Goal: Information Seeking & Learning: Learn about a topic

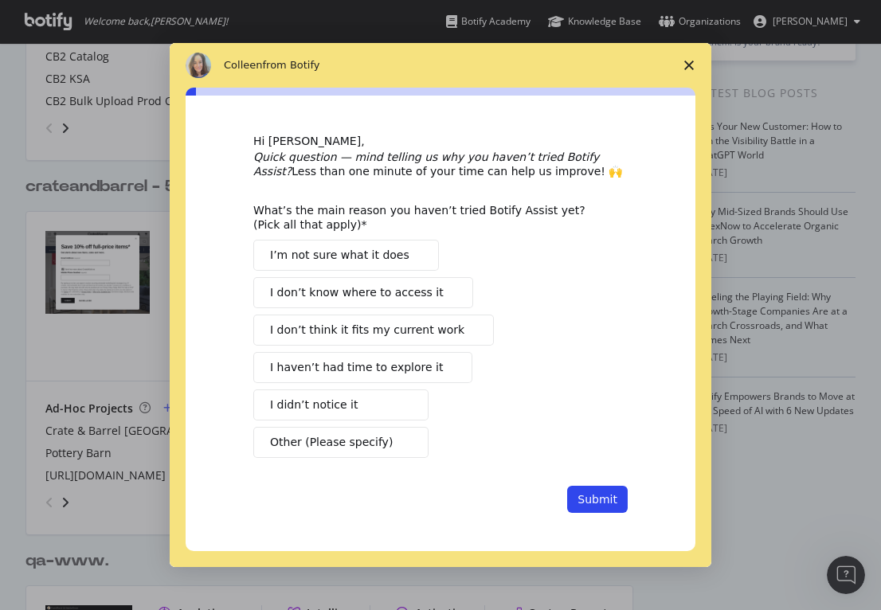
click at [683, 66] on span "Close survey" at bounding box center [689, 65] width 45 height 45
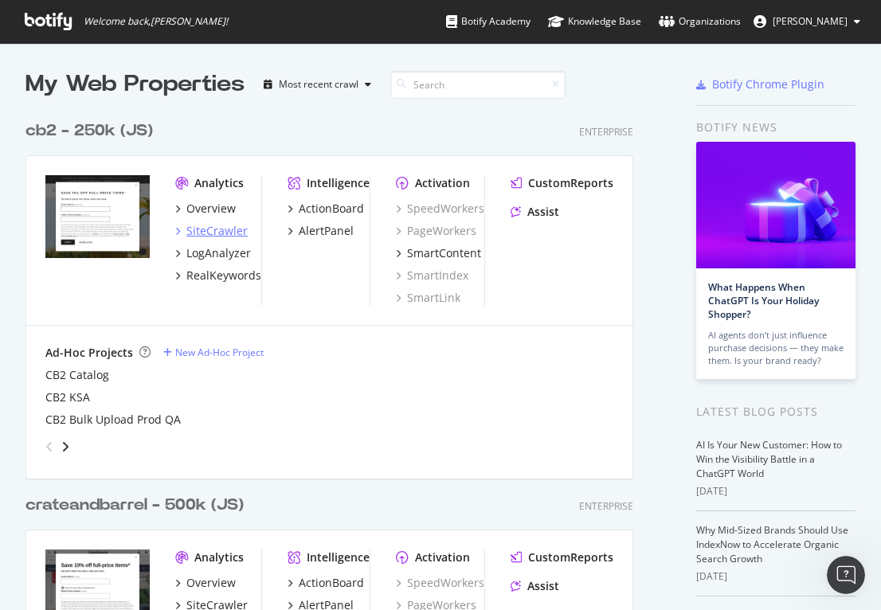
click at [235, 230] on div "SiteCrawler" at bounding box center [216, 231] width 61 height 16
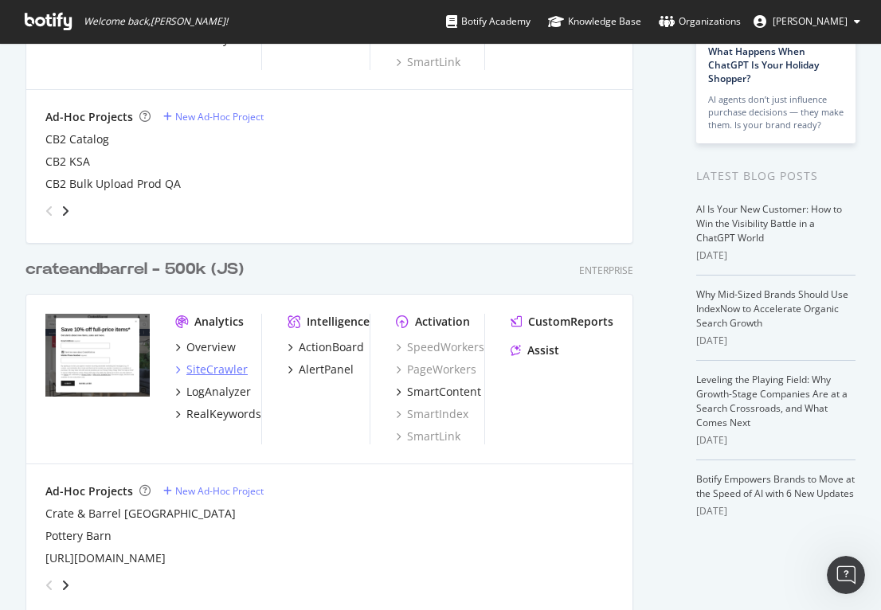
scroll to position [239, 0]
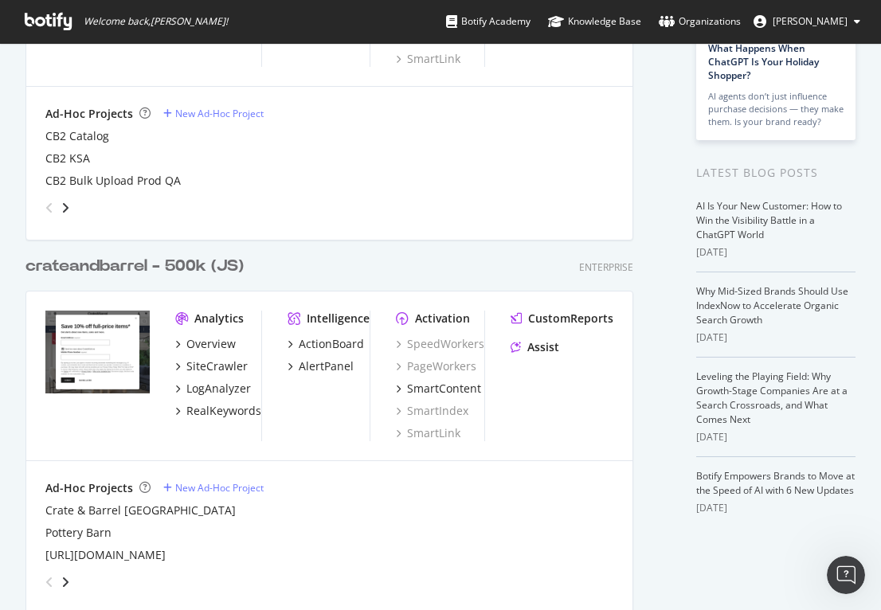
click at [224, 375] on div "Overview SiteCrawler LogAnalyzer RealKeywords" at bounding box center [218, 377] width 86 height 83
click at [224, 366] on div "SiteCrawler" at bounding box center [216, 366] width 61 height 16
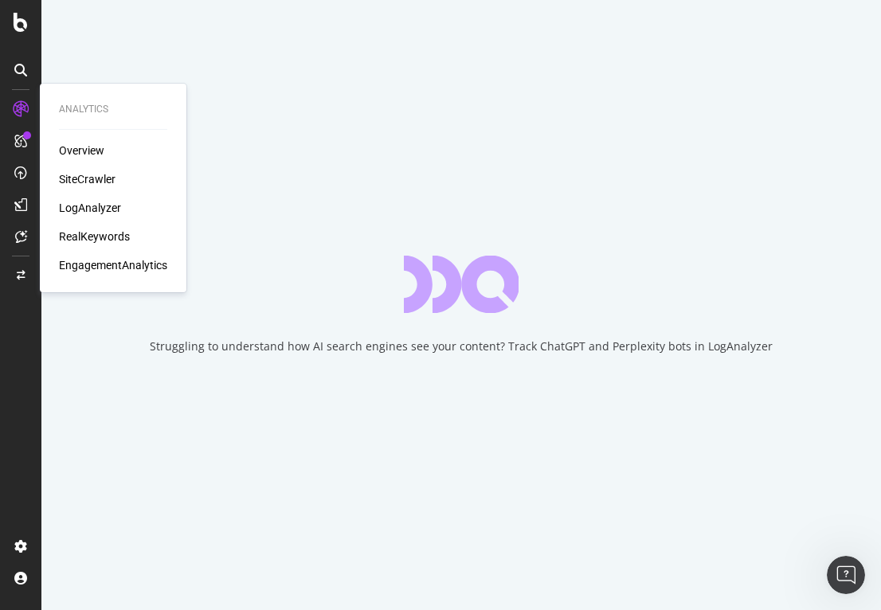
click at [76, 178] on div "SiteCrawler" at bounding box center [87, 179] width 57 height 16
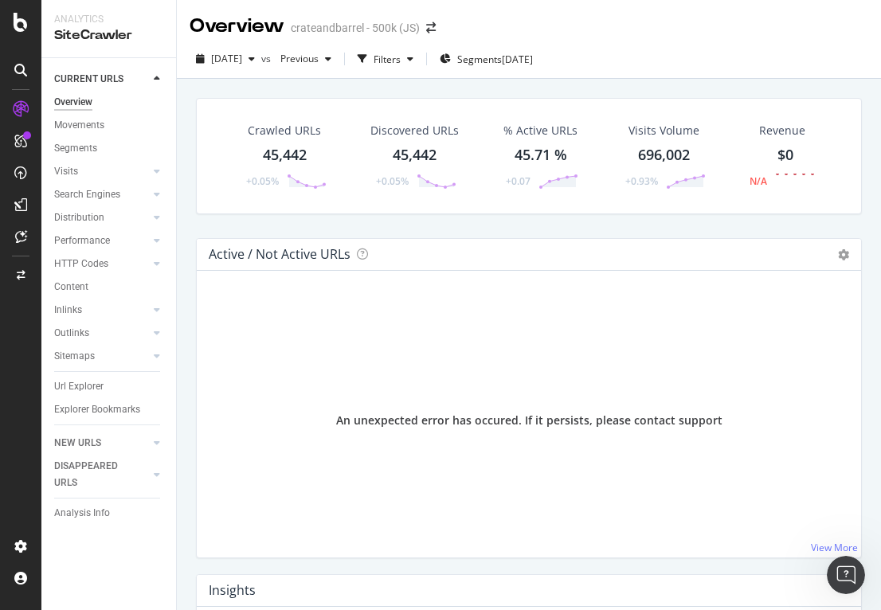
click at [421, 221] on div "Crawled URLs 45,442 +0.05% Discovered URLs 45,442 +0.05% % Active URLs 45.71 % …" at bounding box center [529, 168] width 682 height 140
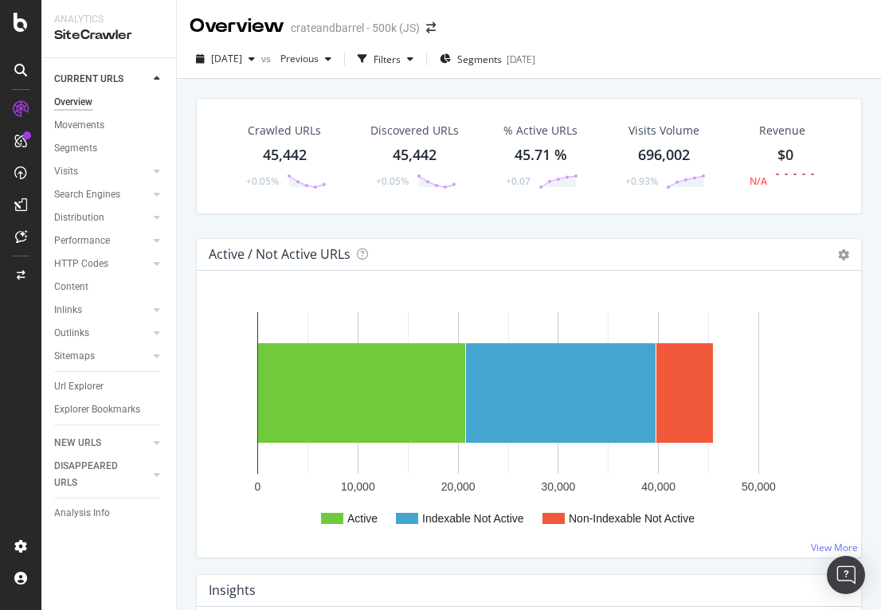
click at [774, 197] on div "Revenue $0 N/A" at bounding box center [782, 156] width 97 height 83
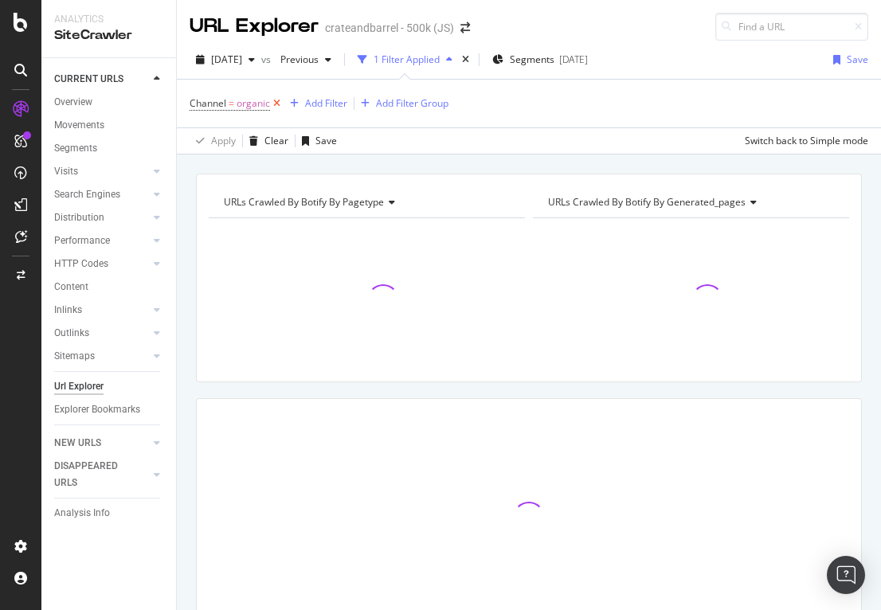
click at [276, 102] on icon at bounding box center [277, 104] width 14 height 16
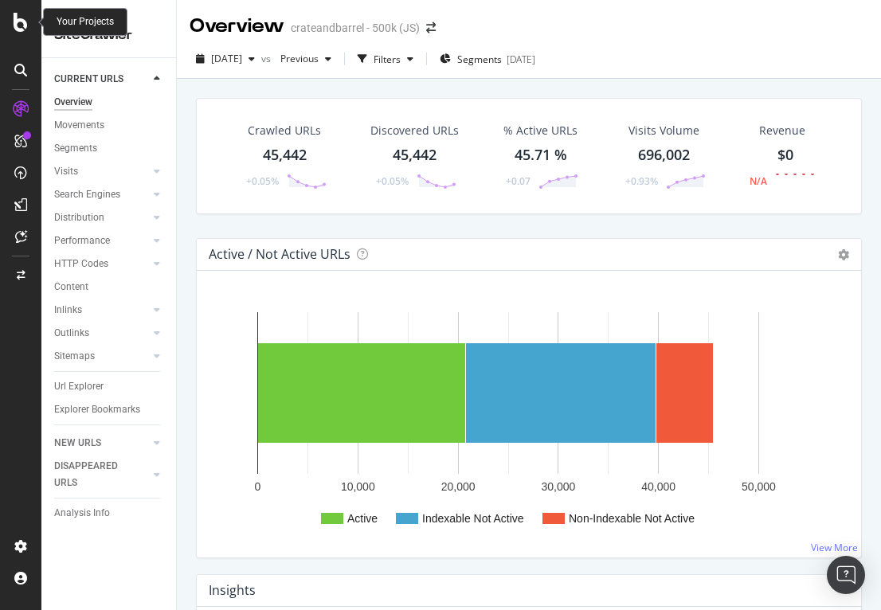
click at [19, 30] on icon at bounding box center [21, 22] width 14 height 19
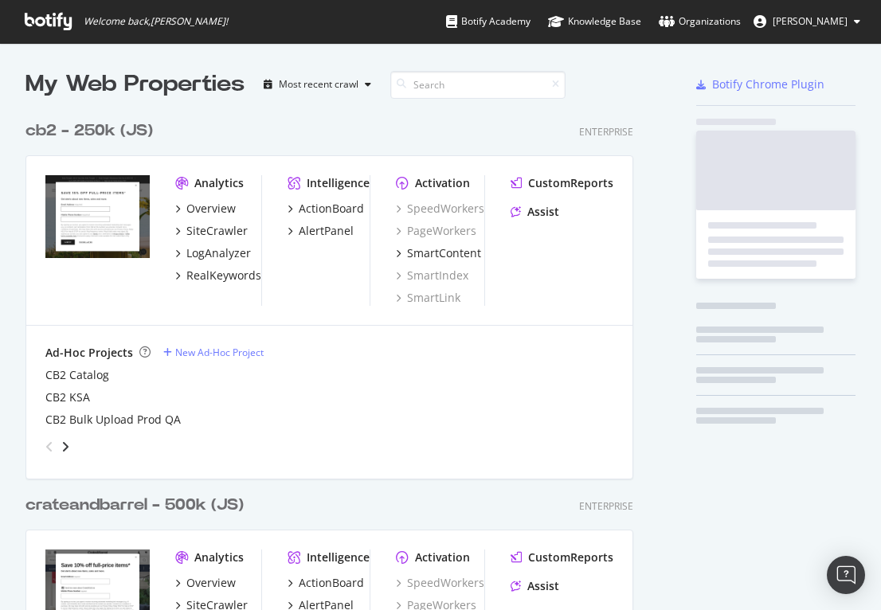
scroll to position [598, 857]
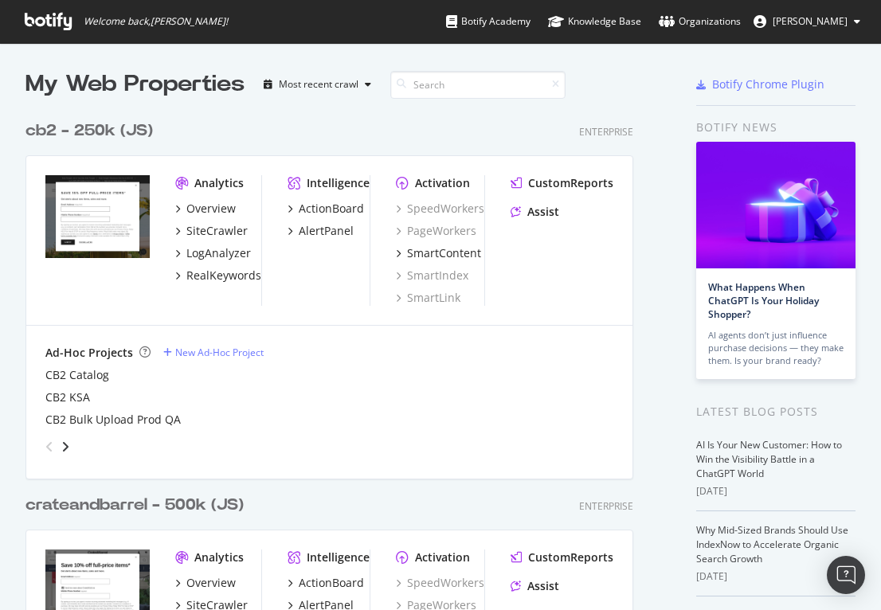
click at [568, 344] on div "Ad-Hoc Projects New Ad-Hoc Project CB2 Catalog CB2 KSA CB2 Bulk Upload Prod QA" at bounding box center [329, 402] width 606 height 153
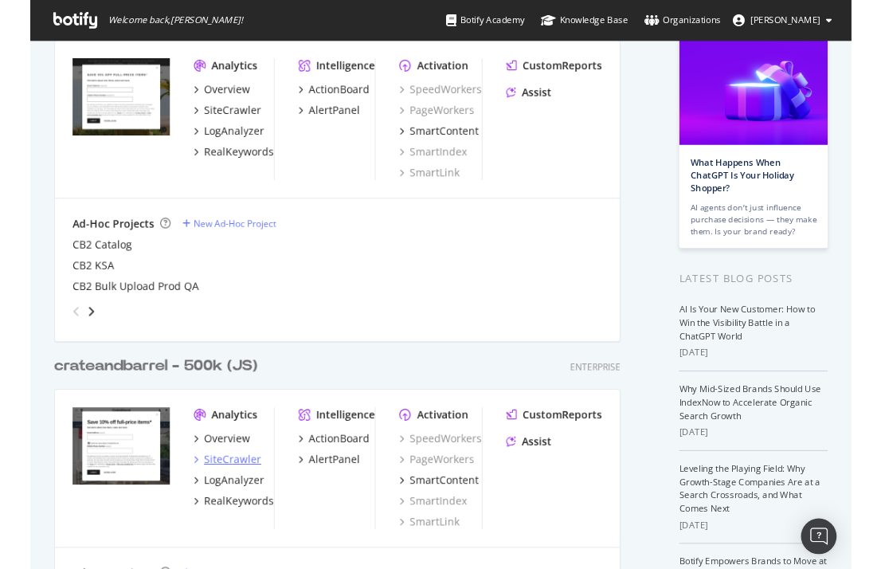
scroll to position [319, 0]
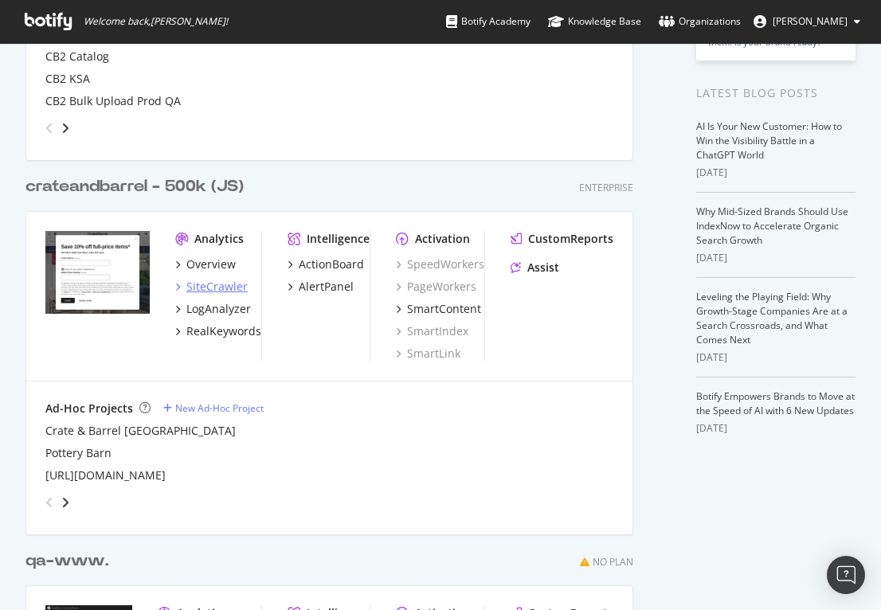
click at [237, 292] on div "SiteCrawler" at bounding box center [216, 287] width 61 height 16
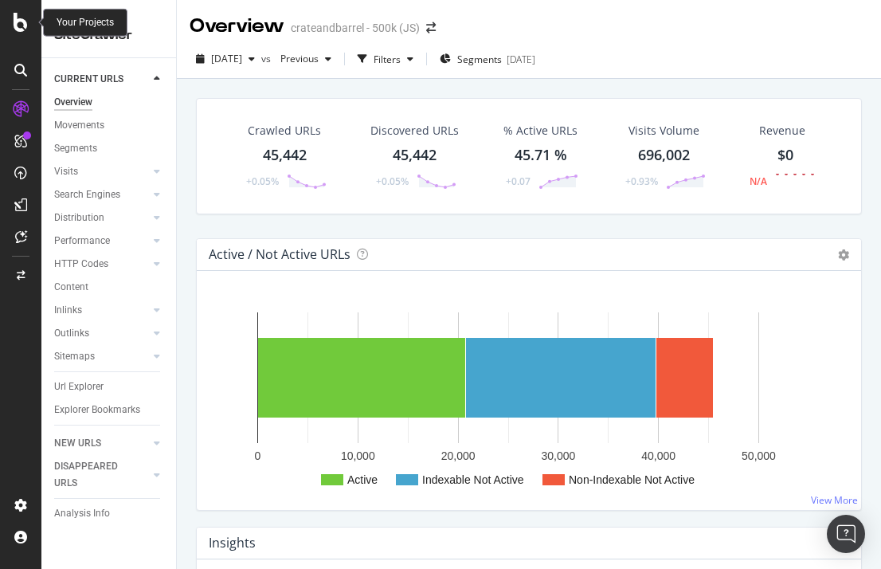
click at [25, 16] on icon at bounding box center [21, 22] width 14 height 19
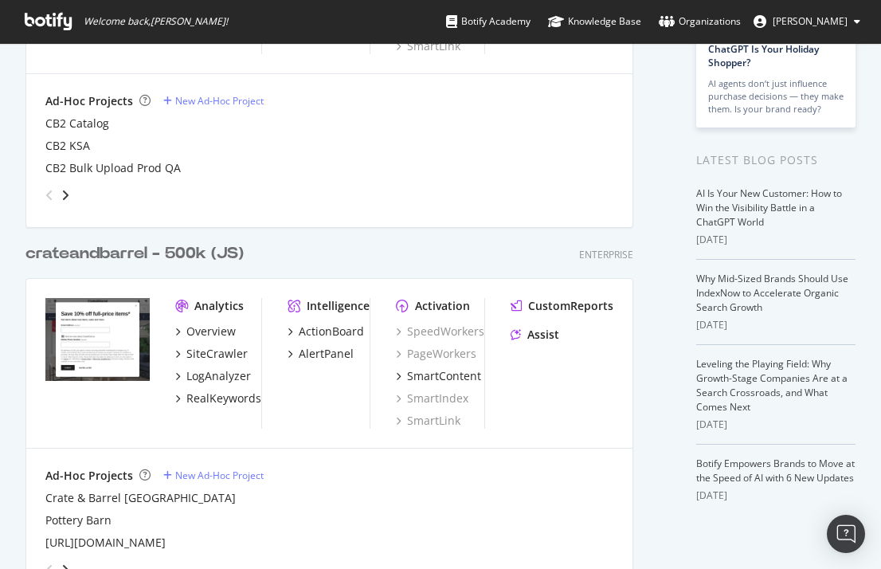
scroll to position [239, 0]
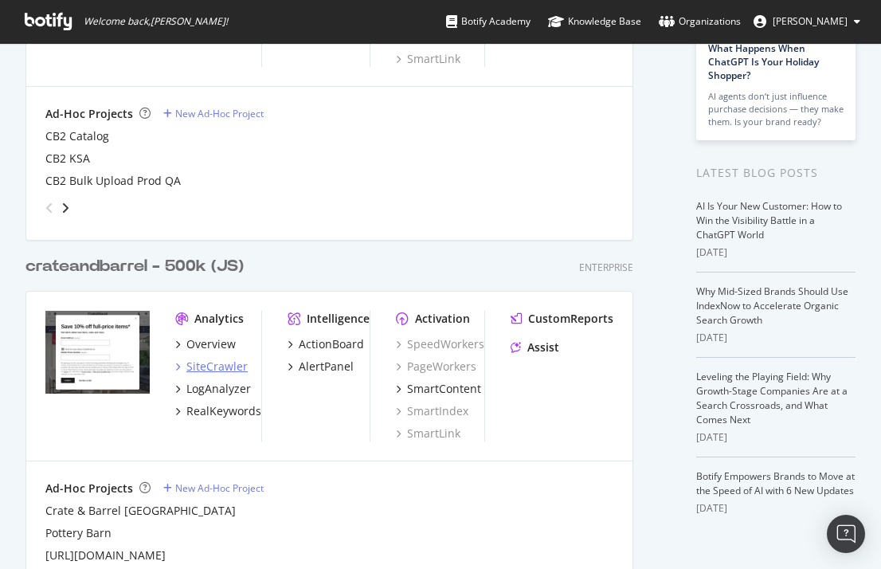
click at [228, 365] on div "SiteCrawler" at bounding box center [216, 366] width 61 height 16
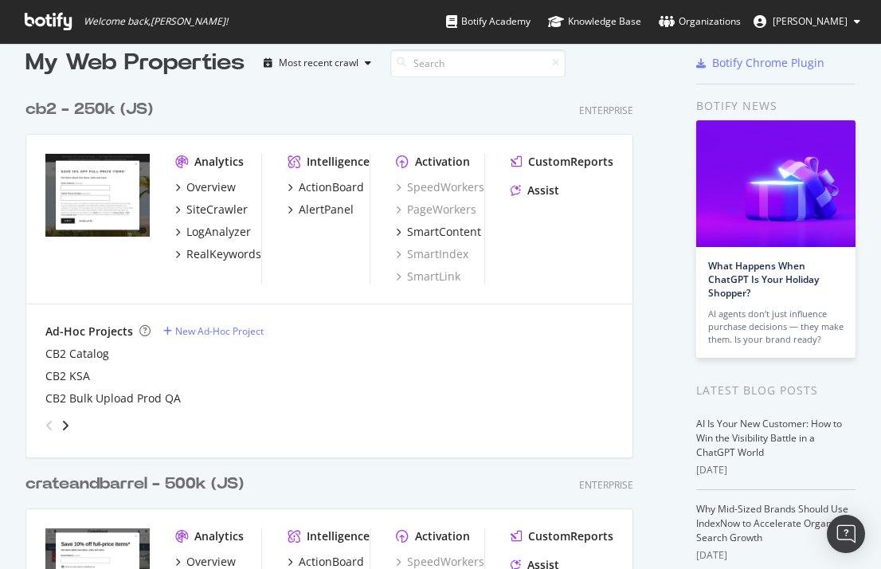
scroll to position [159, 0]
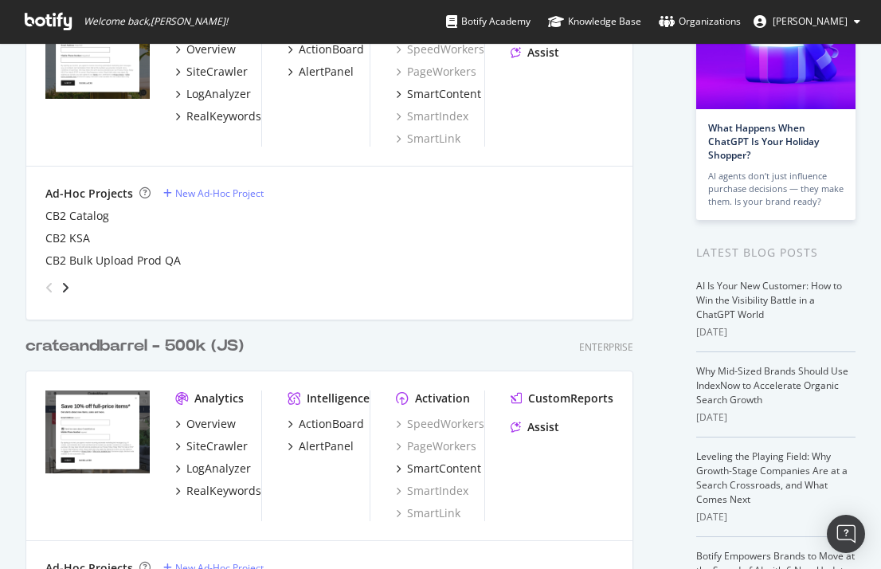
click at [69, 292] on div "angle-right" at bounding box center [65, 288] width 11 height 16
click at [66, 289] on icon "angle-right" at bounding box center [65, 287] width 8 height 13
click at [48, 289] on icon "angle-left" at bounding box center [49, 287] width 8 height 13
click at [64, 291] on icon "angle-right" at bounding box center [65, 287] width 8 height 13
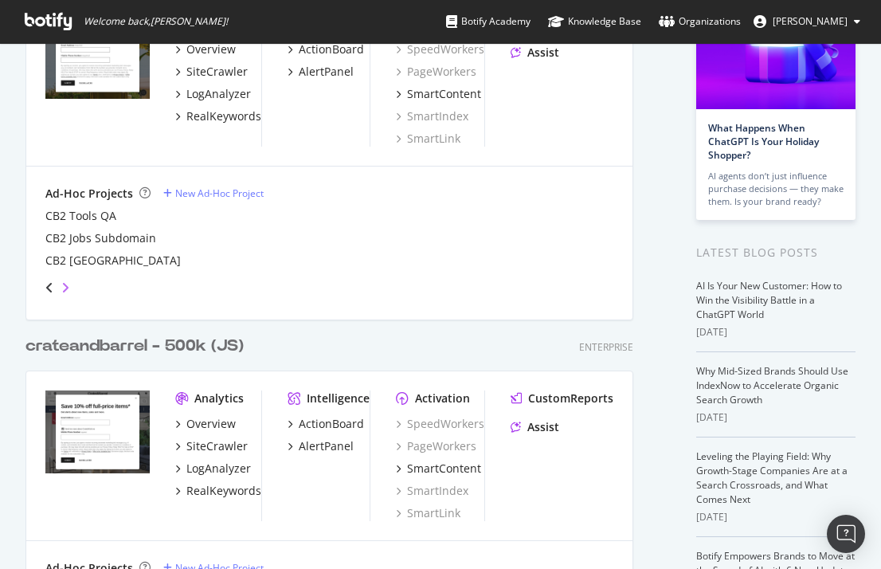
click at [64, 292] on icon "angle-right" at bounding box center [65, 287] width 8 height 13
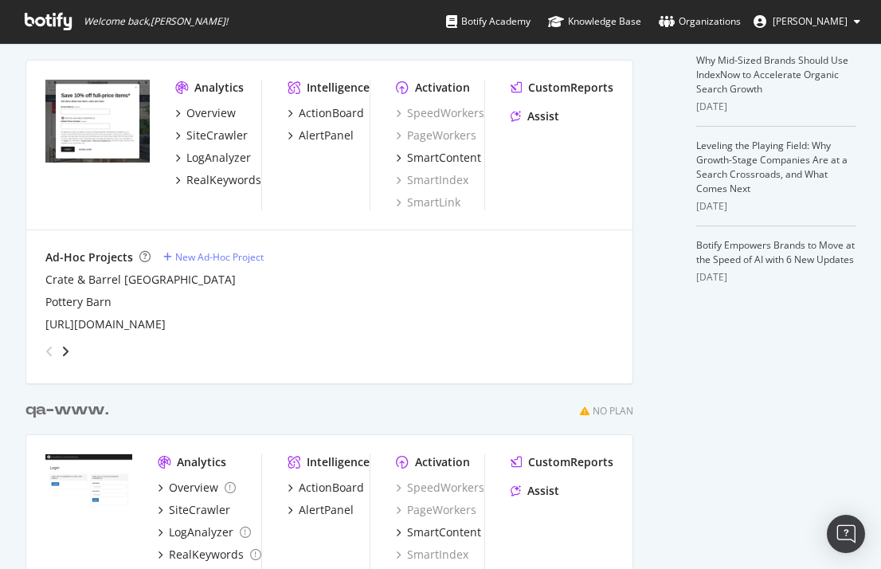
scroll to position [478, 0]
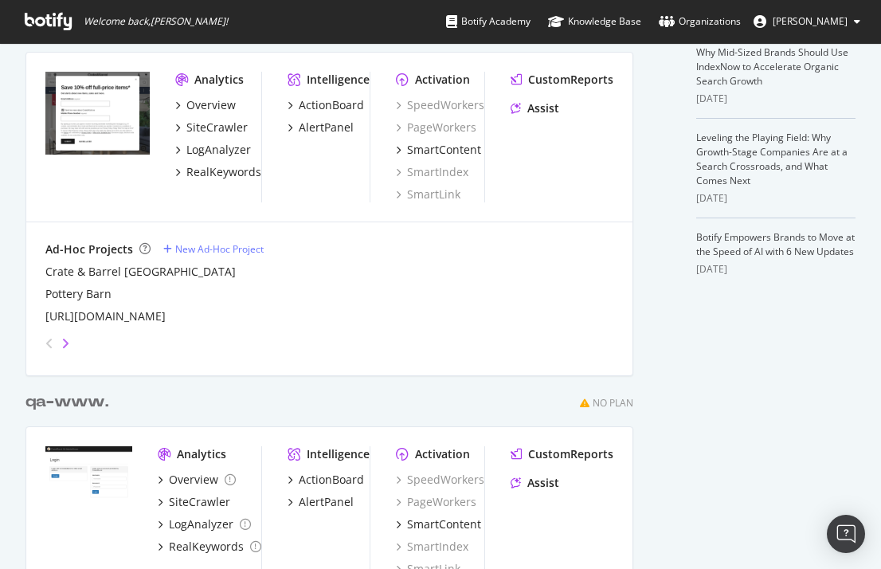
click at [65, 341] on icon "angle-right" at bounding box center [65, 343] width 8 height 13
click at [65, 342] on icon "angle-right" at bounding box center [65, 343] width 8 height 13
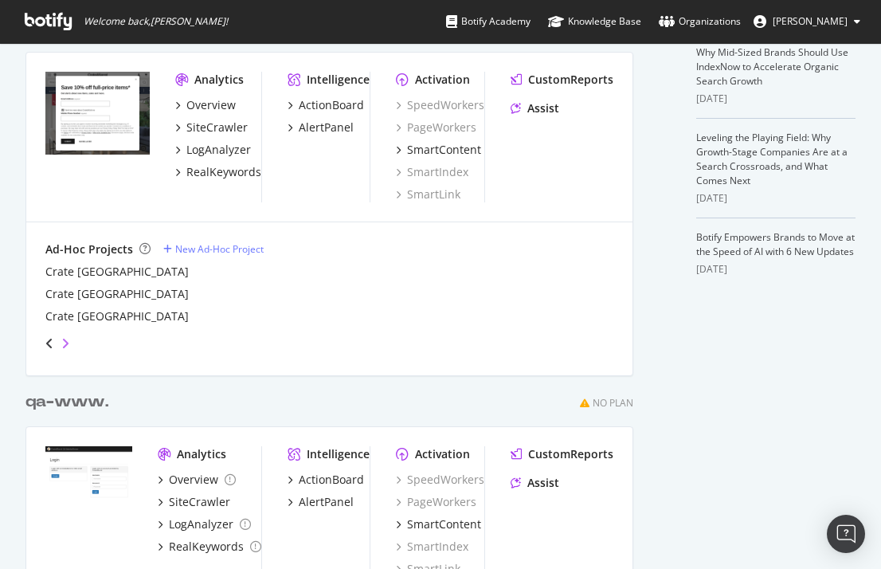
click at [65, 342] on icon "angle-right" at bounding box center [65, 343] width 8 height 13
click at [47, 346] on icon "angle-left" at bounding box center [49, 343] width 8 height 13
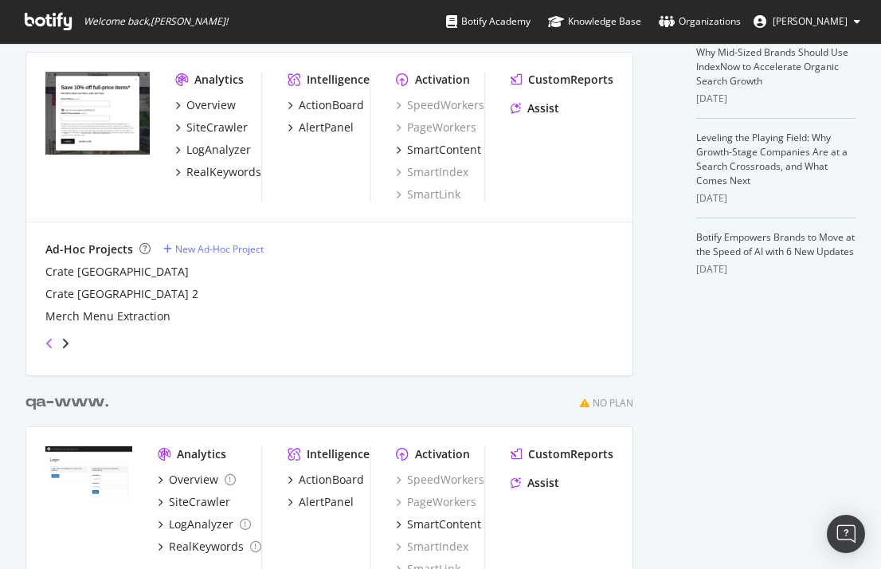
click at [47, 346] on icon "angle-left" at bounding box center [49, 343] width 8 height 13
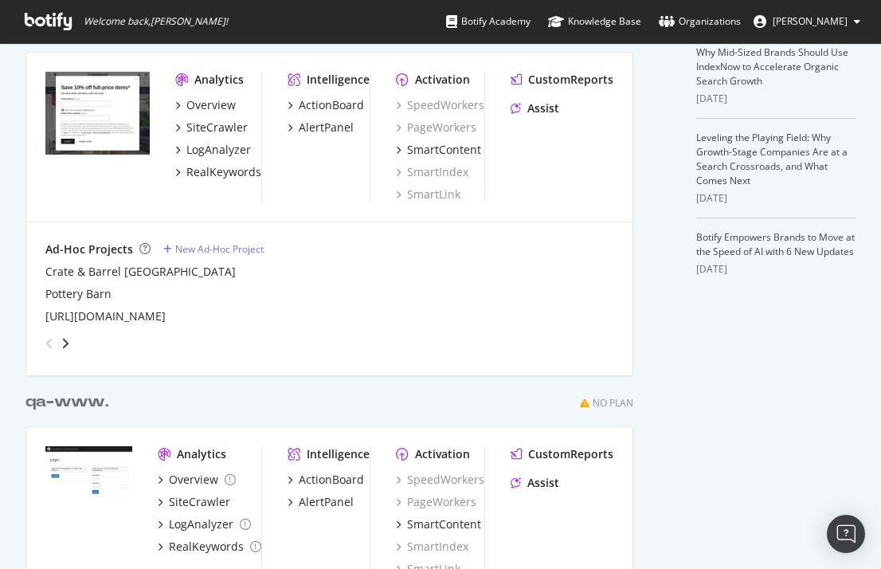
click at [47, 346] on icon "angle-left" at bounding box center [49, 343] width 8 height 13
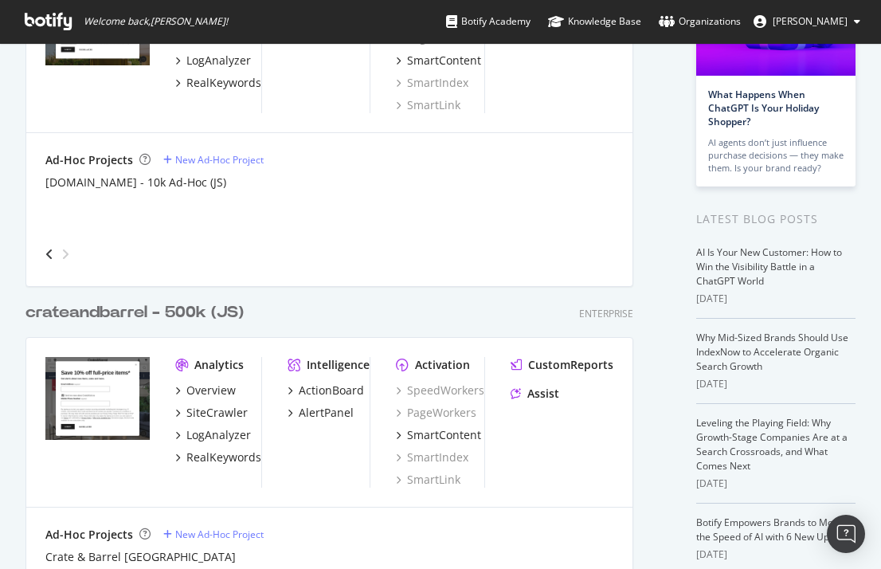
scroll to position [239, 0]
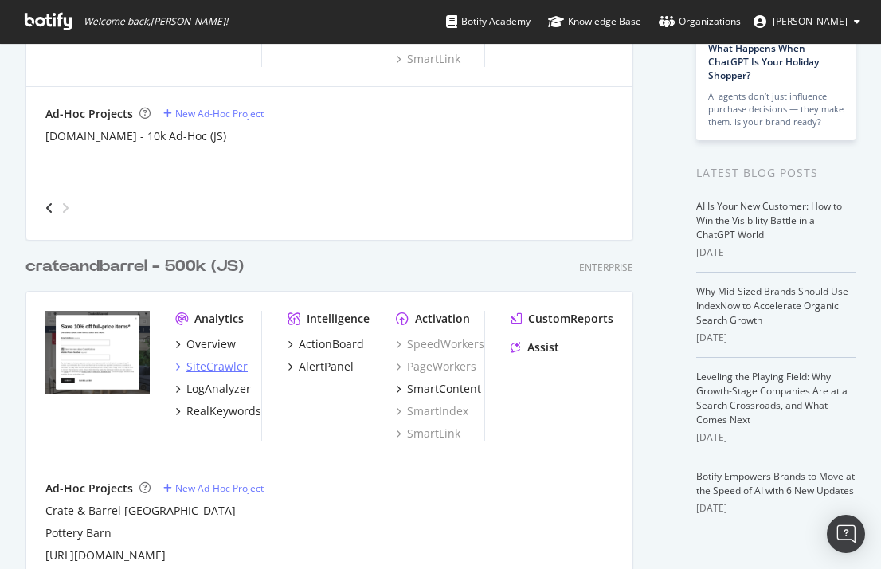
click at [218, 366] on div "SiteCrawler" at bounding box center [216, 366] width 61 height 16
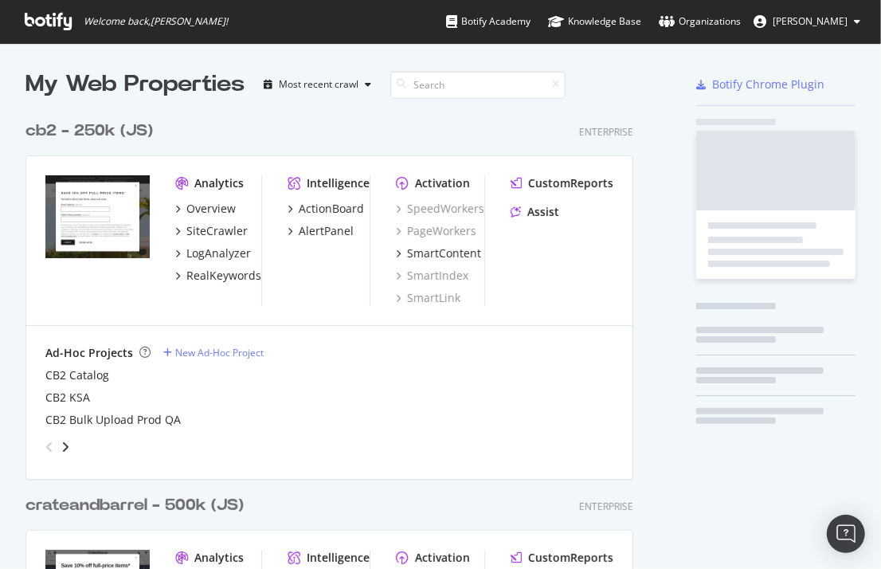
scroll to position [557, 857]
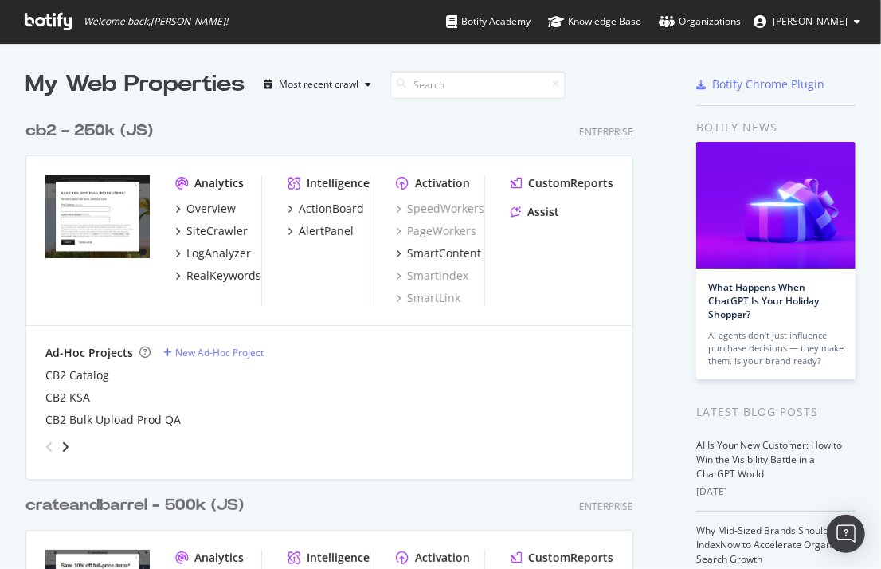
click at [64, 459] on div "Ad-Hoc Projects New Ad-Hoc Project CB2 Catalog CB2 KSA CB2 Bulk Upload Prod QA" at bounding box center [329, 402] width 606 height 153
click at [65, 448] on icon "angle-right" at bounding box center [65, 446] width 8 height 13
click at [65, 447] on icon "angle-right" at bounding box center [65, 446] width 8 height 13
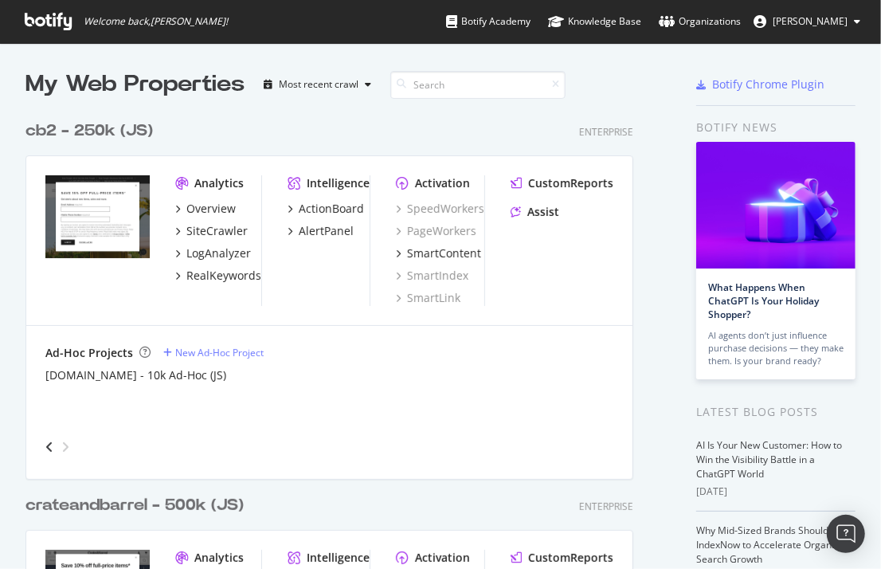
click at [42, 457] on div "angle-left" at bounding box center [49, 446] width 21 height 25
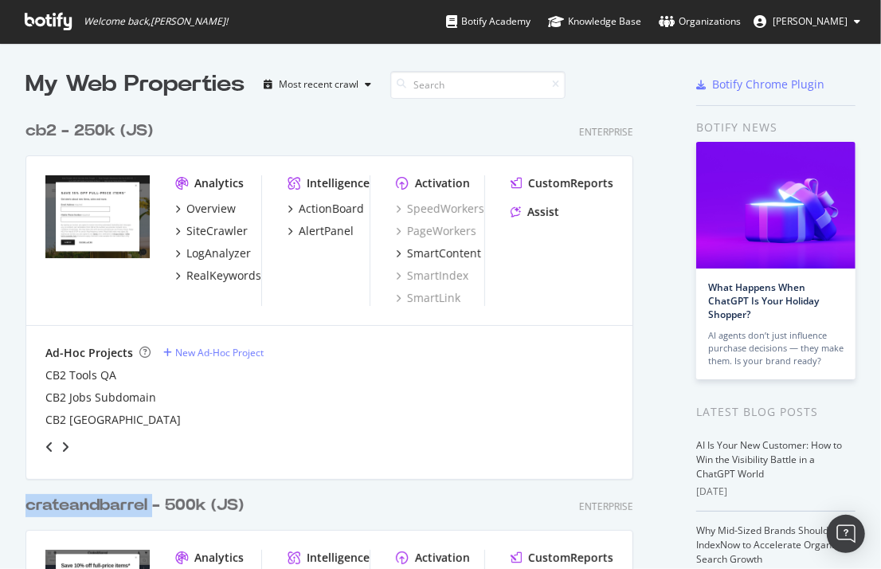
click at [42, 457] on div "angle-left" at bounding box center [49, 446] width 21 height 25
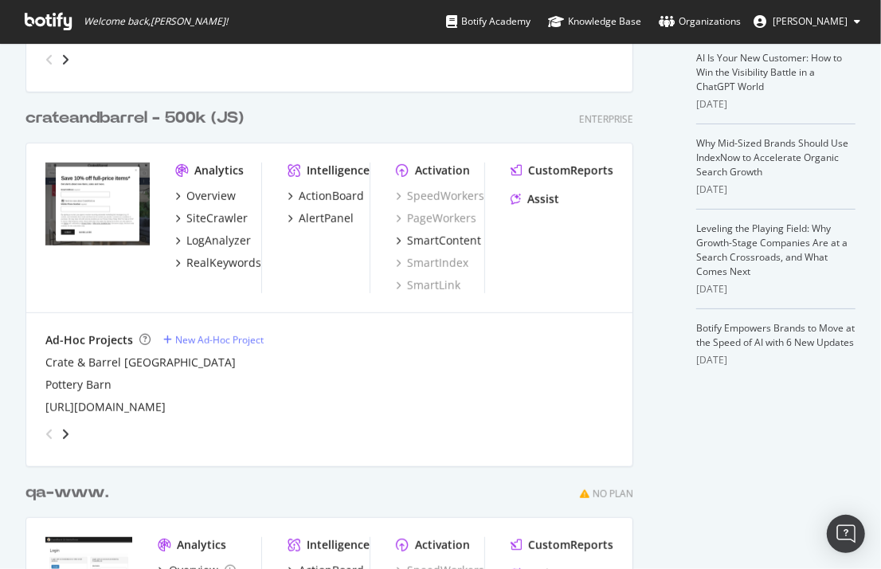
scroll to position [398, 0]
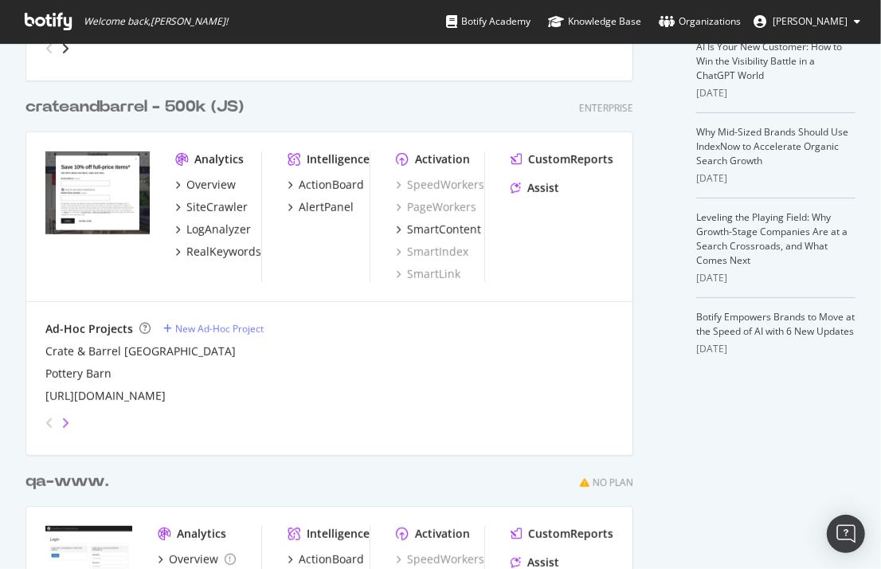
click at [65, 425] on icon "angle-right" at bounding box center [65, 423] width 8 height 13
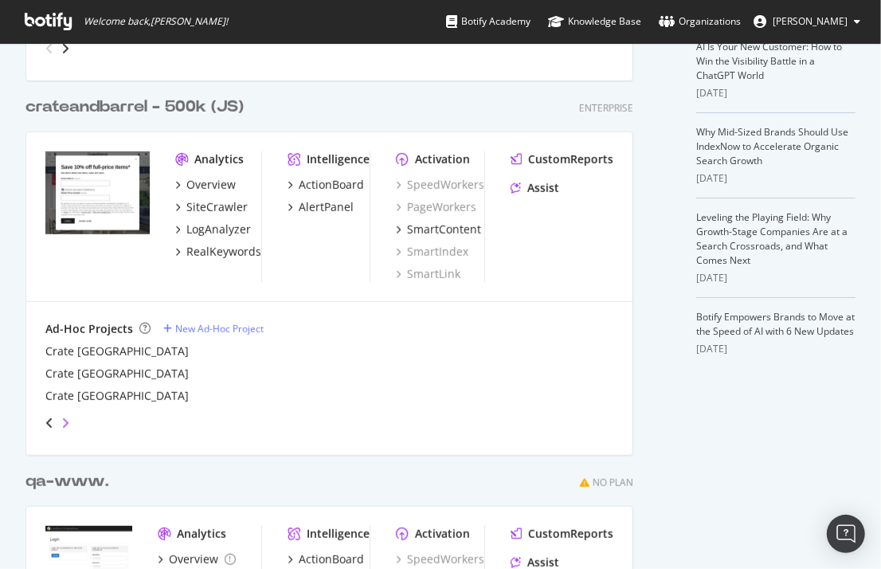
click at [67, 421] on icon "angle-right" at bounding box center [65, 423] width 8 height 13
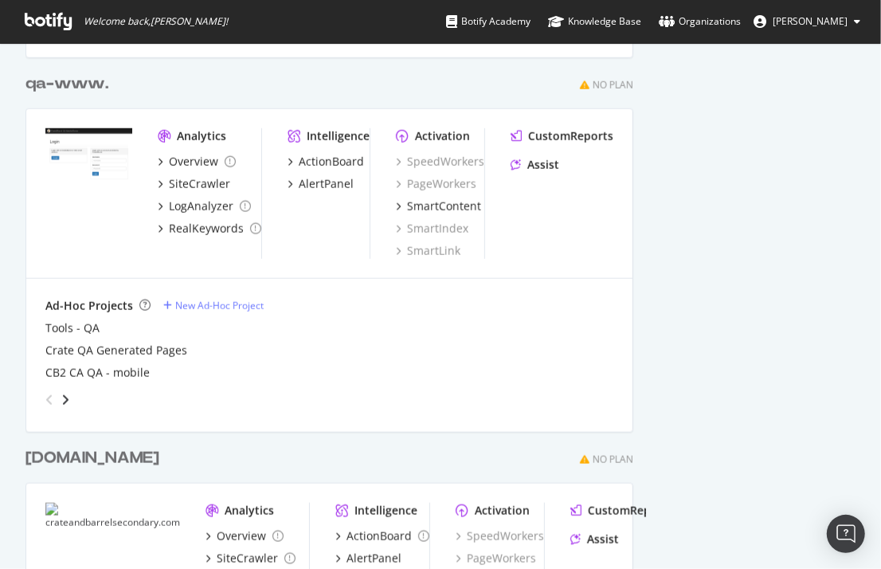
scroll to position [797, 0]
click at [64, 401] on icon "angle-right" at bounding box center [65, 399] width 8 height 13
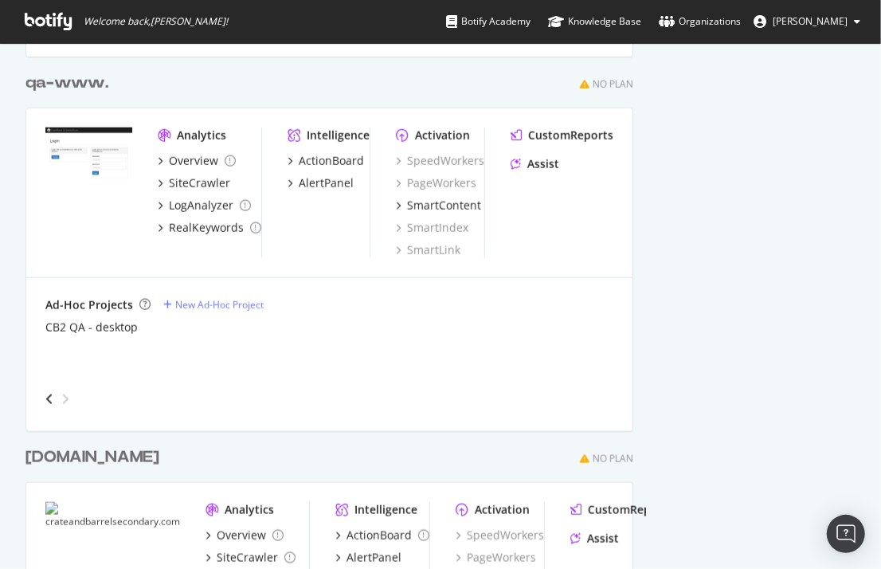
click at [45, 405] on div "angle-left" at bounding box center [49, 398] width 21 height 25
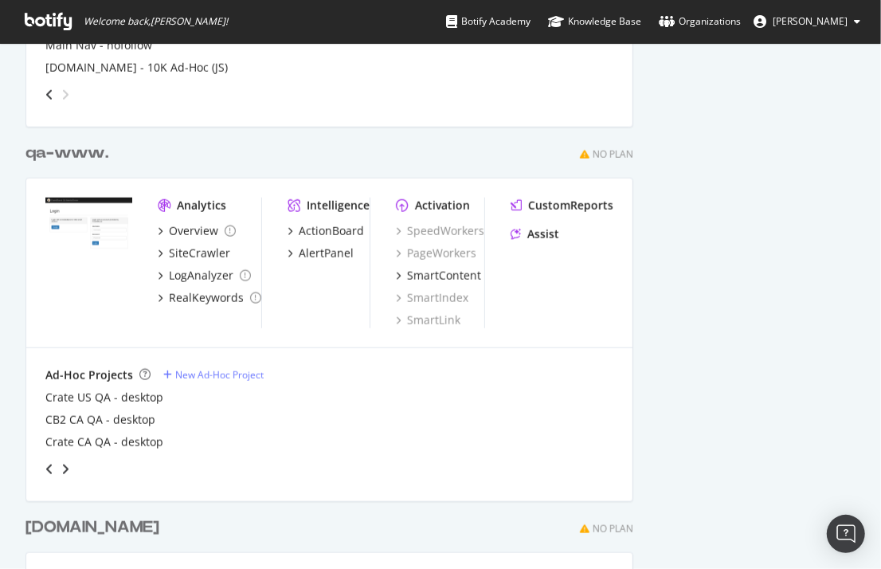
scroll to position [717, 0]
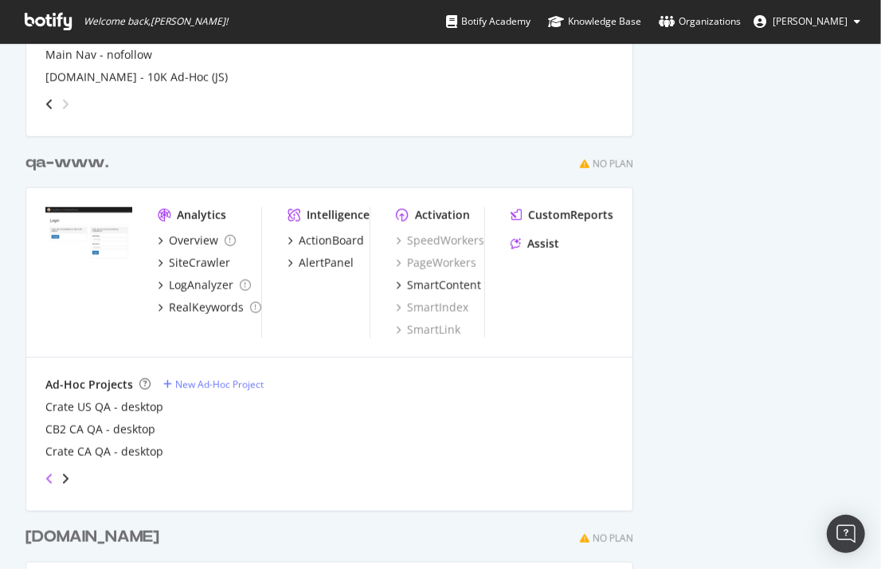
click at [52, 480] on icon "angle-left" at bounding box center [49, 478] width 8 height 13
click at [48, 480] on icon "angle-left" at bounding box center [49, 478] width 8 height 13
click at [48, 481] on icon "angle-left" at bounding box center [49, 478] width 8 height 13
click at [63, 478] on icon "angle-right" at bounding box center [65, 478] width 8 height 13
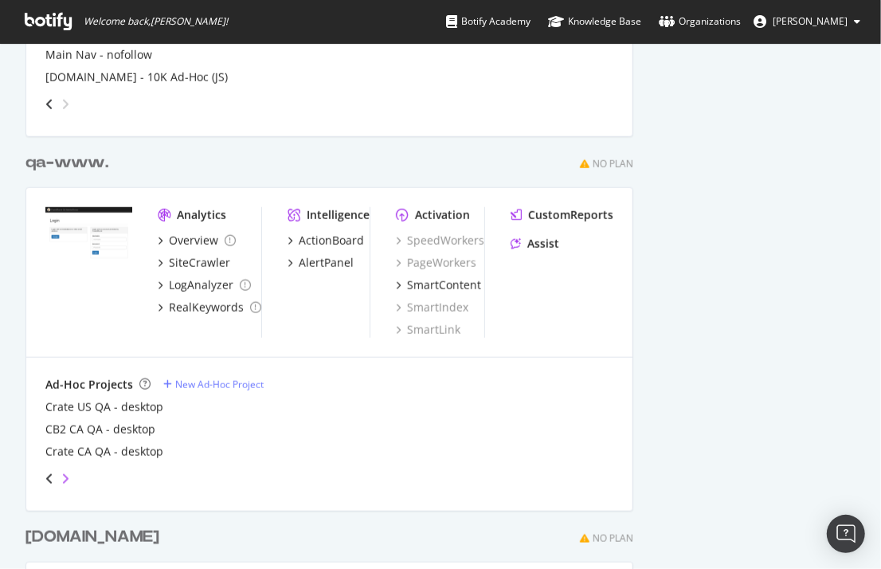
click at [63, 478] on icon "angle-right" at bounding box center [65, 478] width 8 height 13
click at [42, 480] on div "angle-left" at bounding box center [49, 478] width 21 height 25
click at [45, 481] on div "angle-left" at bounding box center [49, 478] width 21 height 25
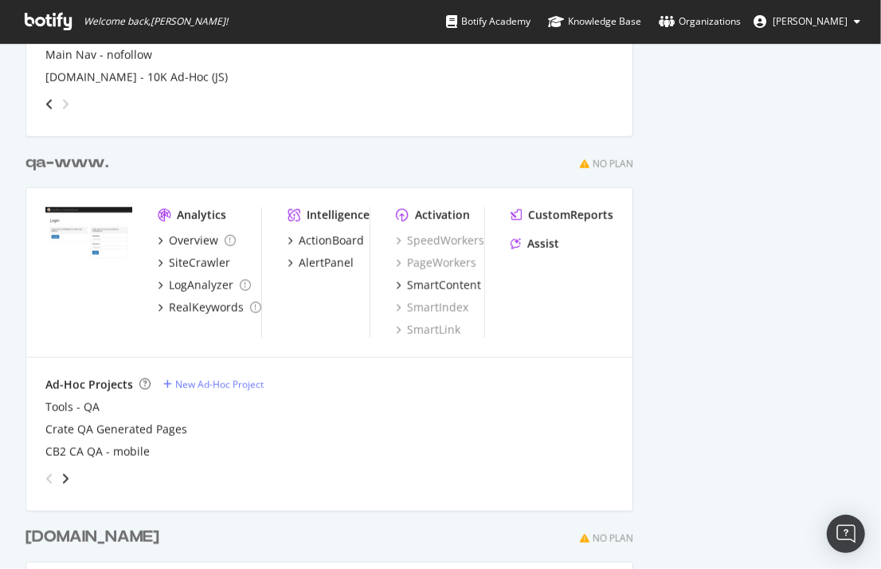
click at [51, 480] on icon "angle-left" at bounding box center [49, 478] width 8 height 13
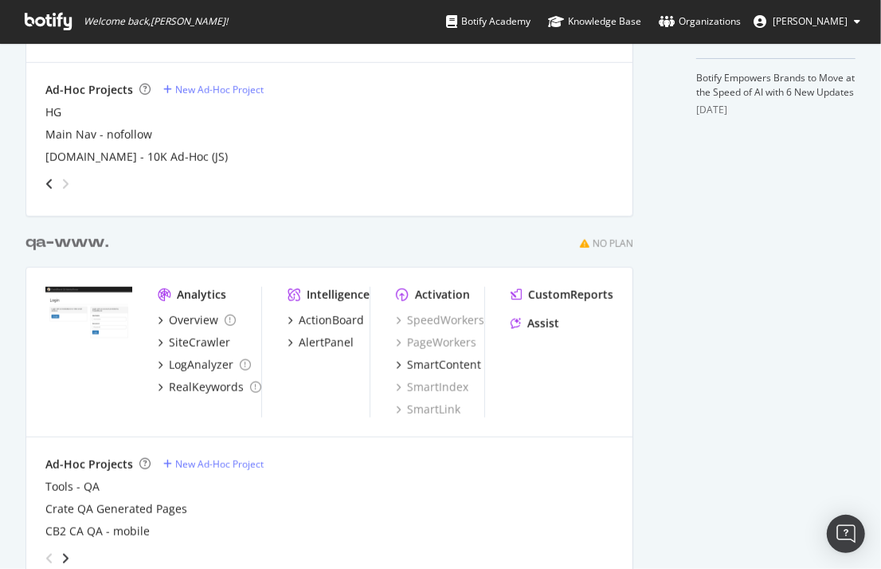
scroll to position [797, 0]
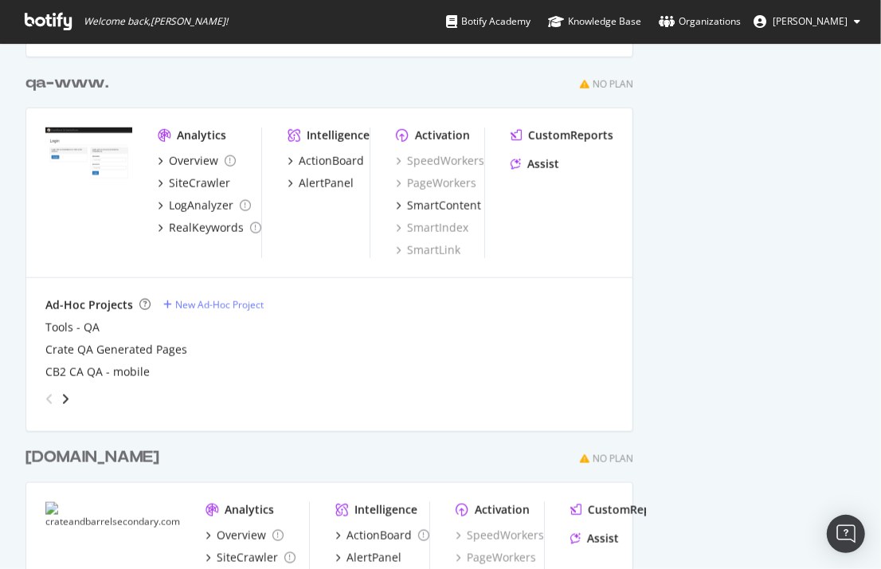
click at [69, 399] on div "angle-right" at bounding box center [65, 399] width 11 height 16
click at [68, 400] on icon "angle-right" at bounding box center [65, 399] width 8 height 13
click at [66, 401] on icon "angle-right" at bounding box center [65, 399] width 8 height 13
click at [45, 403] on div "angle-left" at bounding box center [49, 398] width 21 height 25
click at [45, 404] on div "angle-left" at bounding box center [49, 398] width 21 height 25
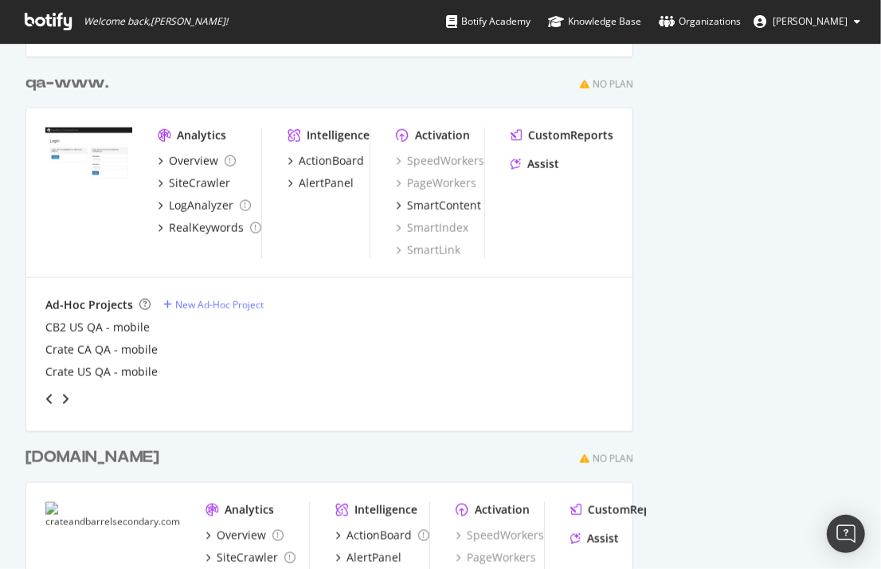
click at [45, 404] on div "angle-left" at bounding box center [49, 398] width 21 height 25
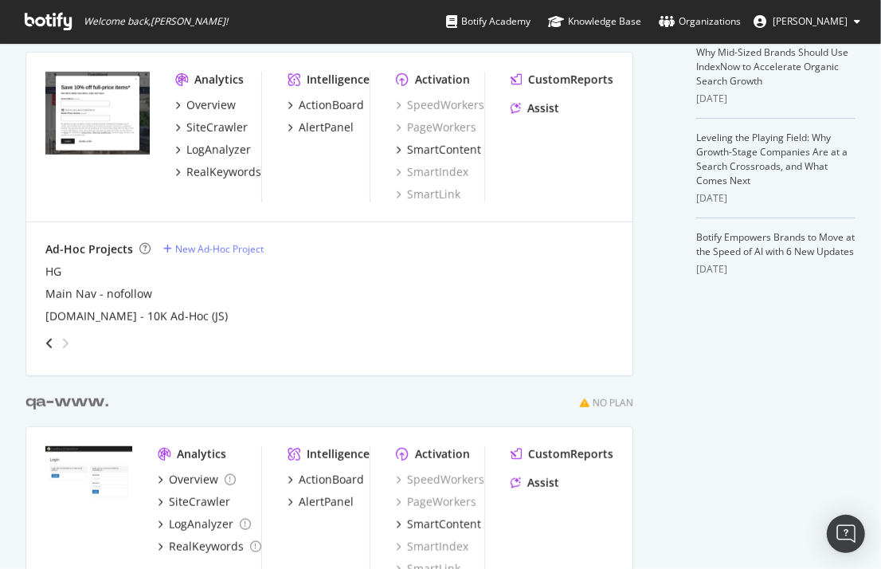
scroll to position [319, 0]
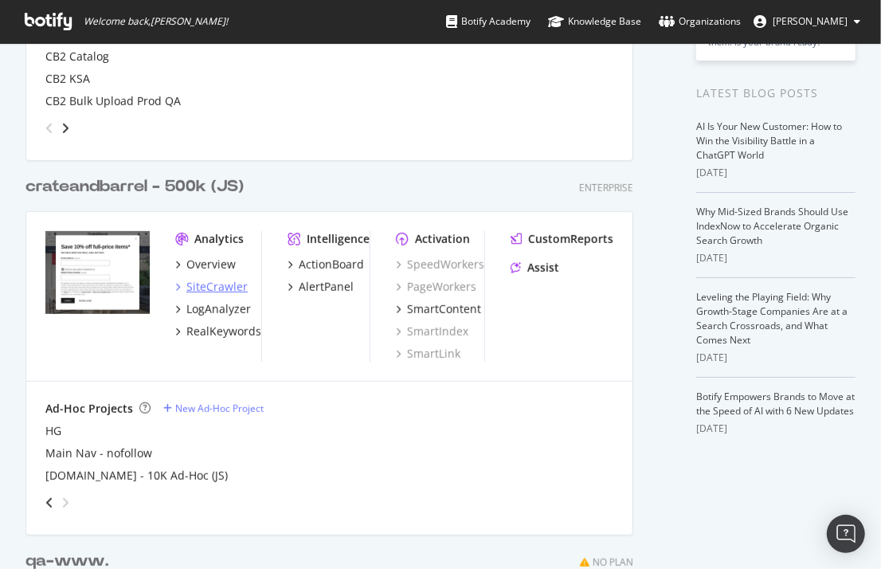
click at [221, 291] on div "SiteCrawler" at bounding box center [216, 287] width 61 height 16
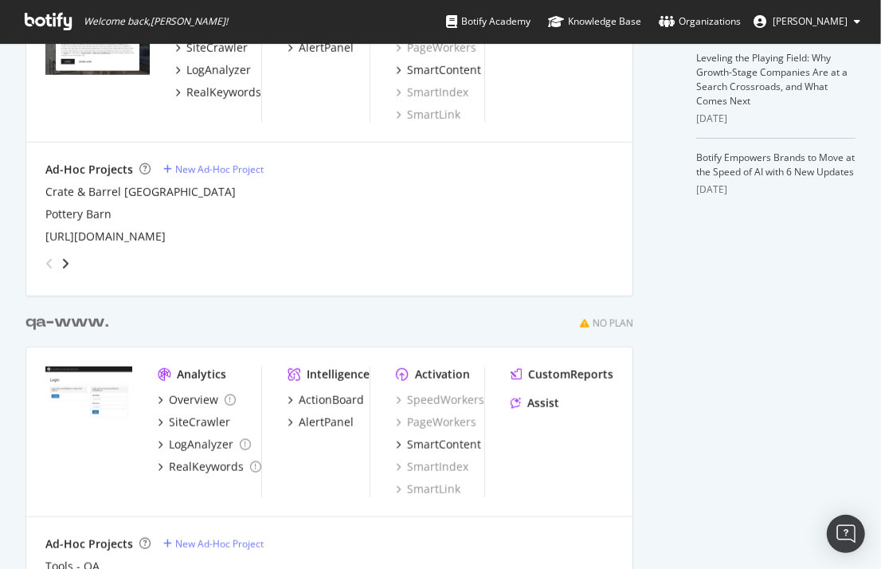
scroll to position [319, 0]
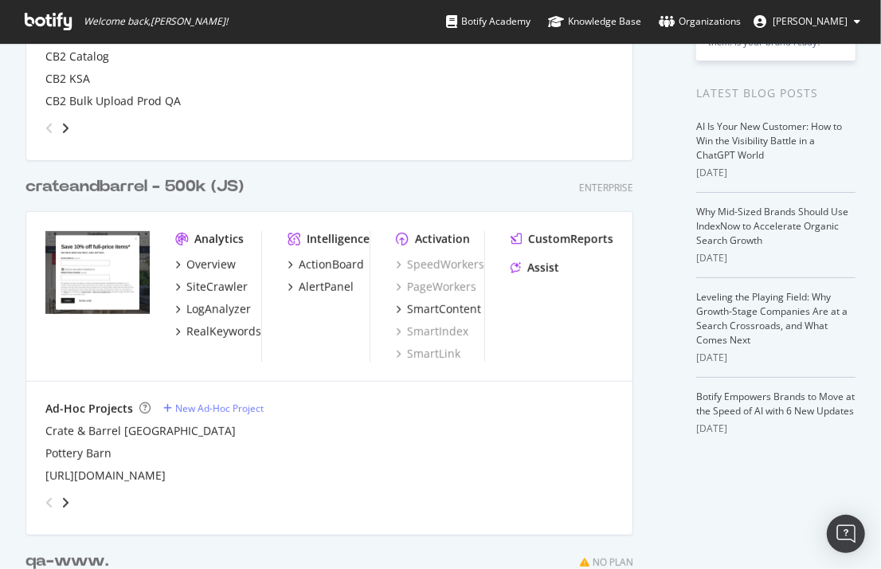
click at [170, 166] on div "crateandbarrel - 500k (JS) Enterprise Analytics Overview SiteCrawler LogAnalyze…" at bounding box center [335, 343] width 620 height 374
click at [167, 193] on div "crateandbarrel - 500k (JS)" at bounding box center [134, 186] width 218 height 23
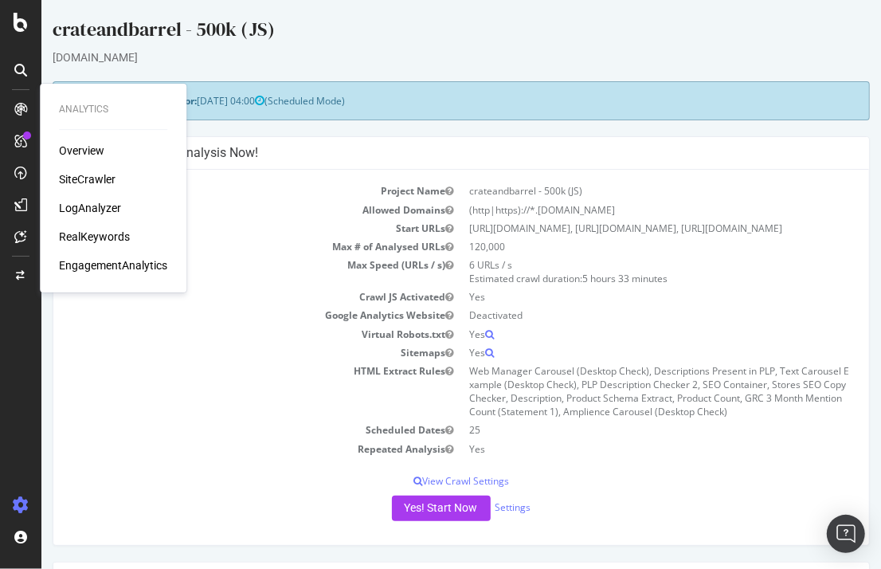
click at [74, 174] on div "SiteCrawler" at bounding box center [87, 179] width 57 height 16
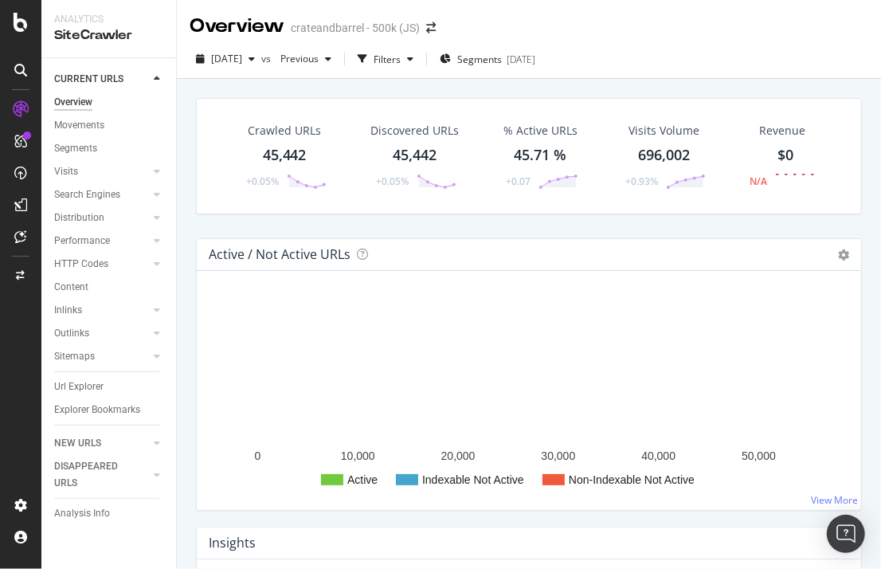
click at [285, 157] on div "45,442" at bounding box center [285, 155] width 44 height 21
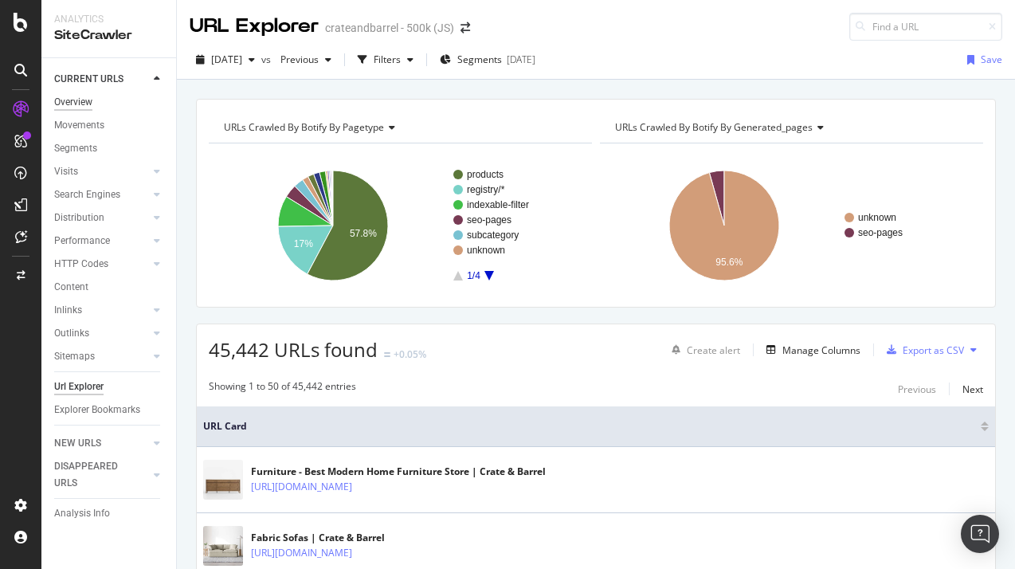
click at [70, 100] on div "Overview" at bounding box center [73, 102] width 38 height 17
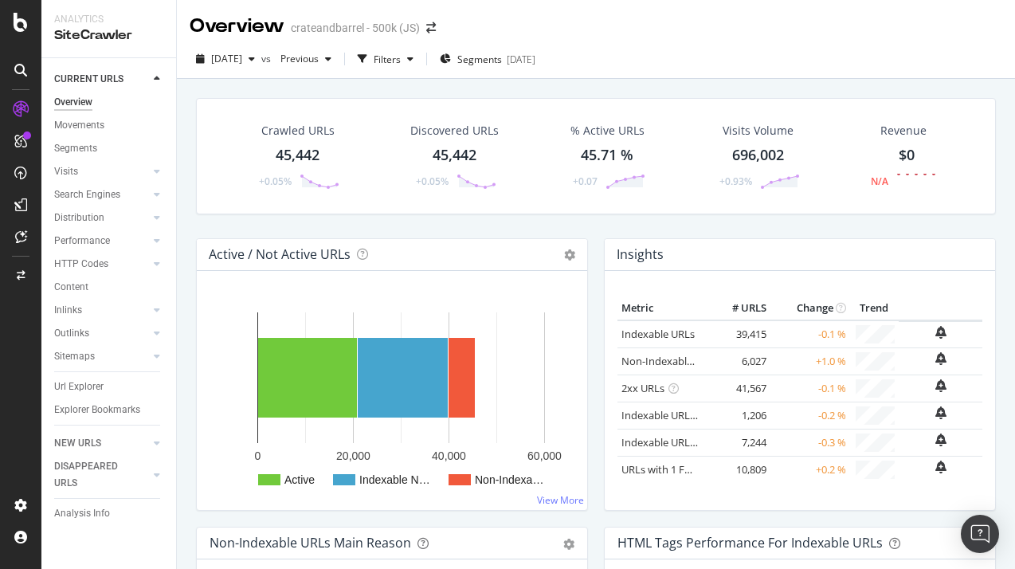
click at [298, 161] on div "45,442" at bounding box center [298, 155] width 44 height 21
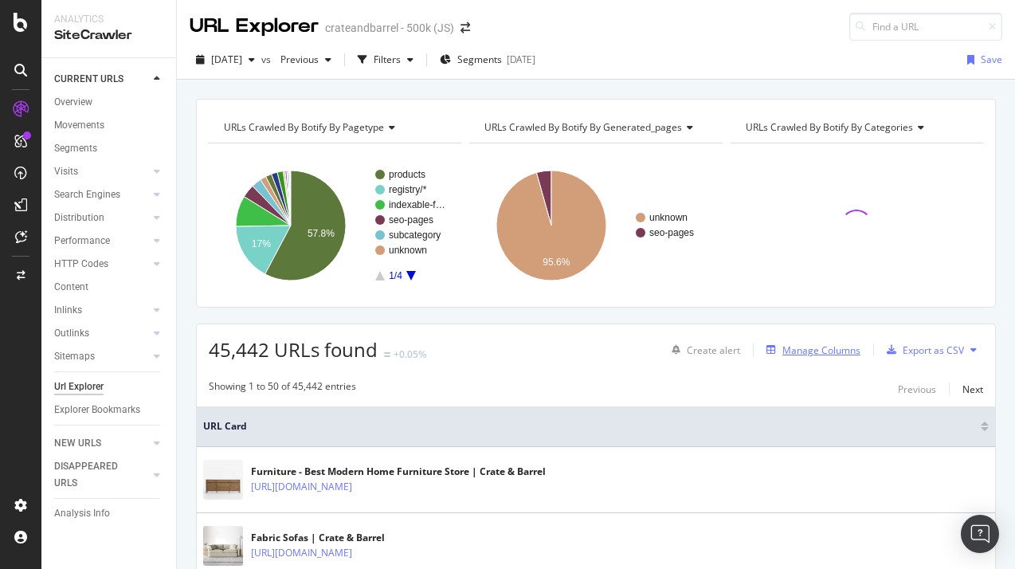
click at [801, 354] on div "Manage Columns" at bounding box center [821, 350] width 78 height 14
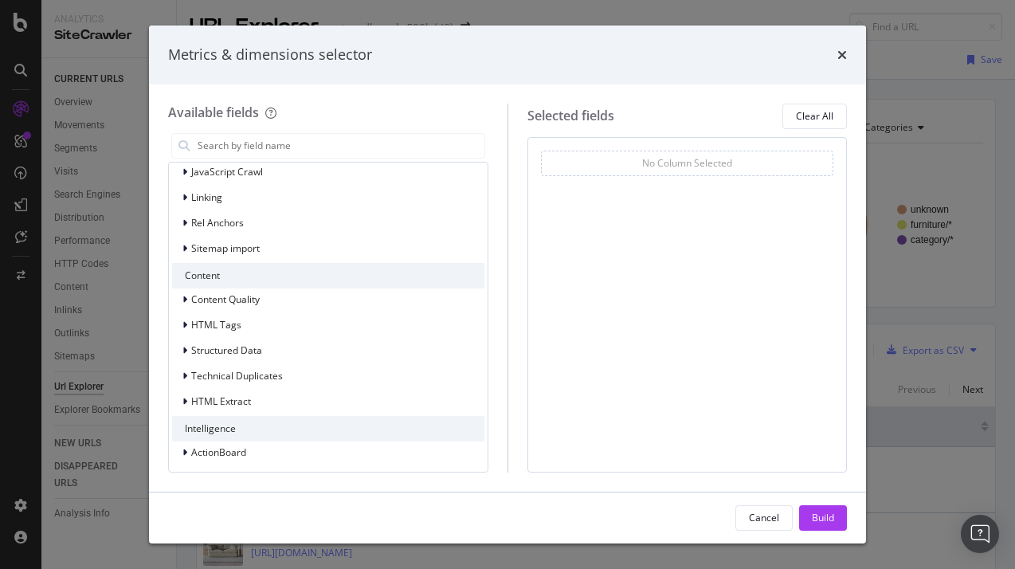
scroll to position [436, 0]
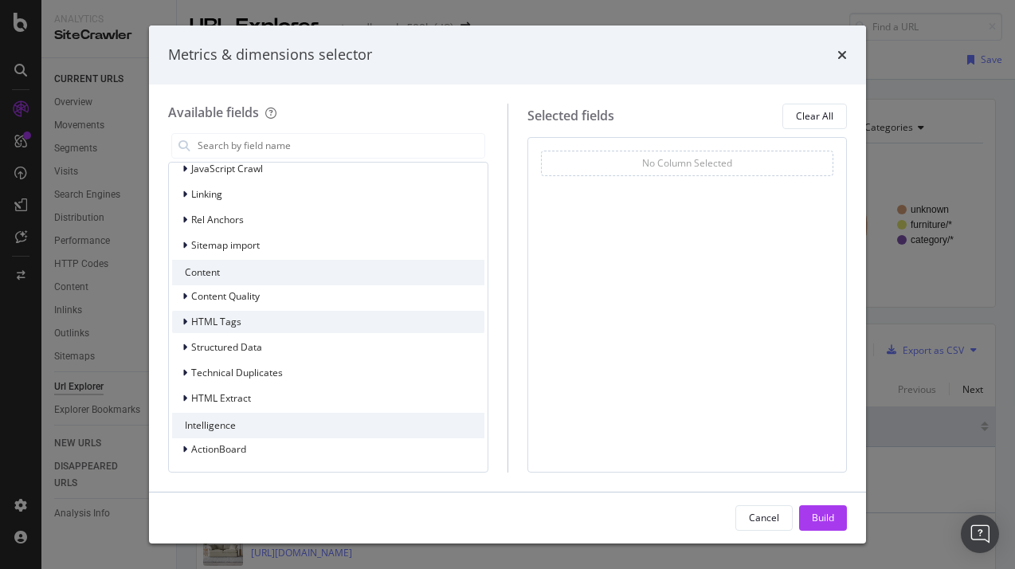
click at [190, 317] on div "modal" at bounding box center [187, 322] width 10 height 16
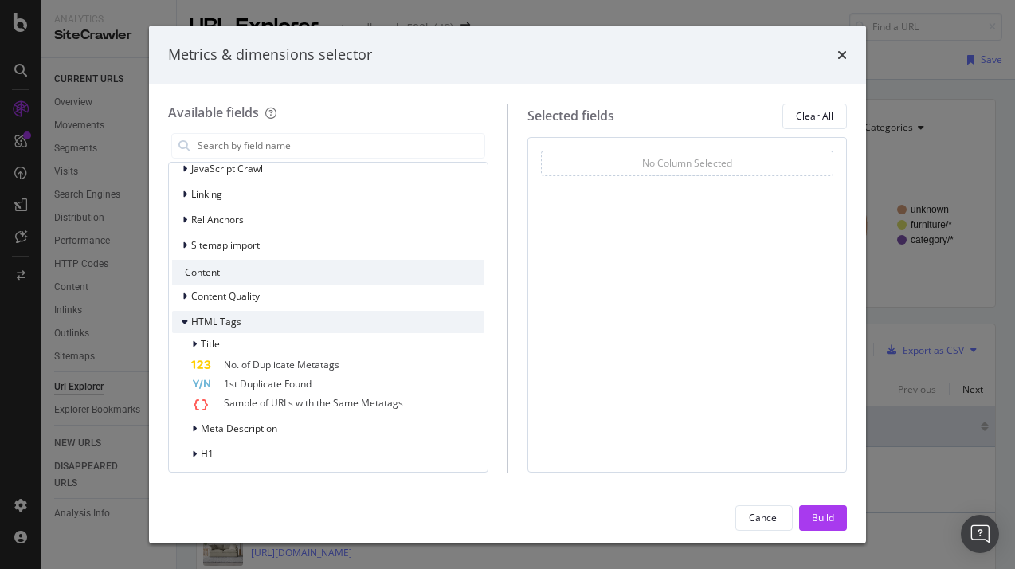
click at [226, 318] on span "HTML Tags" at bounding box center [216, 322] width 50 height 14
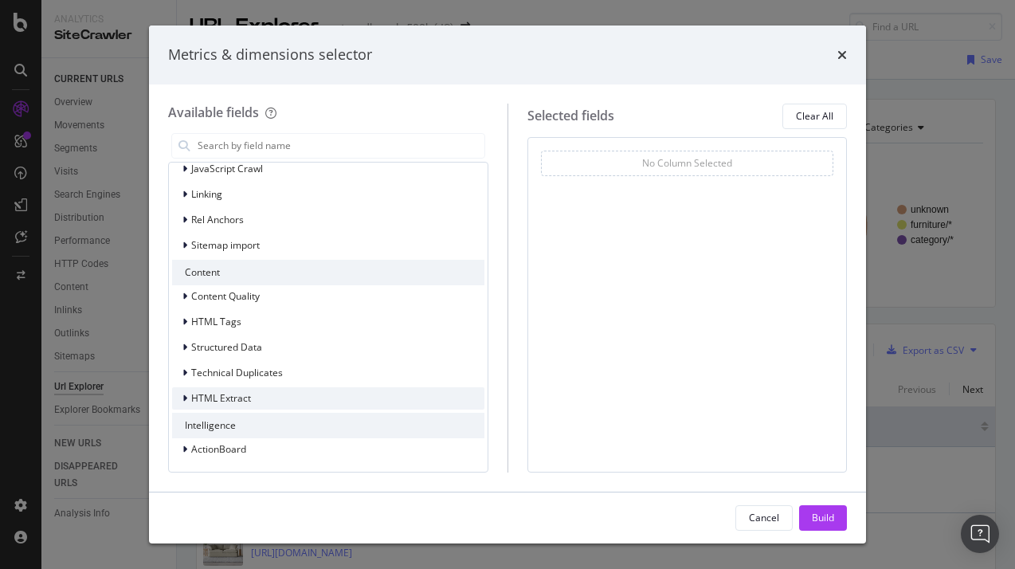
click at [235, 392] on span "HTML Extract" at bounding box center [221, 398] width 60 height 14
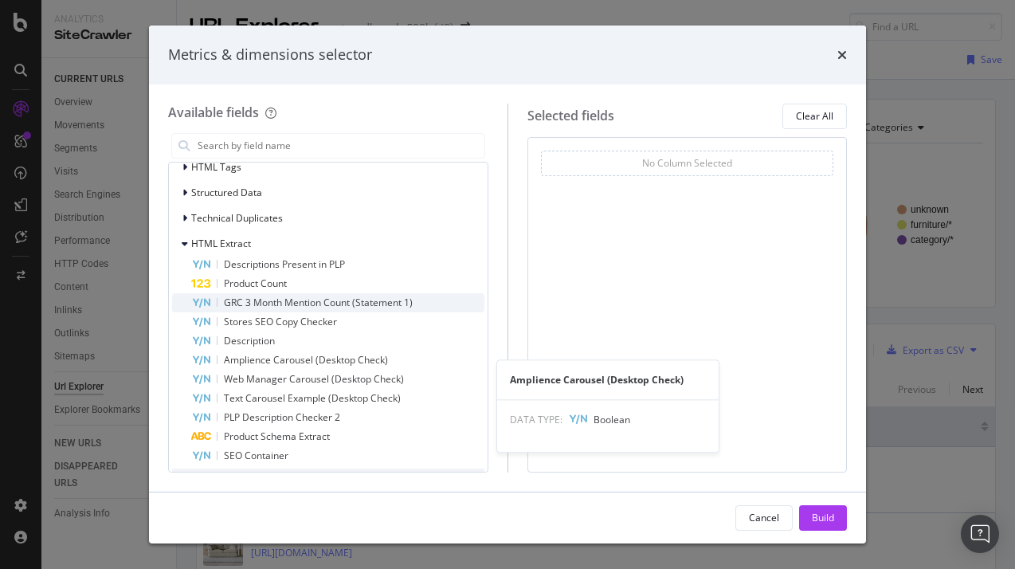
scroll to position [567, 0]
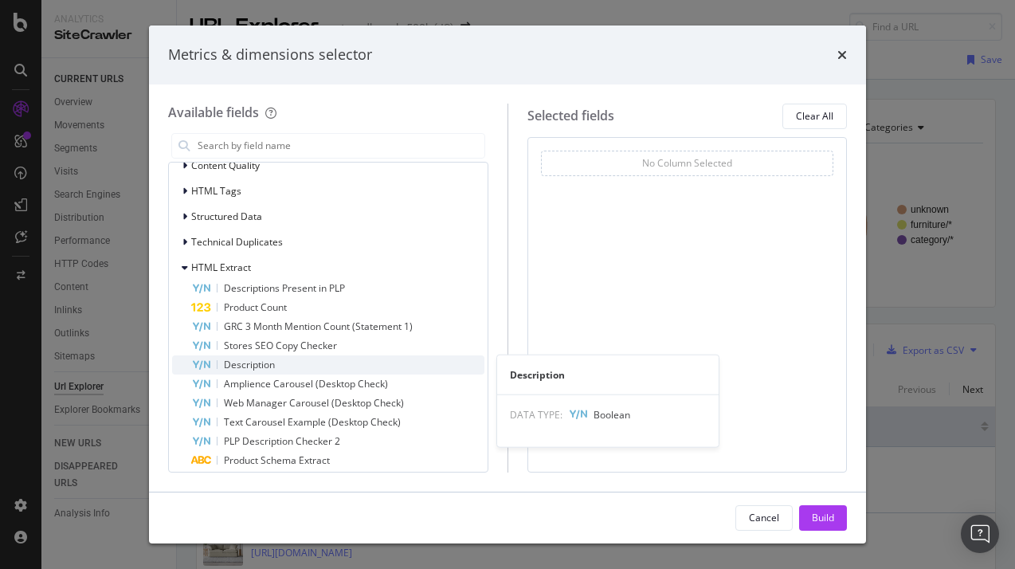
click at [263, 365] on span "Description" at bounding box center [249, 365] width 51 height 14
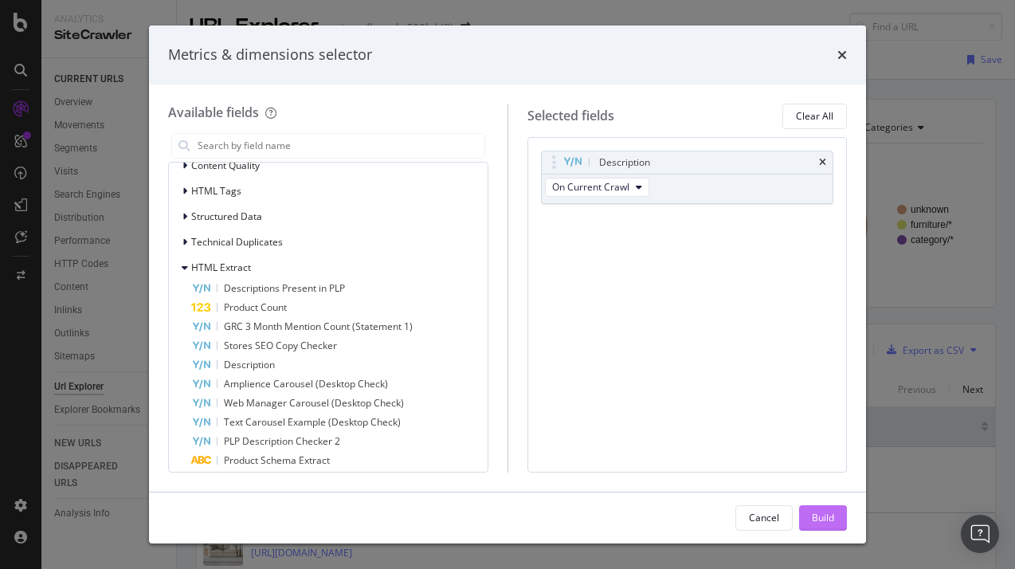
click at [820, 518] on div "Build" at bounding box center [823, 518] width 22 height 14
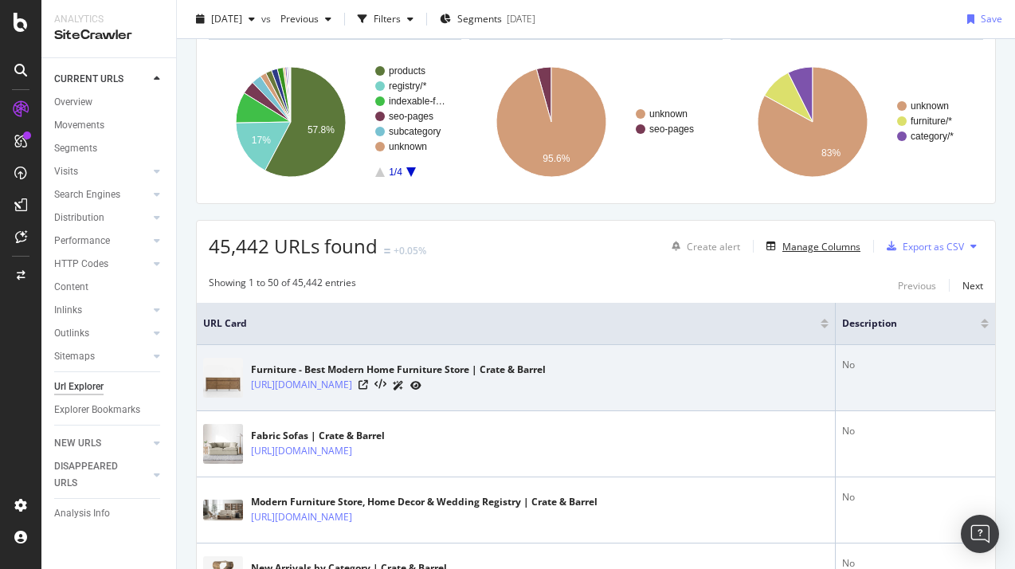
scroll to position [127, 0]
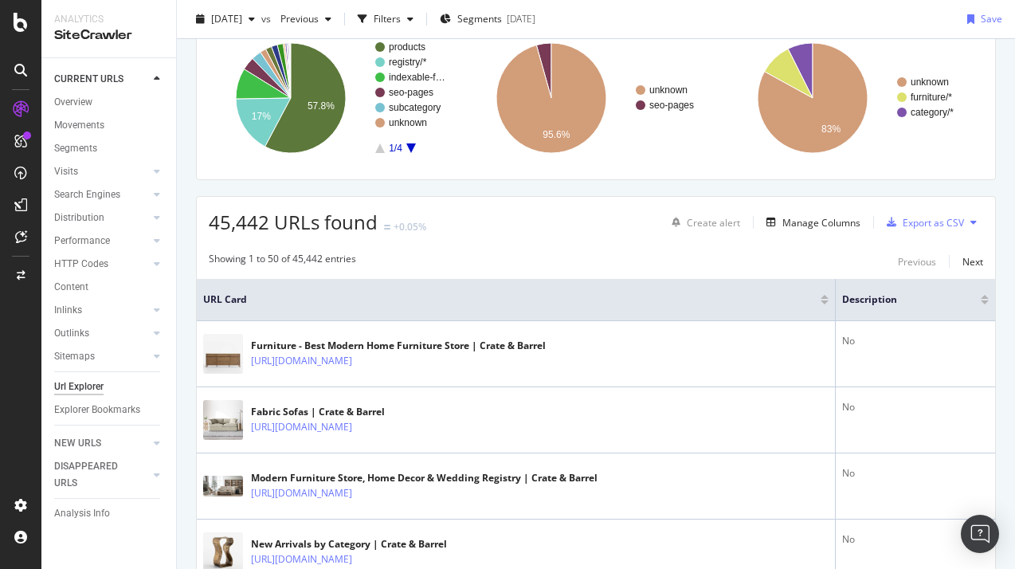
click at [880, 302] on div at bounding box center [985, 302] width 8 height 4
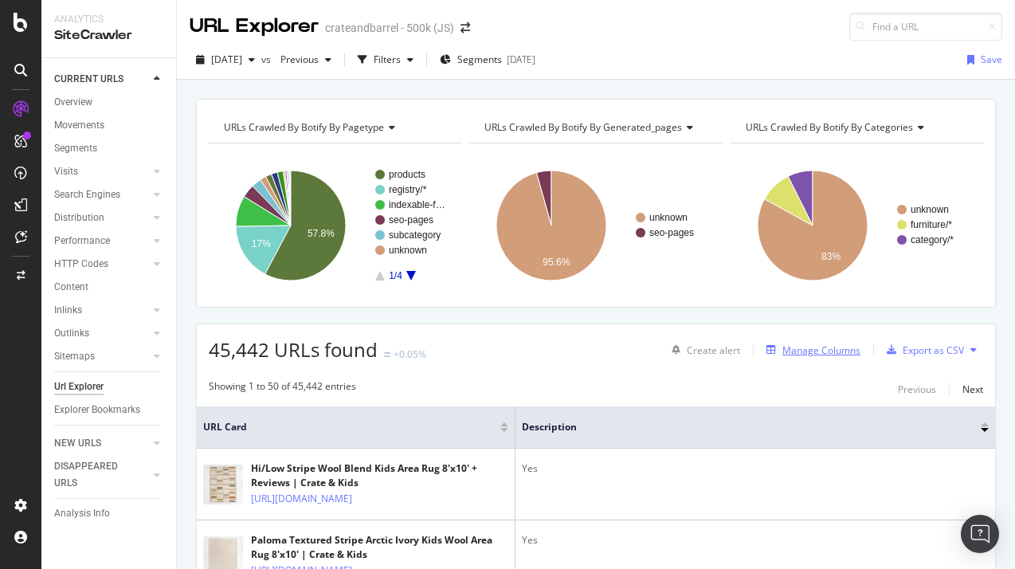
click at [824, 354] on div "Manage Columns" at bounding box center [821, 350] width 78 height 14
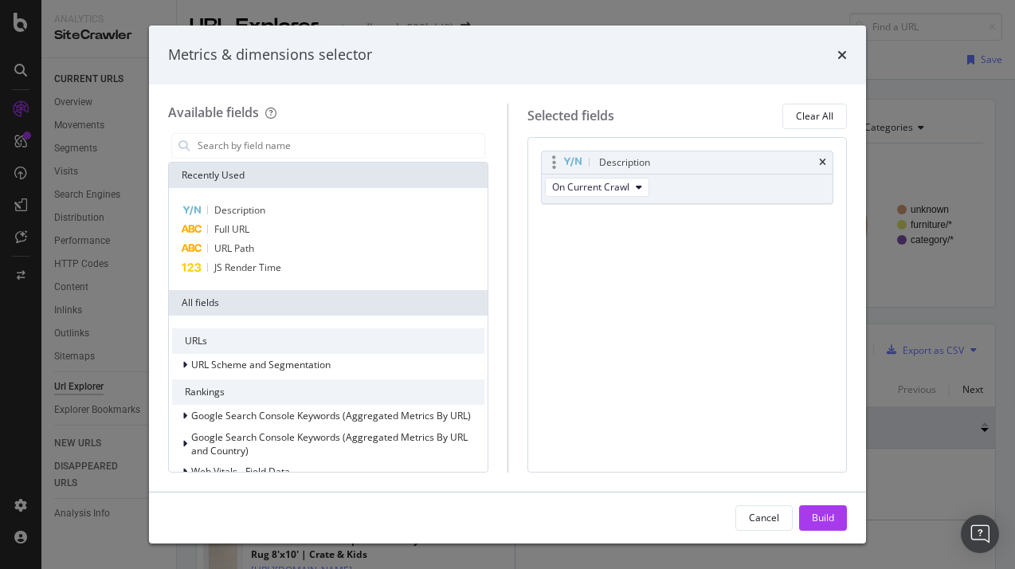
click at [816, 162] on div "Description" at bounding box center [688, 162] width 292 height 22
click at [831, 112] on div "Clear All" at bounding box center [814, 116] width 37 height 14
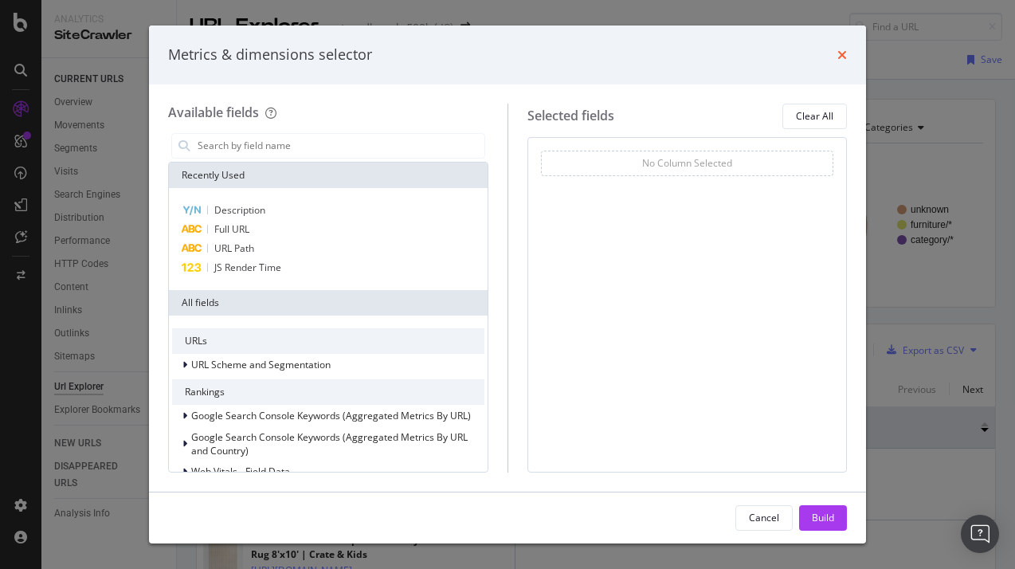
click at [846, 49] on icon "times" at bounding box center [842, 55] width 10 height 13
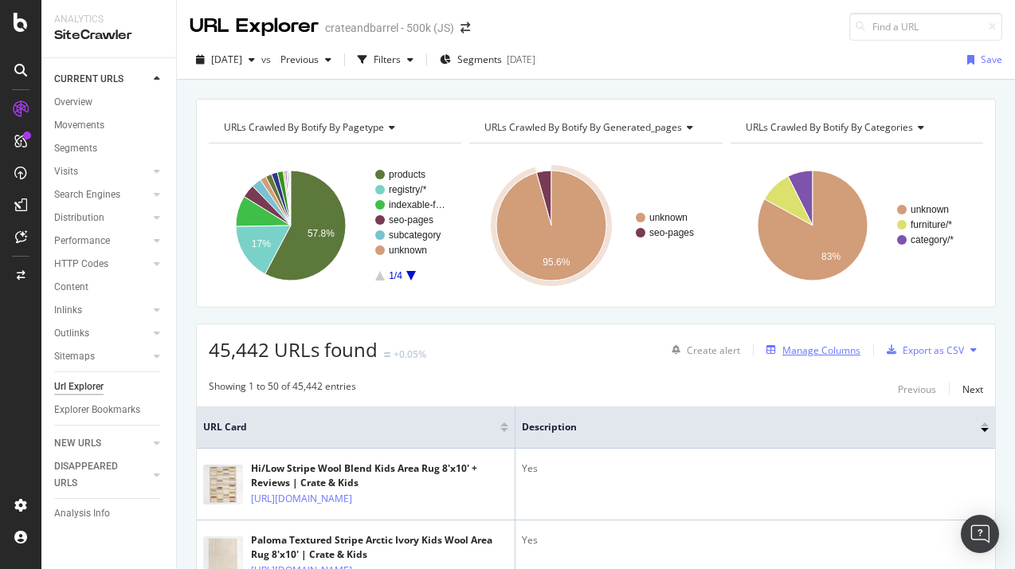
click at [801, 352] on div "Manage Columns" at bounding box center [821, 350] width 78 height 14
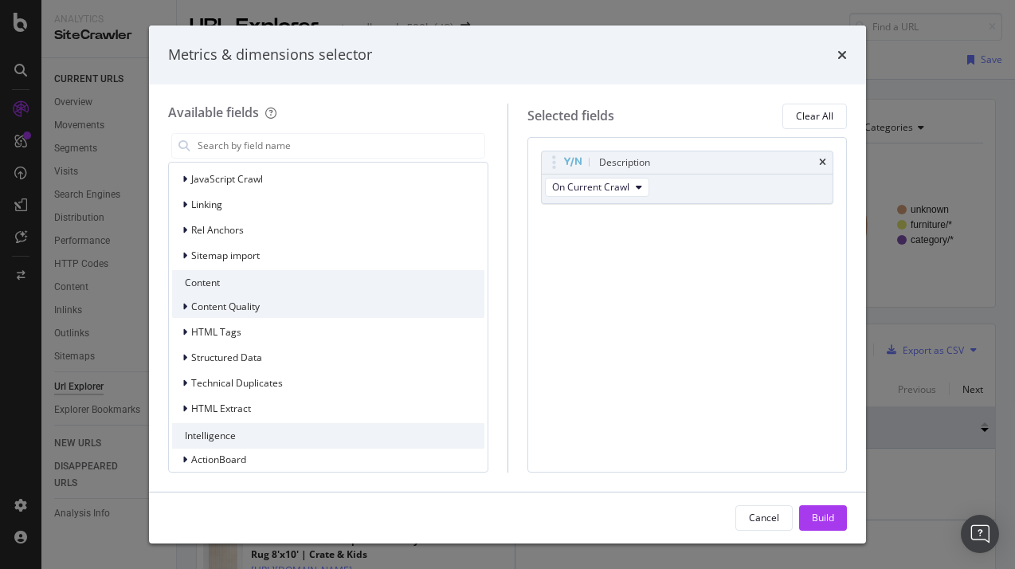
scroll to position [456, 0]
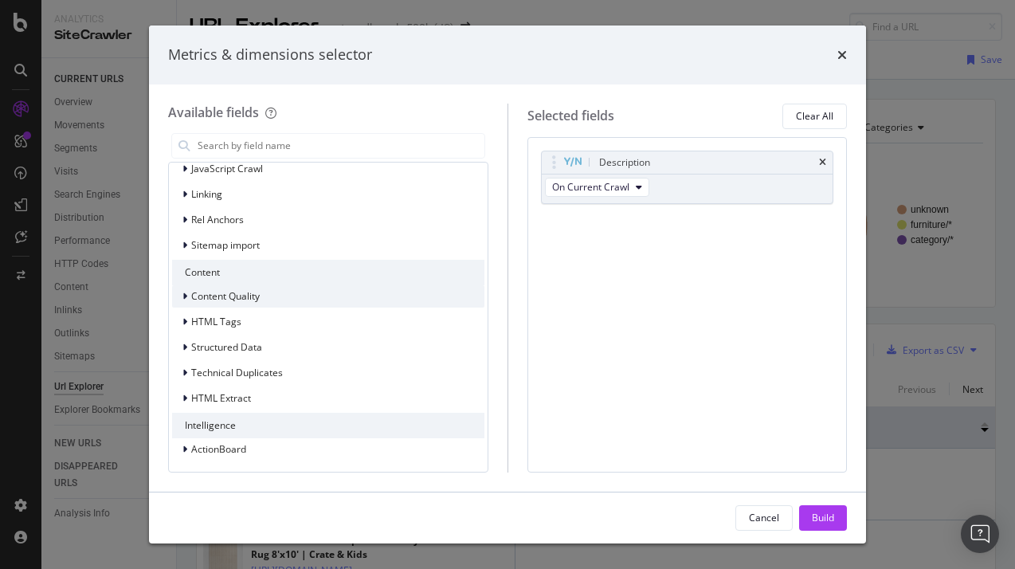
click at [244, 299] on span "Content Quality" at bounding box center [225, 296] width 69 height 14
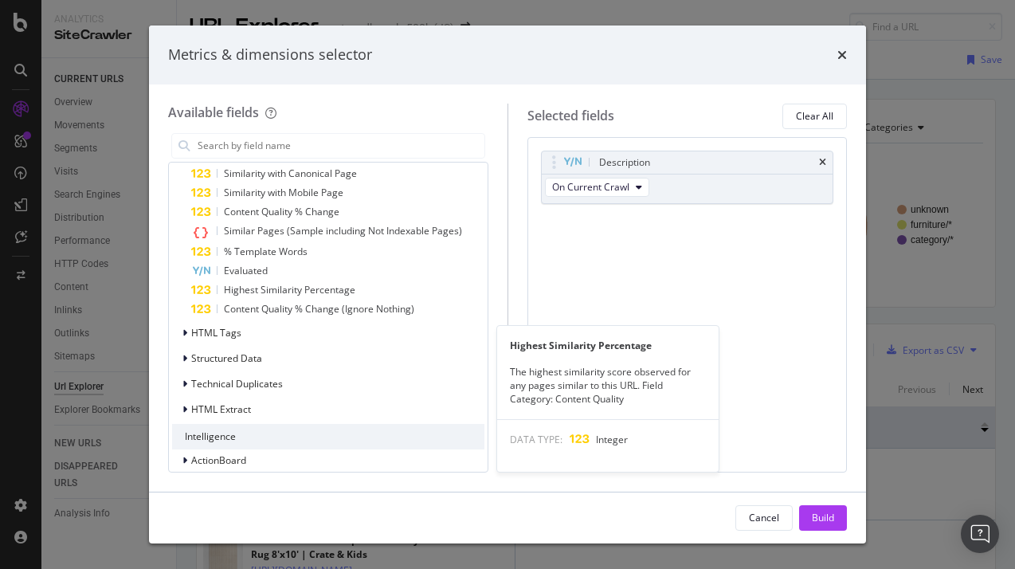
scroll to position [615, 0]
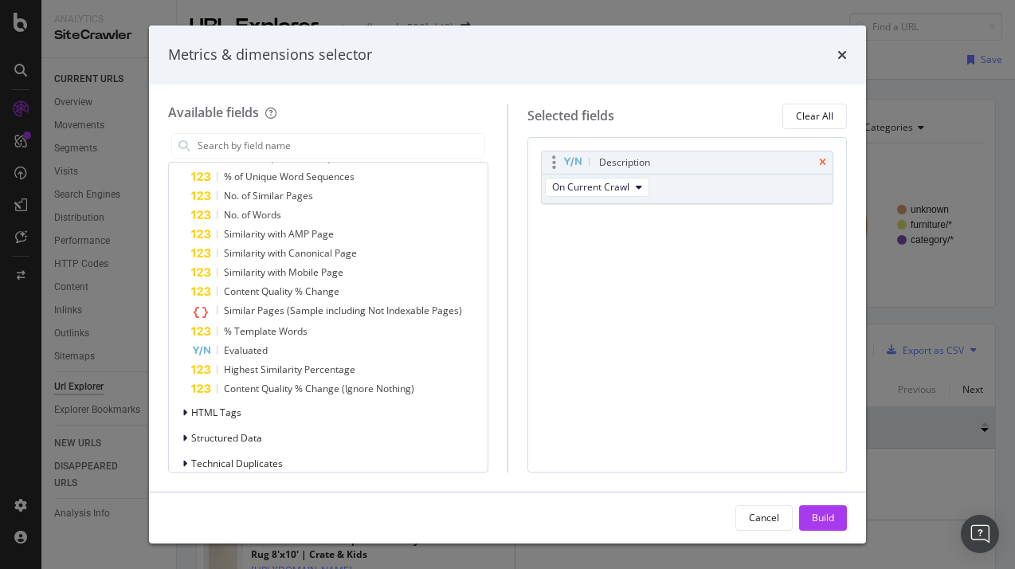
click at [825, 163] on icon "times" at bounding box center [822, 163] width 7 height 10
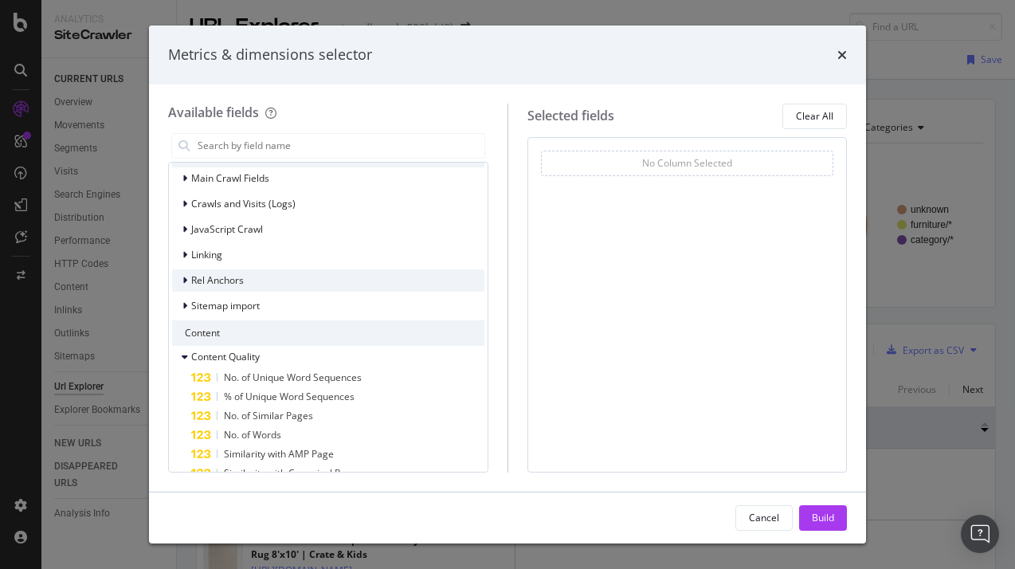
scroll to position [376, 0]
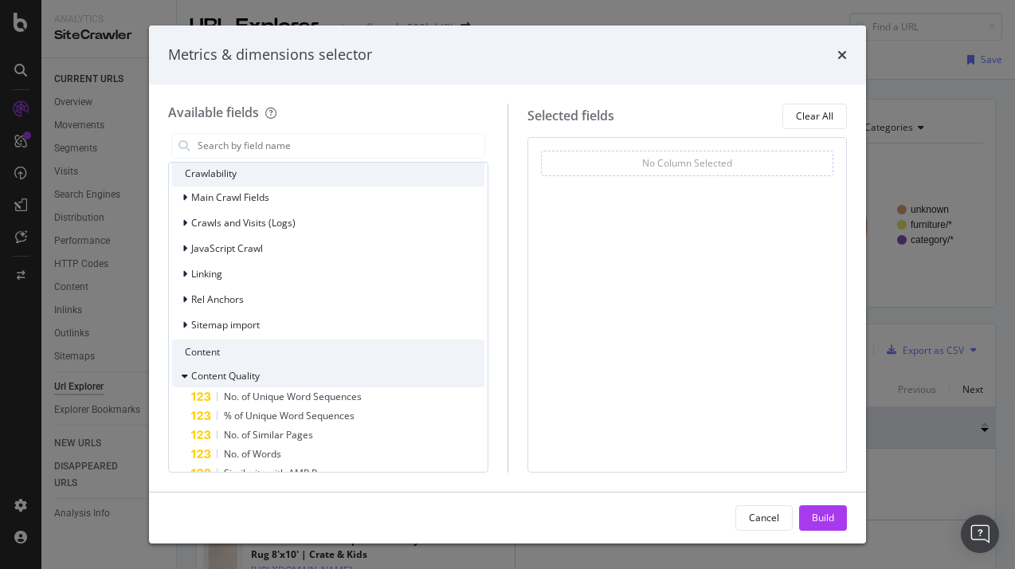
click at [186, 378] on icon "modal" at bounding box center [185, 376] width 6 height 10
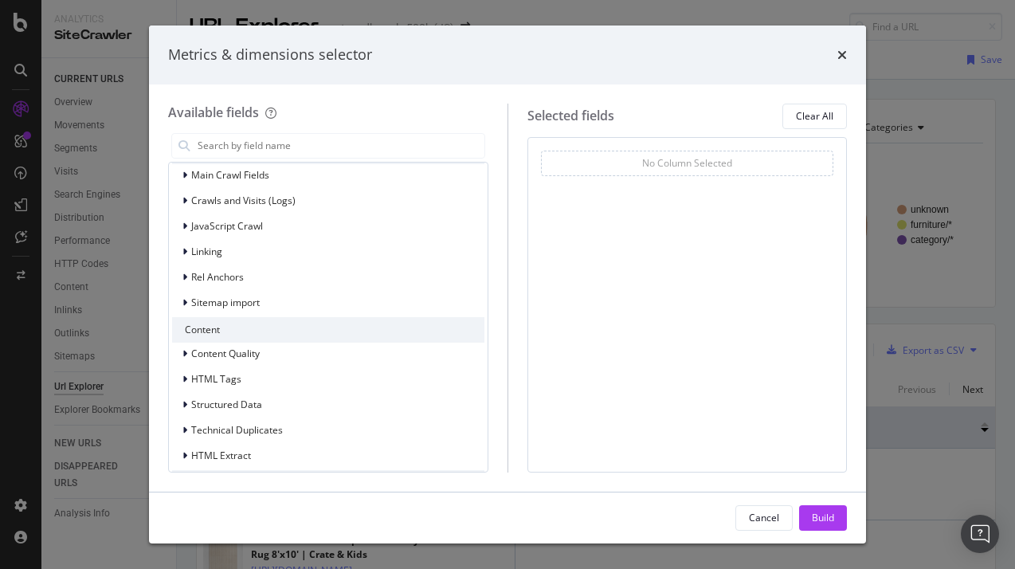
scroll to position [239, 0]
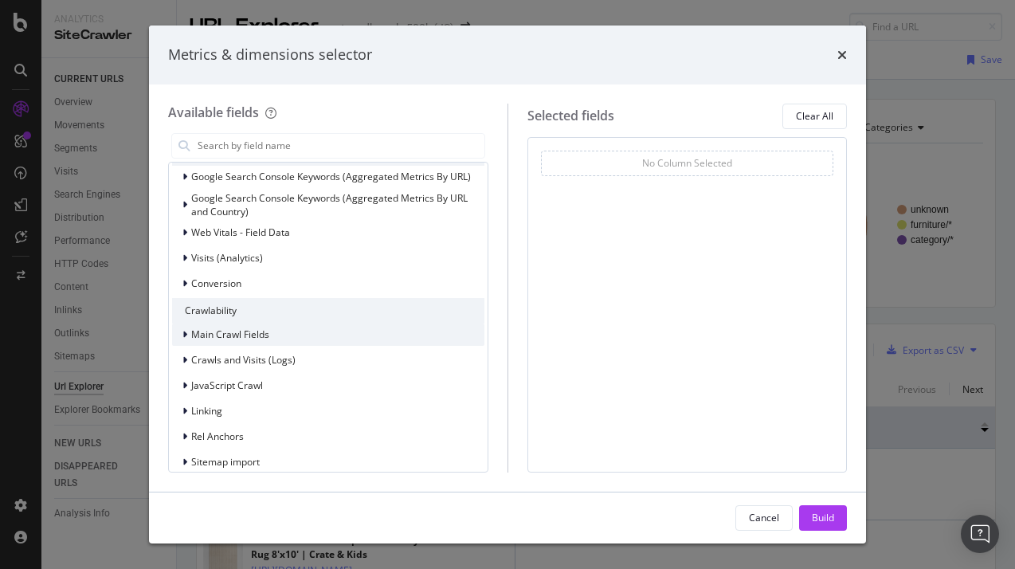
click at [218, 341] on div "Main Crawl Fields" at bounding box center [230, 334] width 78 height 14
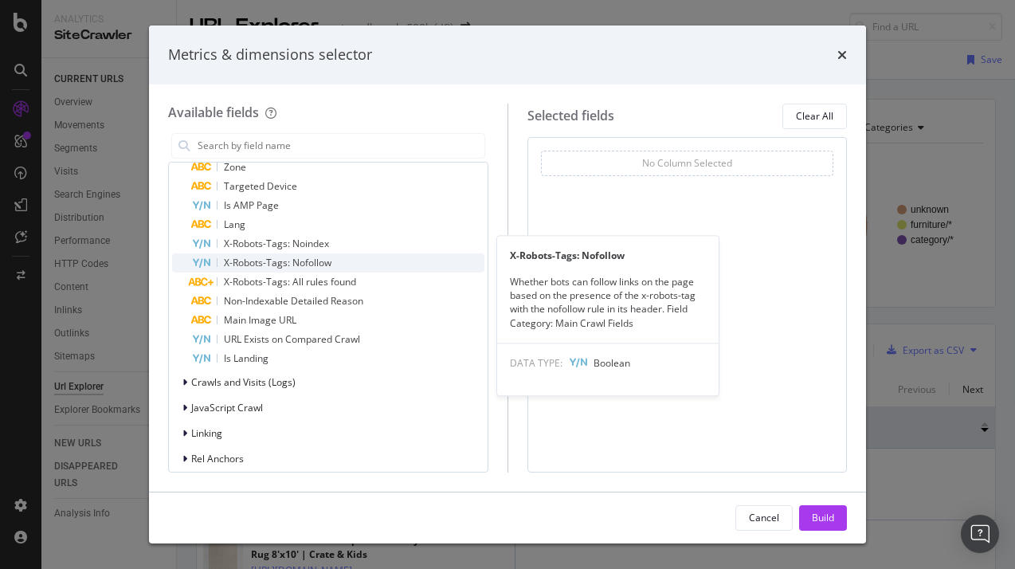
scroll to position [797, 0]
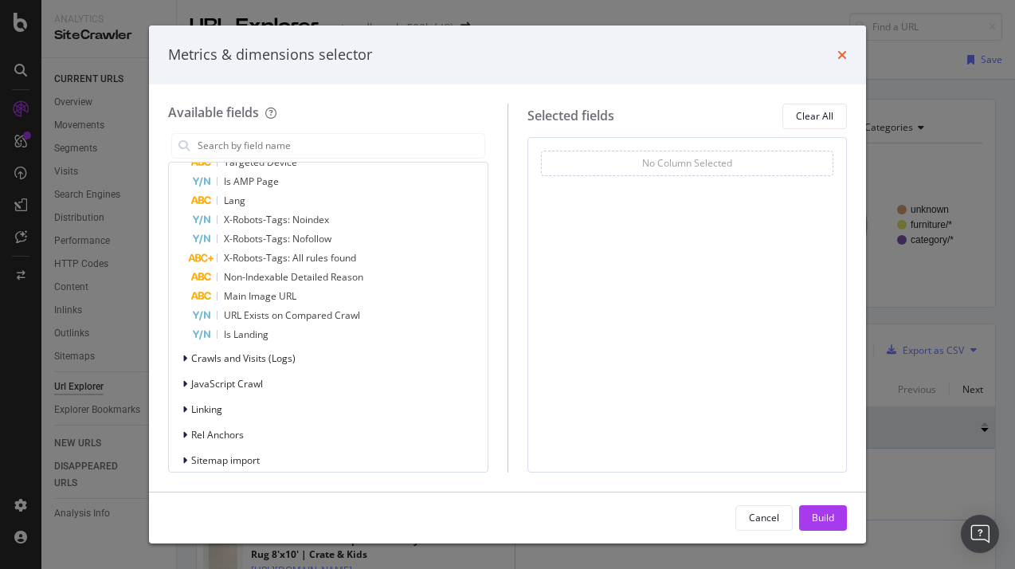
click at [837, 60] on icon "times" at bounding box center [842, 55] width 10 height 13
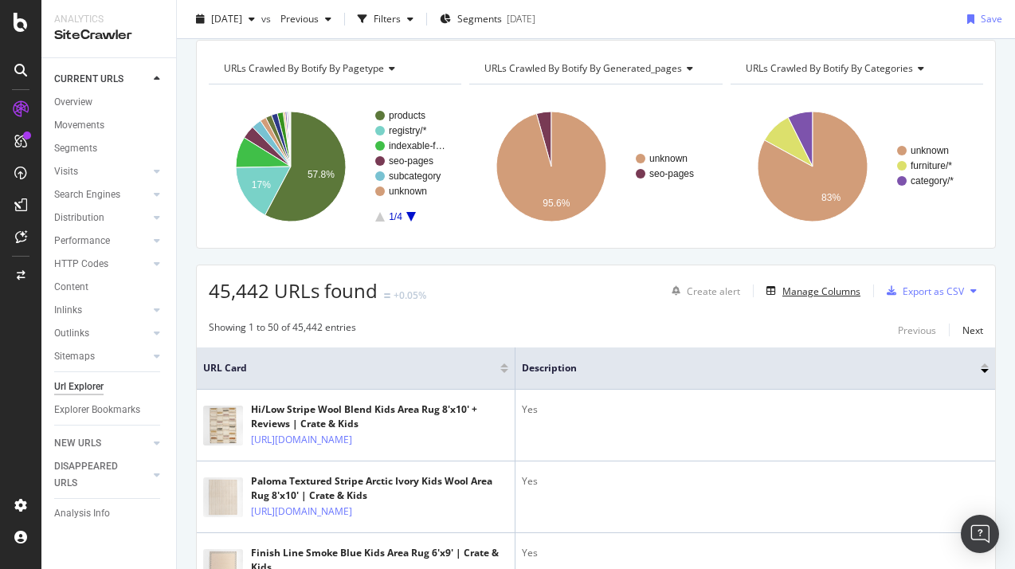
scroll to position [80, 0]
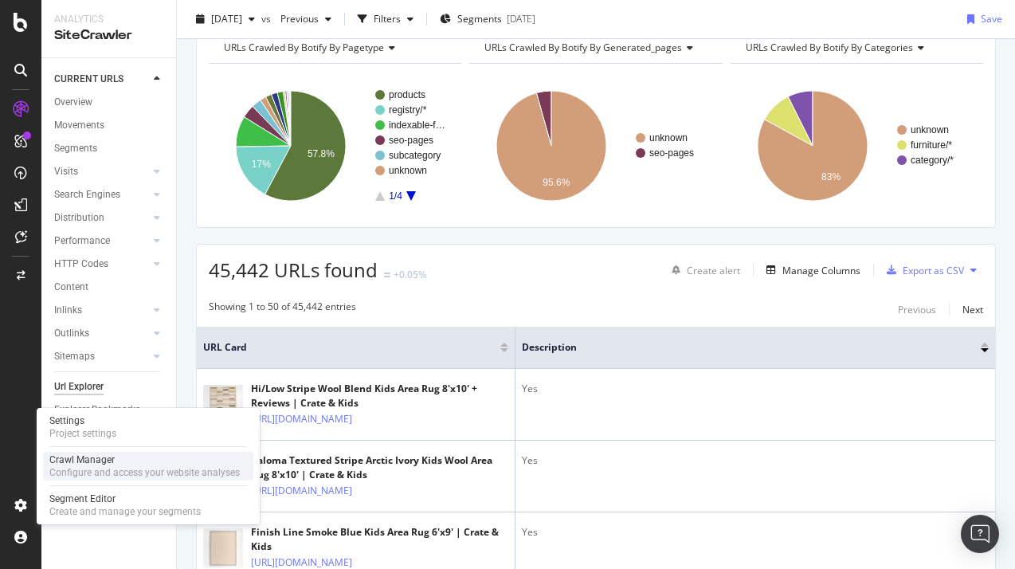
click at [95, 461] on div "Crawl Manager" at bounding box center [144, 459] width 190 height 13
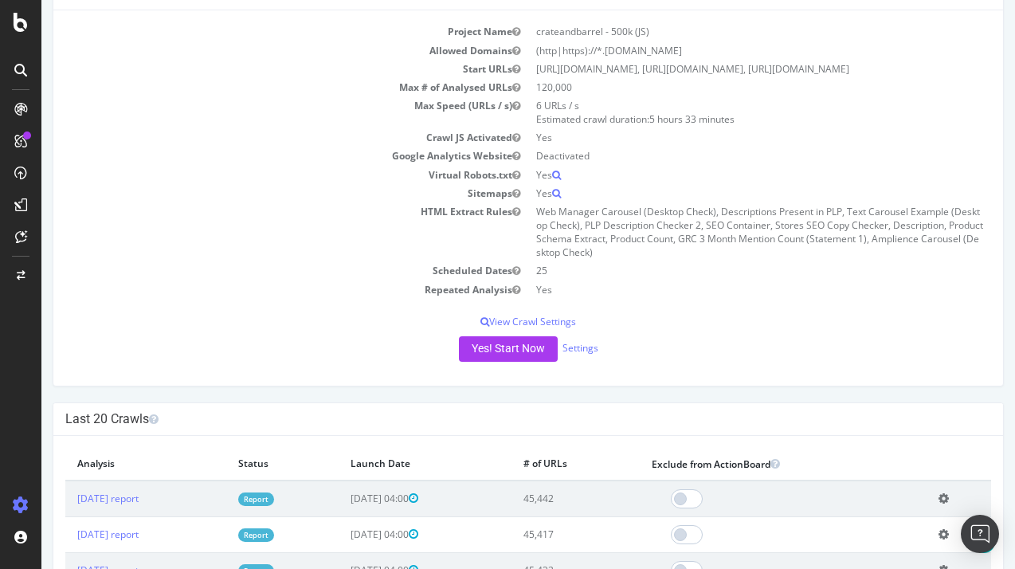
scroll to position [239, 0]
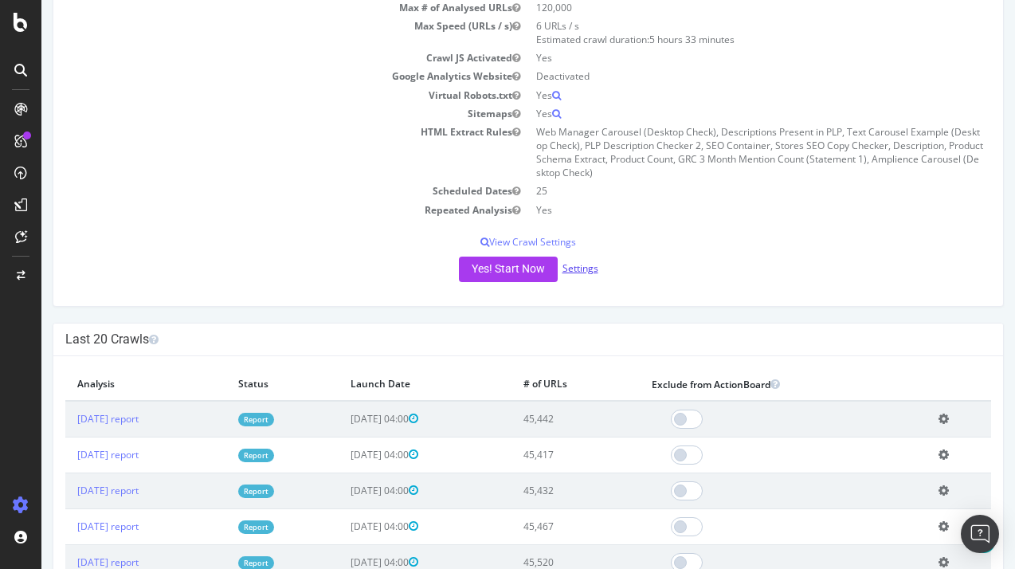
click at [581, 275] on link "Settings" at bounding box center [580, 268] width 36 height 14
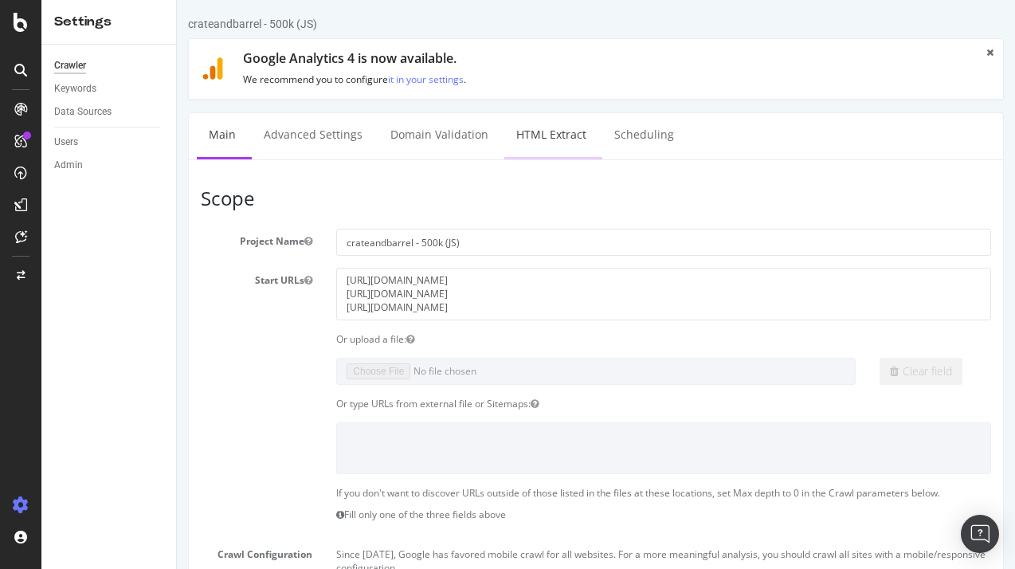
click at [546, 136] on link "HTML Extract" at bounding box center [551, 135] width 94 height 44
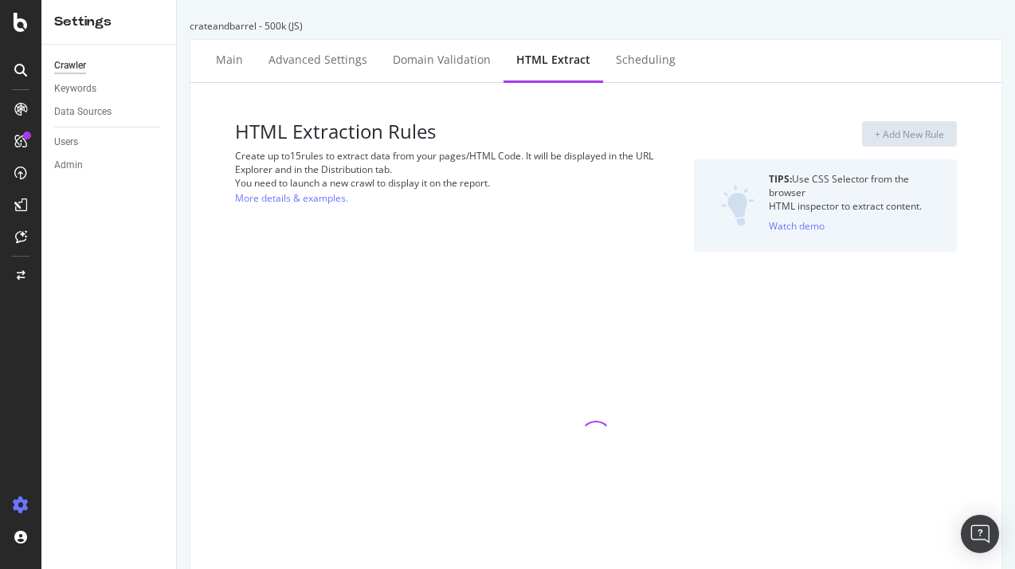
select select "exist"
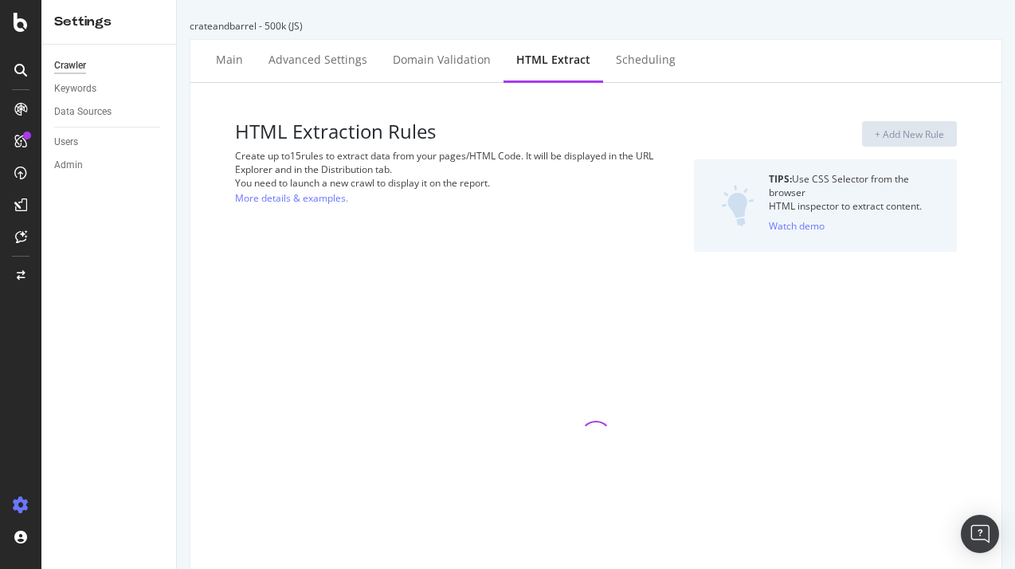
select select "exist"
select select "i"
select select "exist"
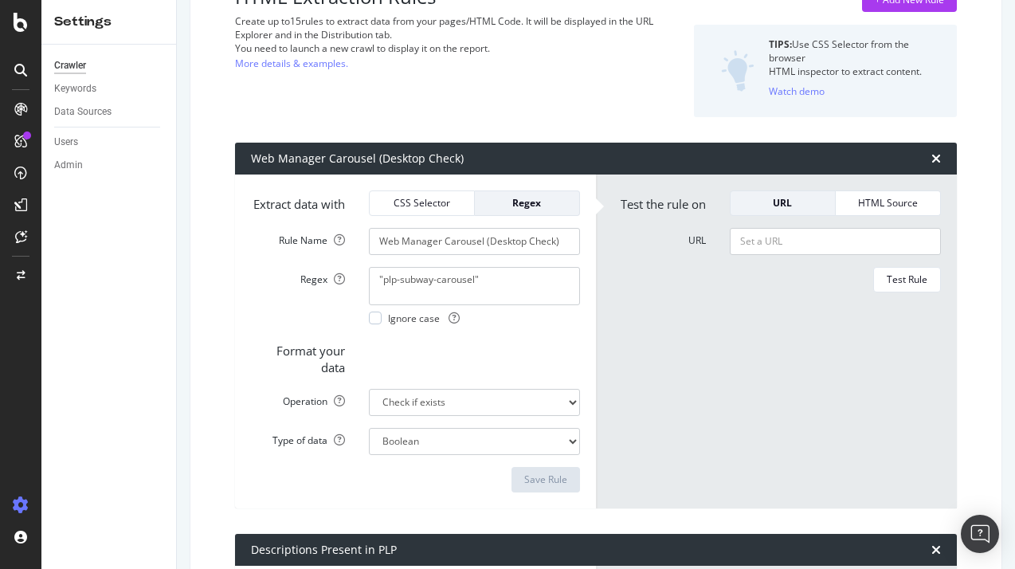
scroll to position [159, 0]
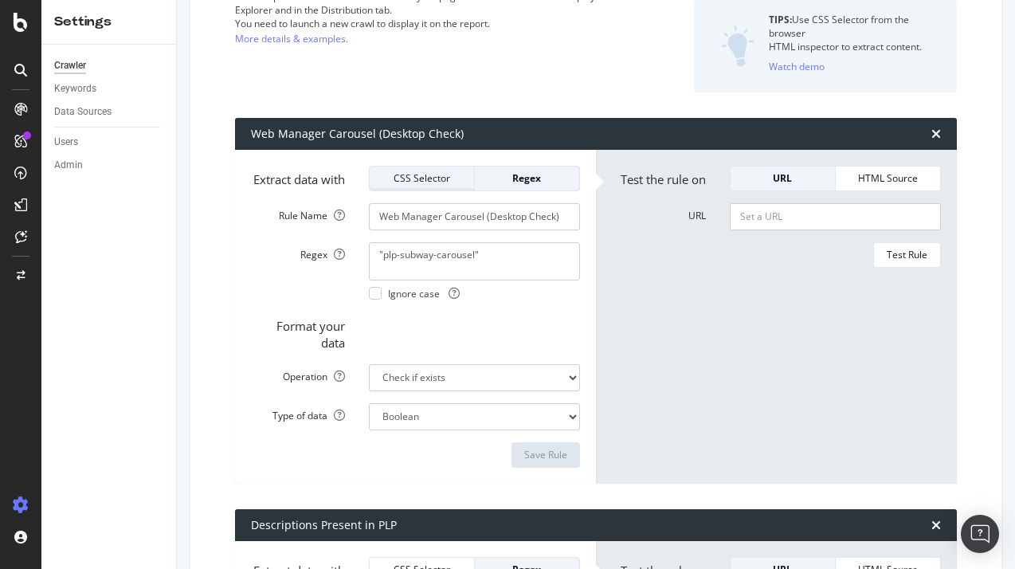
click at [438, 167] on div "CSS Selector" at bounding box center [421, 178] width 79 height 22
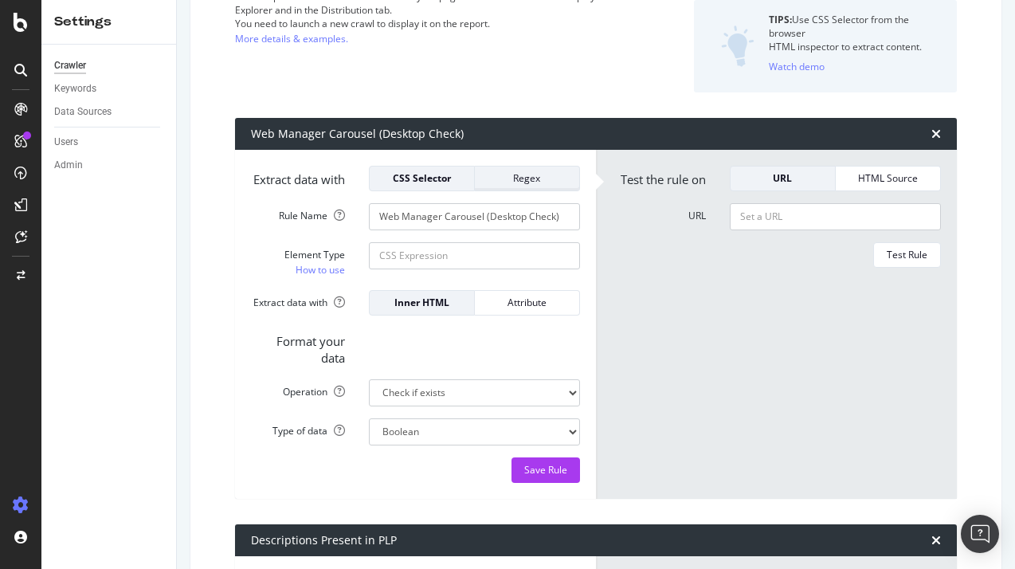
click at [538, 187] on div "Regex" at bounding box center [526, 178] width 79 height 22
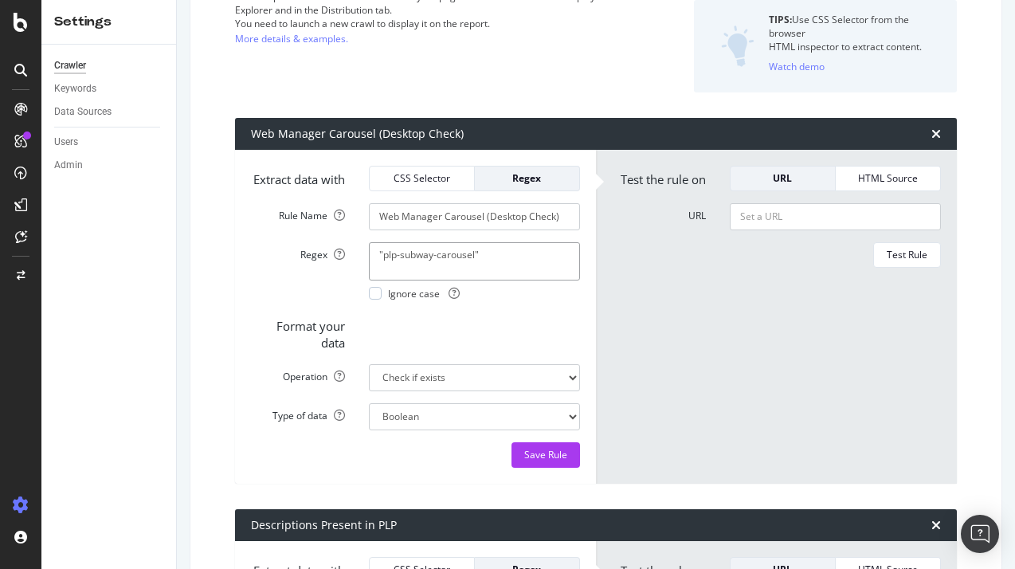
click at [528, 270] on textarea ""plp-subway-carousel"" at bounding box center [474, 261] width 211 height 38
paste textarea "Small Colander"
type textarea "Small Colander"
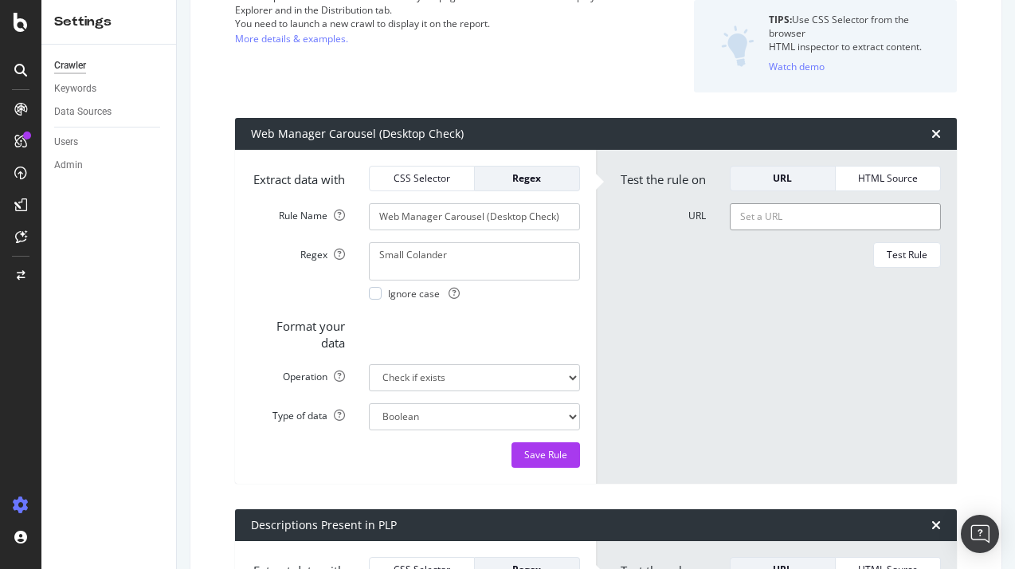
click at [769, 215] on input "URL" at bounding box center [835, 216] width 211 height 27
paste input "[URL][DOMAIN_NAME]"
type input "[URL][DOMAIN_NAME]"
click at [507, 230] on input "Web Manager Carousel (Desktop Check)" at bounding box center [474, 216] width 211 height 27
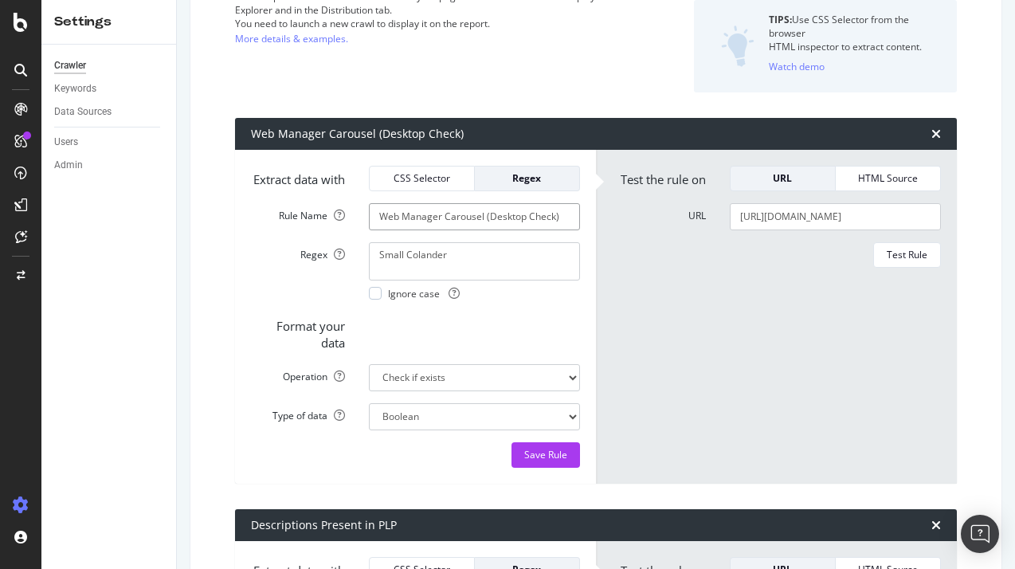
scroll to position [0, 0]
click at [507, 230] on input "Web Manager Carousel (Desktop Check)" at bounding box center [474, 216] width 211 height 27
type input "Small Colander Rule"
click at [483, 280] on textarea "Small Colander" at bounding box center [474, 261] width 211 height 38
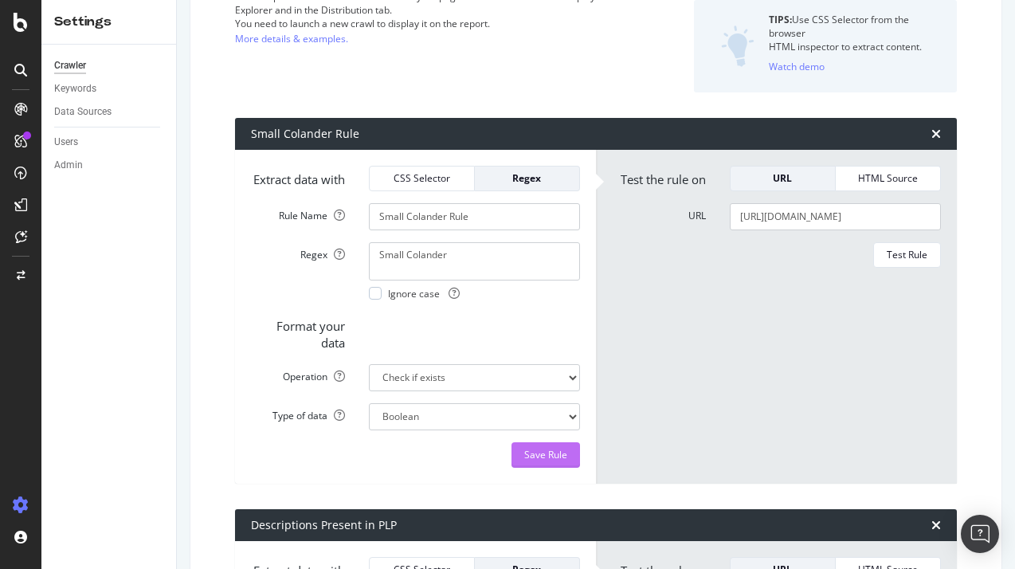
click at [560, 461] on div "Save Rule" at bounding box center [545, 455] width 43 height 14
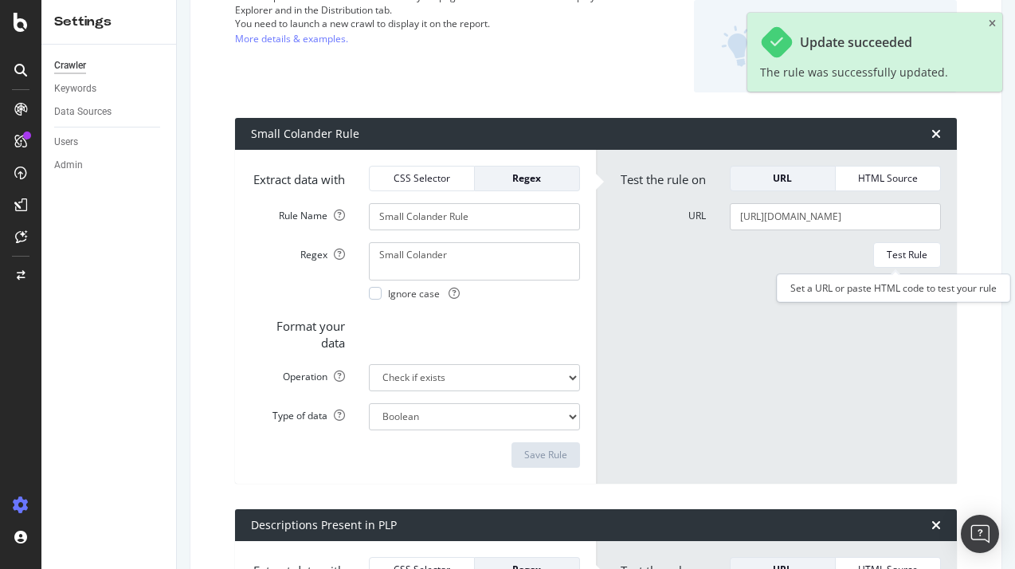
click at [880, 273] on form "Test the rule on URL HTML Source URL [URL][DOMAIN_NAME] Test Rule" at bounding box center [776, 317] width 329 height 302
click at [880, 248] on div "Test Rule" at bounding box center [907, 255] width 41 height 14
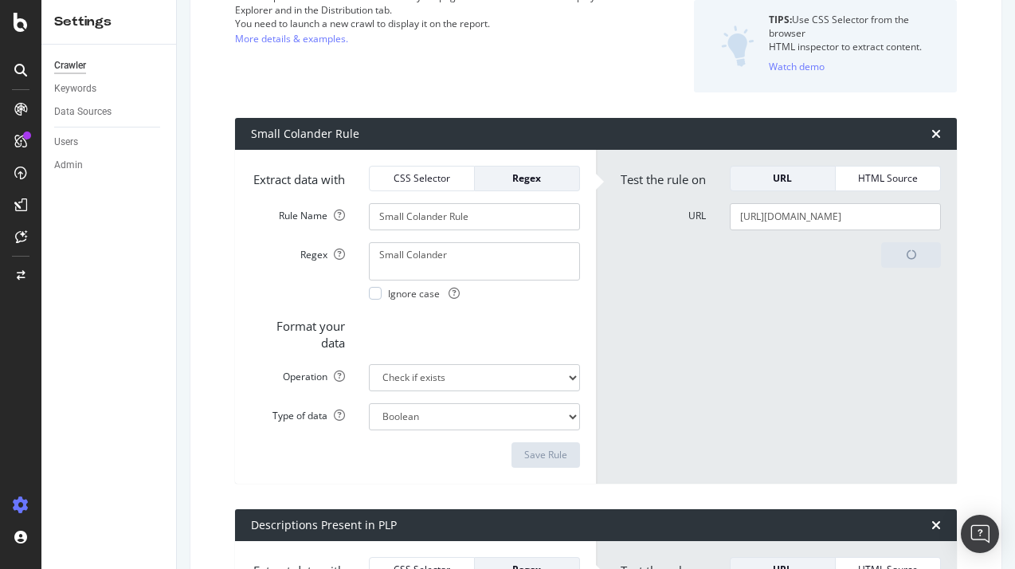
scroll to position [159, 0]
click at [867, 185] on div "HTML Source" at bounding box center [887, 178] width 79 height 22
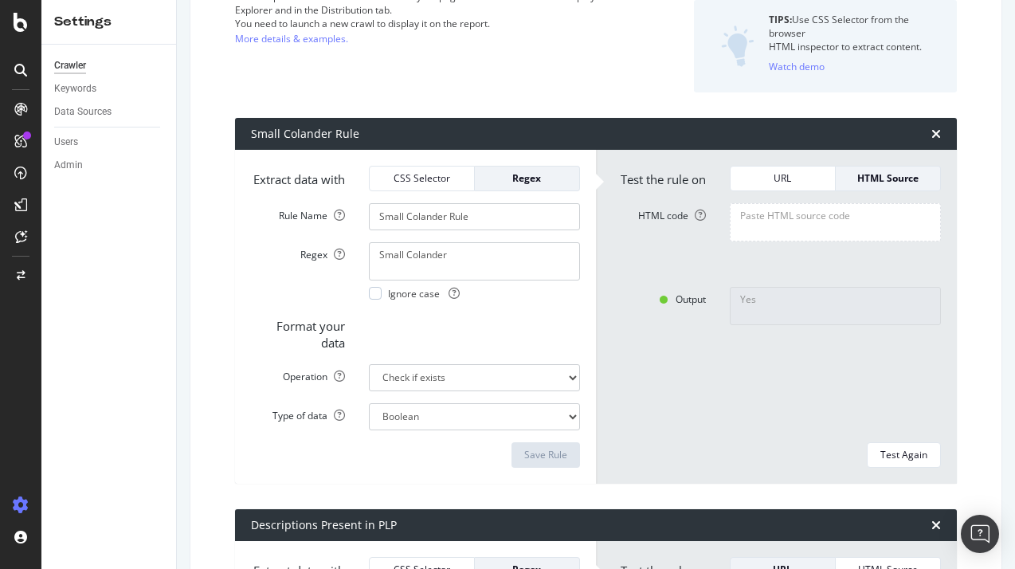
drag, startPoint x: 804, startPoint y: 224, endPoint x: 833, endPoint y: 222, distance: 28.7
click at [804, 224] on textarea "HTML code" at bounding box center [835, 222] width 211 height 38
click at [772, 194] on form "Test the rule on URL HTML Source HTML code Output Yes Test Again" at bounding box center [776, 317] width 329 height 302
click at [769, 187] on div "URL" at bounding box center [782, 178] width 79 height 22
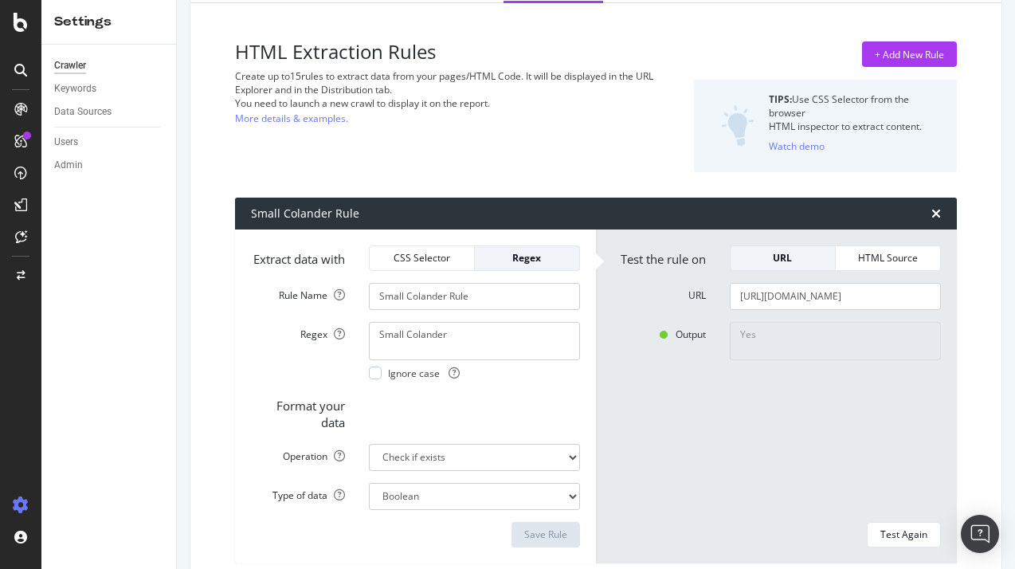
scroll to position [0, 0]
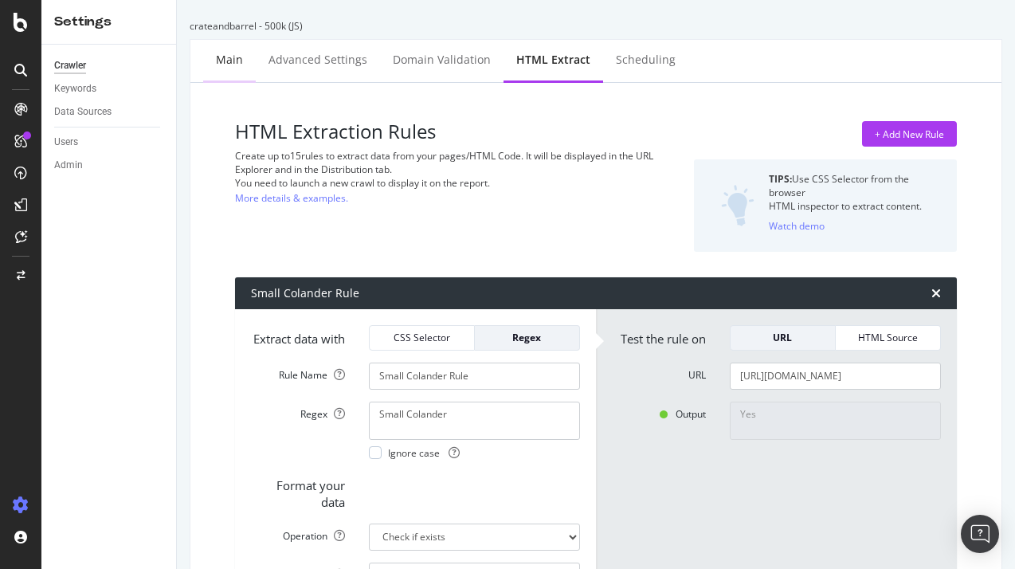
click at [228, 70] on div "Main" at bounding box center [229, 61] width 53 height 44
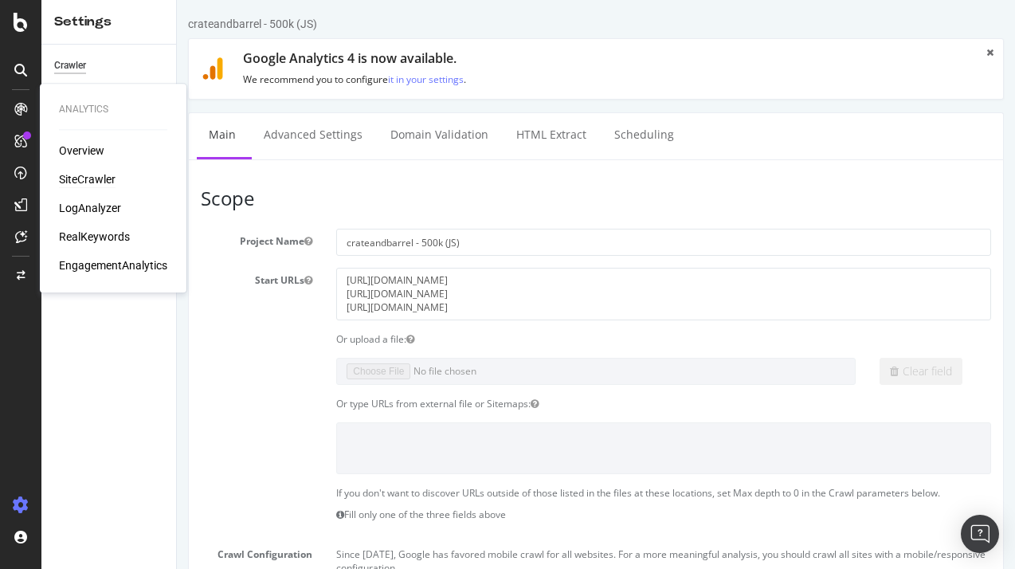
click at [76, 179] on div "SiteCrawler" at bounding box center [87, 179] width 57 height 16
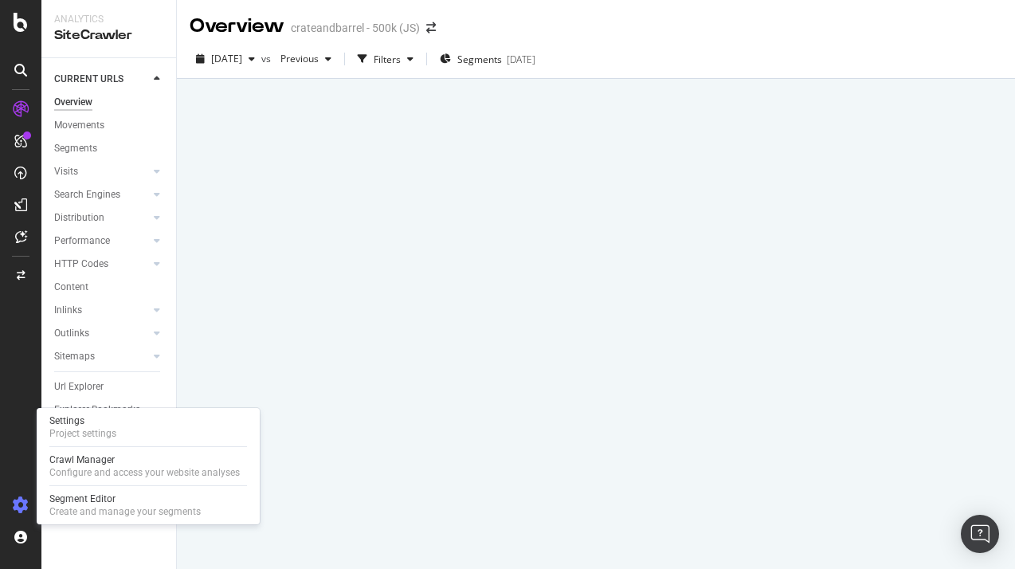
click at [33, 497] on div at bounding box center [21, 504] width 38 height 25
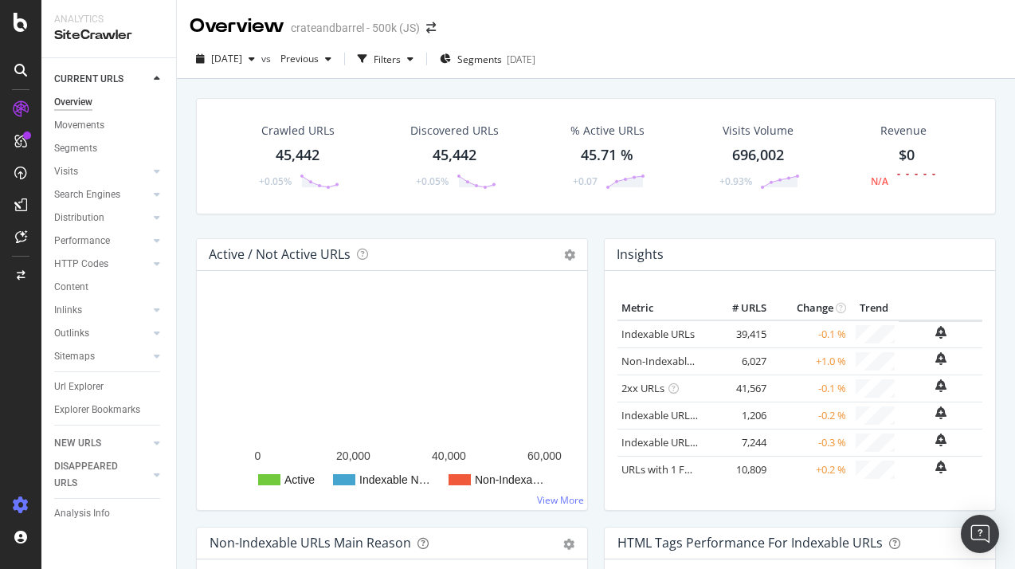
click at [24, 499] on icon at bounding box center [21, 505] width 16 height 16
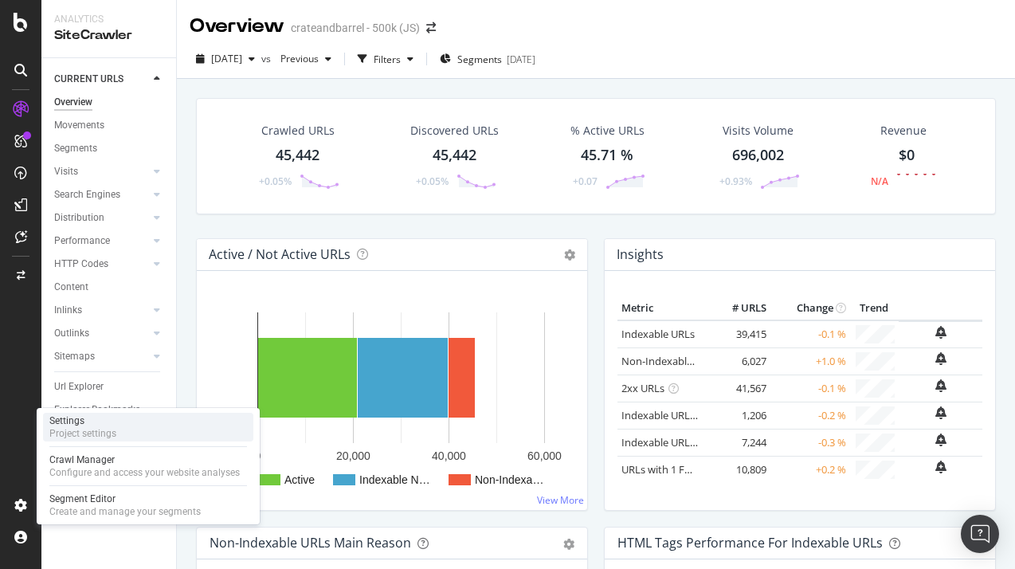
click at [87, 429] on div "Project settings" at bounding box center [82, 433] width 67 height 13
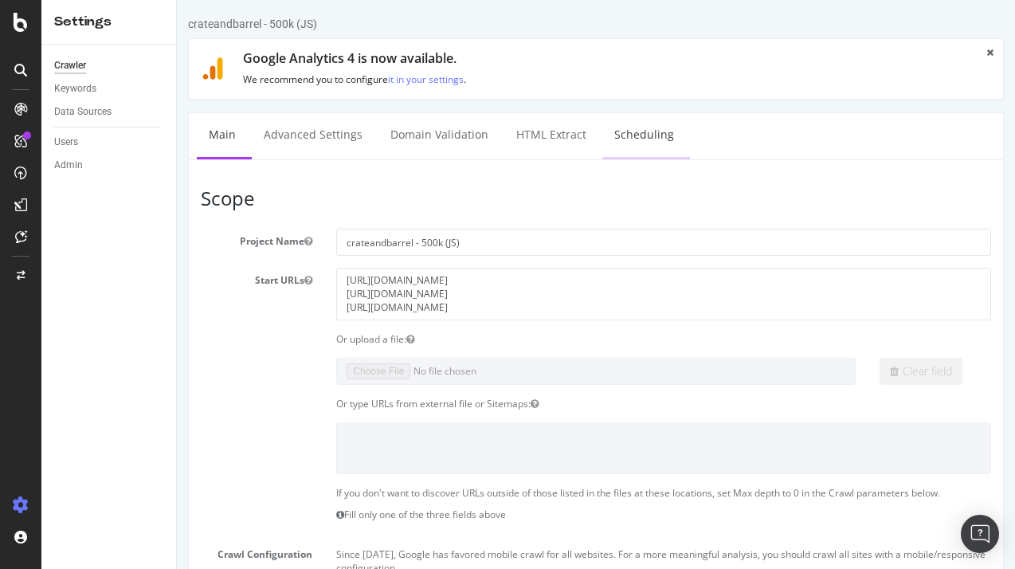
click at [629, 135] on link "Scheduling" at bounding box center [644, 135] width 84 height 44
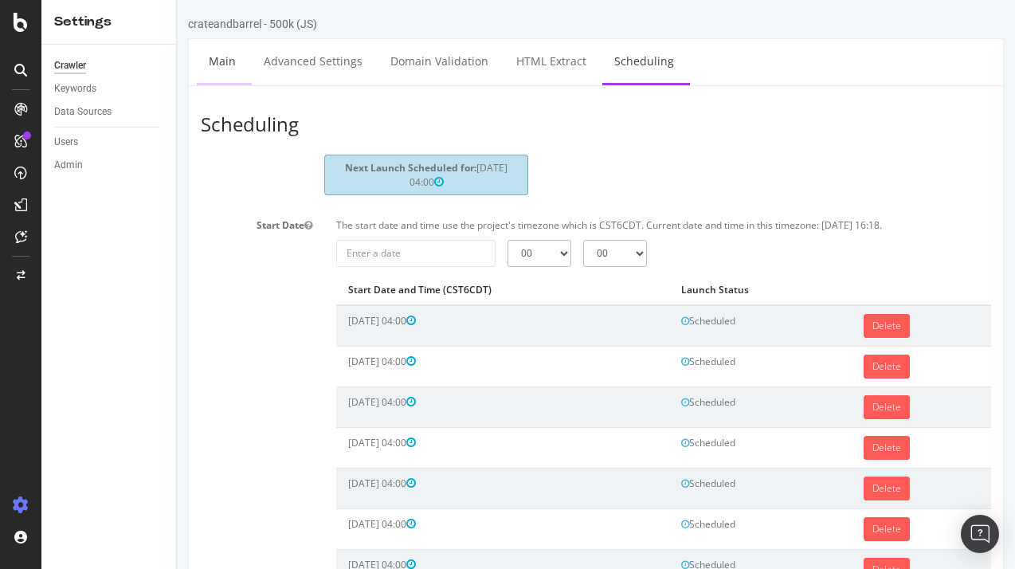
click at [230, 62] on link "Main" at bounding box center [222, 61] width 51 height 44
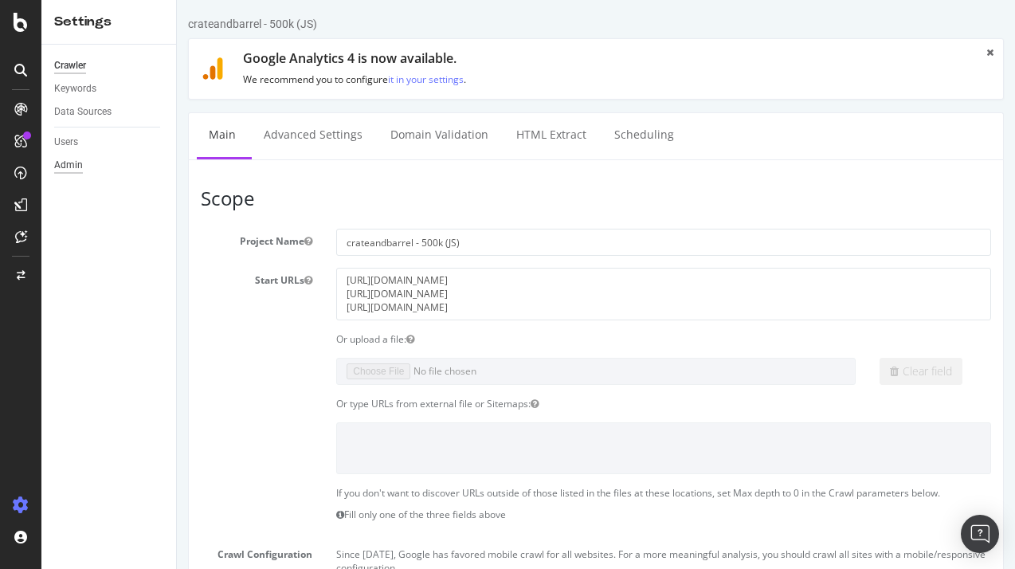
click at [78, 165] on div "Admin" at bounding box center [68, 165] width 29 height 17
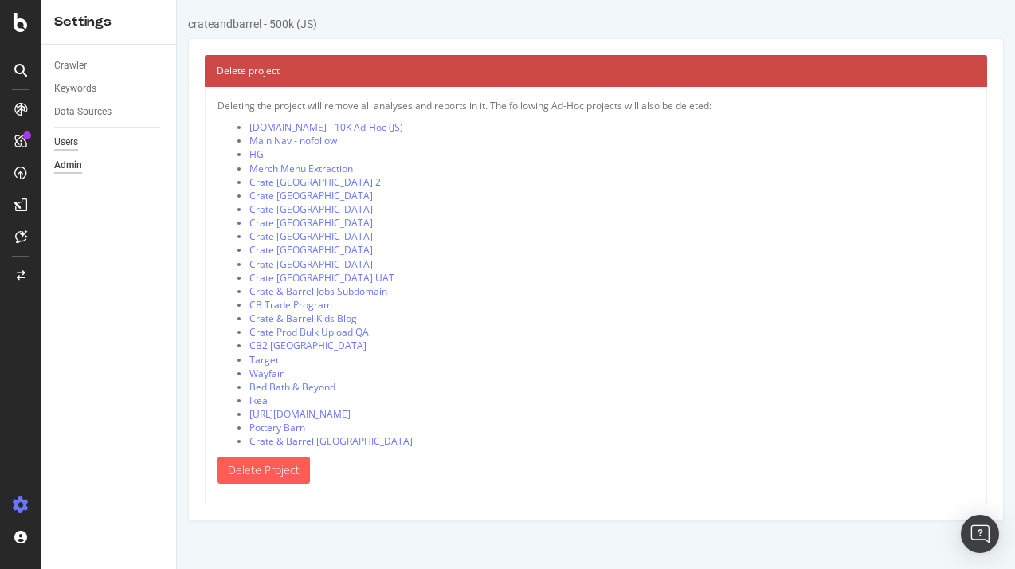
click at [78, 140] on div "Users" at bounding box center [66, 142] width 24 height 17
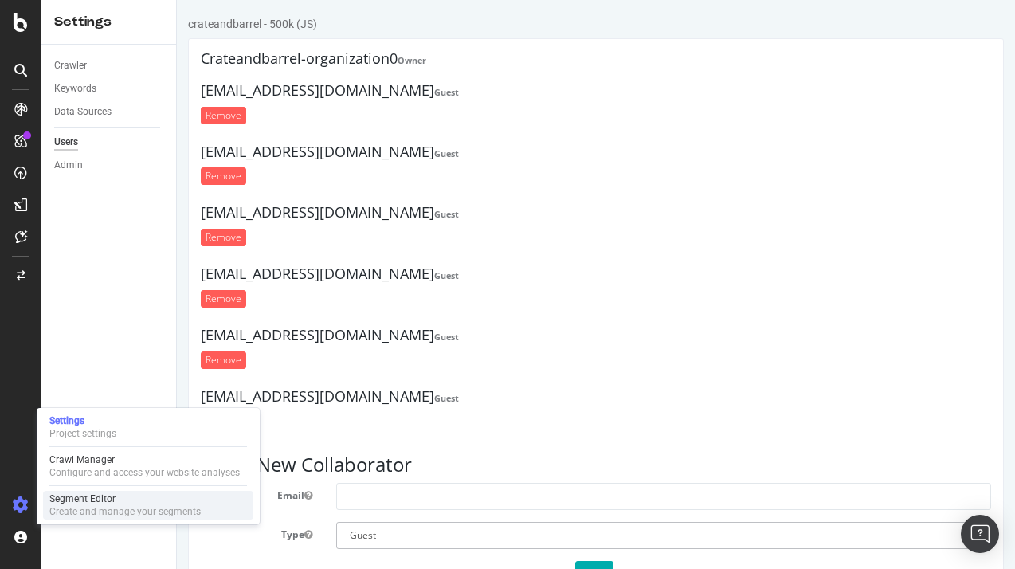
click at [100, 507] on div "Create and manage your segments" at bounding box center [124, 511] width 151 height 13
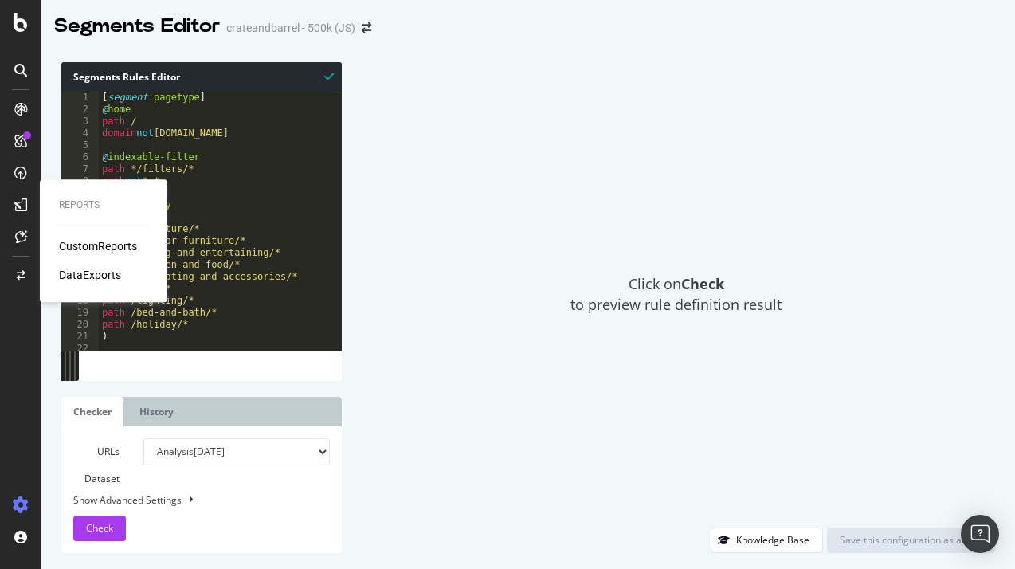
click at [75, 249] on div "CustomReports" at bounding box center [98, 246] width 78 height 16
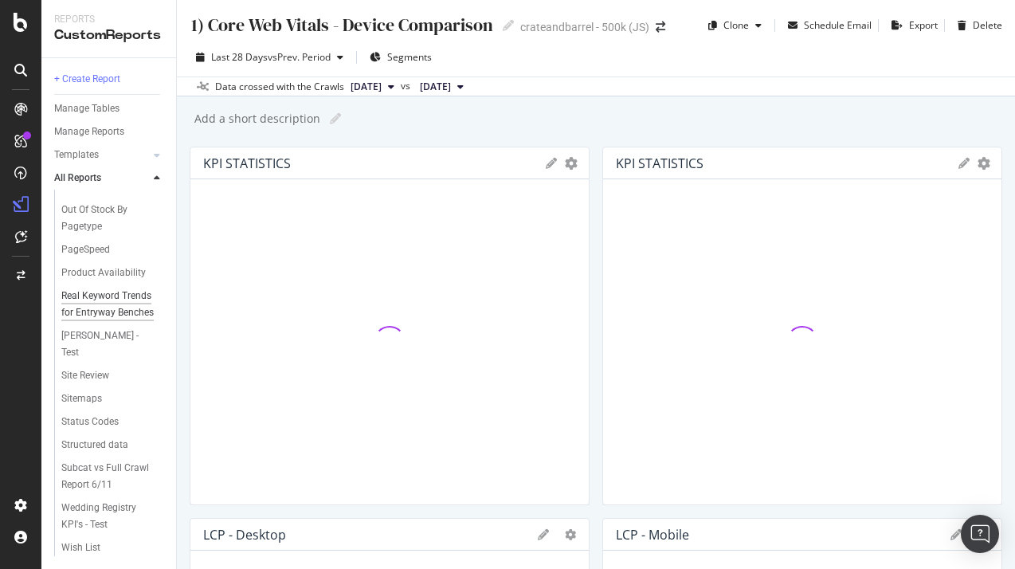
scroll to position [419, 0]
click at [828, 31] on div "Schedule Email" at bounding box center [838, 25] width 68 height 14
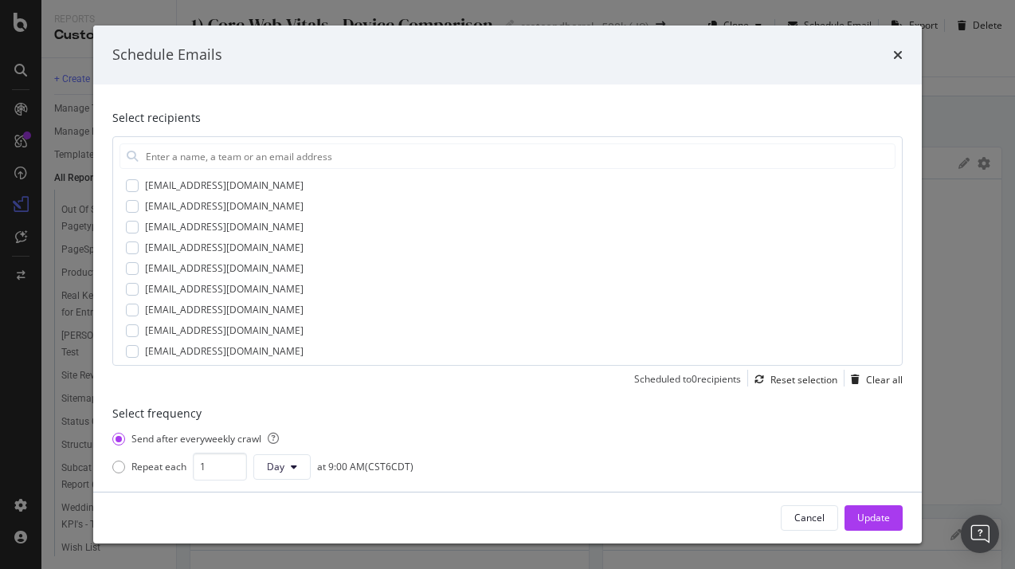
scroll to position [0, 0]
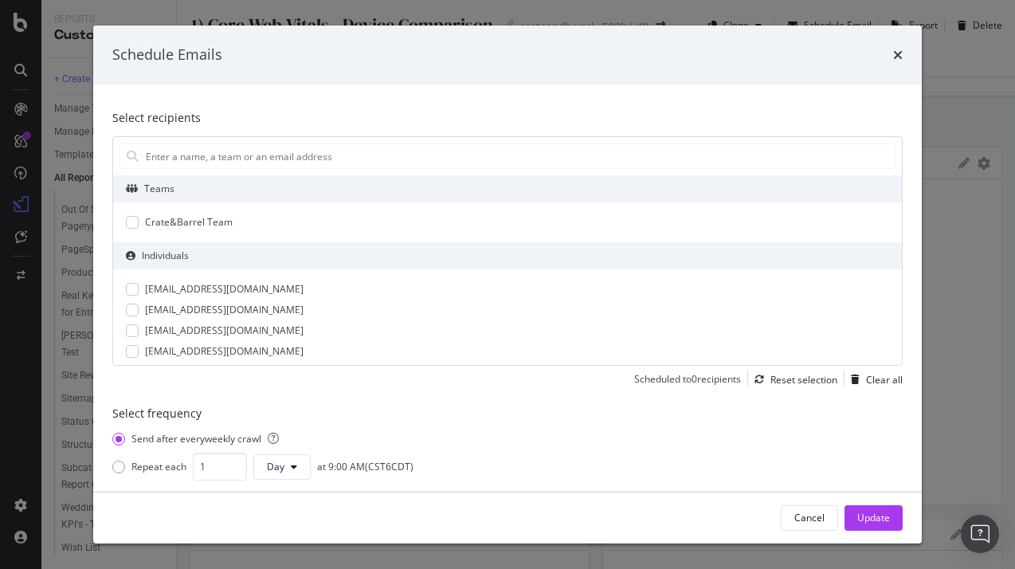
click at [811, 515] on div "Cancel" at bounding box center [809, 518] width 30 height 14
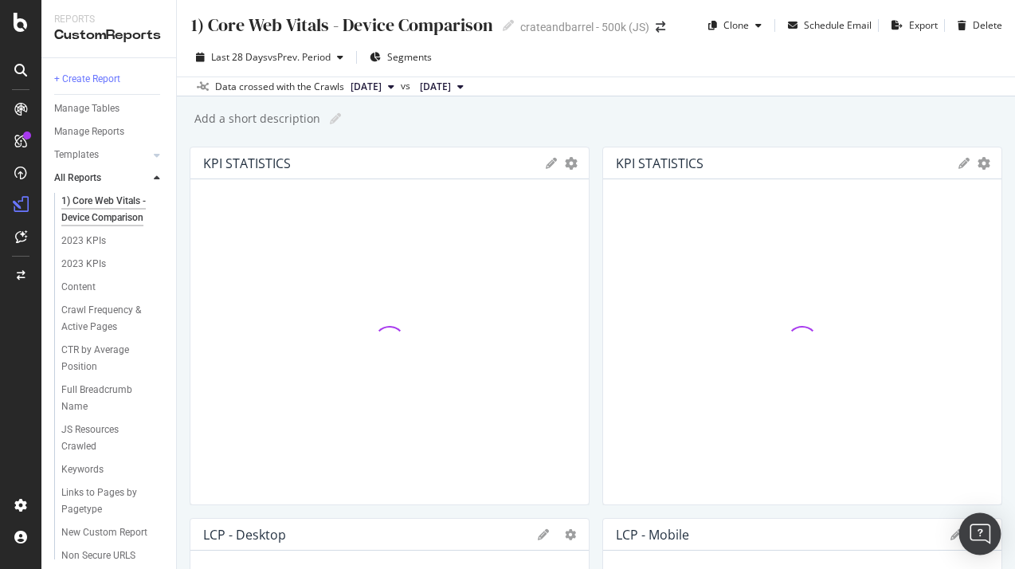
click at [880, 537] on img "Open Intercom Messenger" at bounding box center [979, 533] width 21 height 21
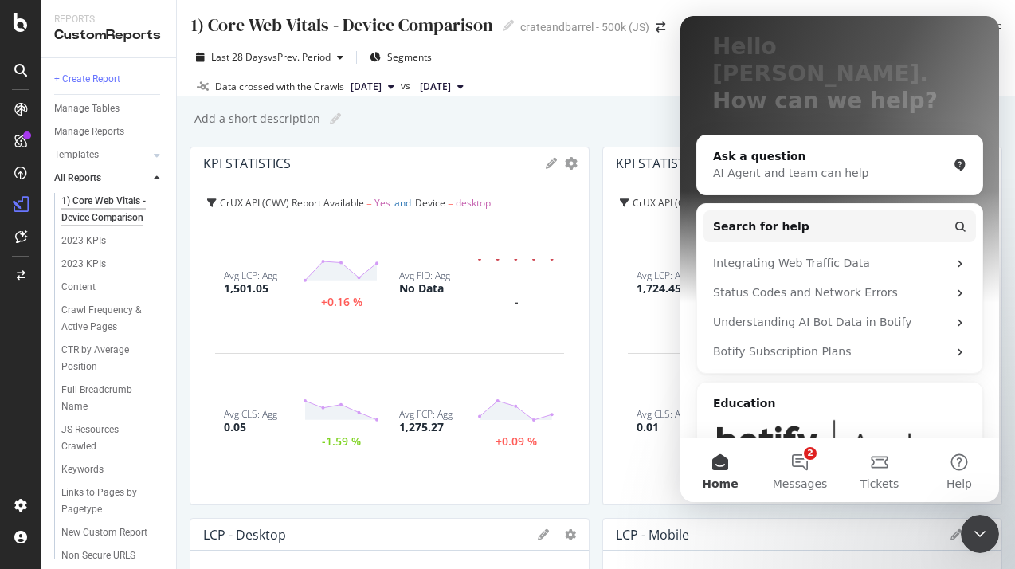
scroll to position [160, 0]
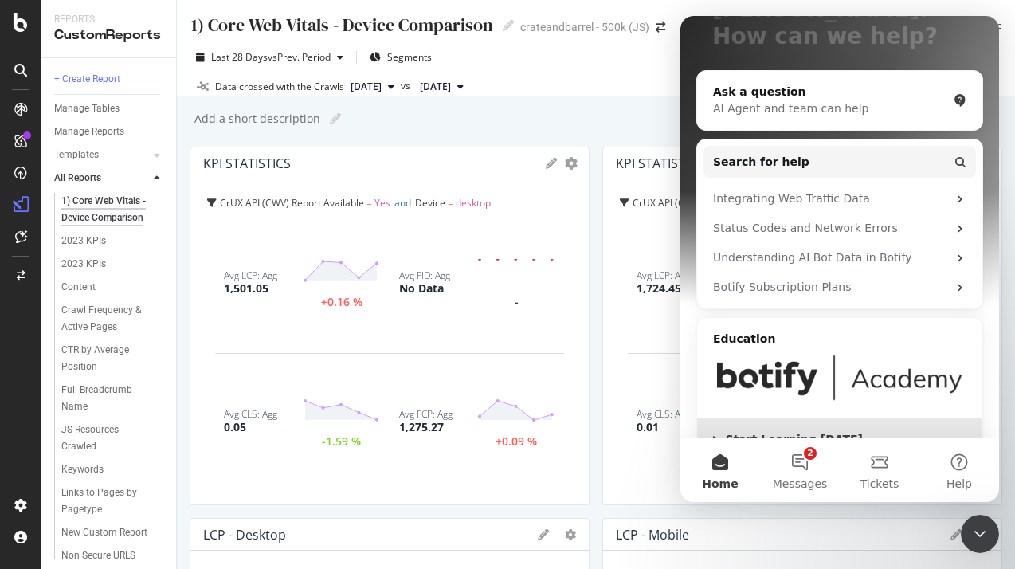
click at [769, 431] on div "▶ Start Learning [DATE]" at bounding box center [839, 439] width 253 height 17
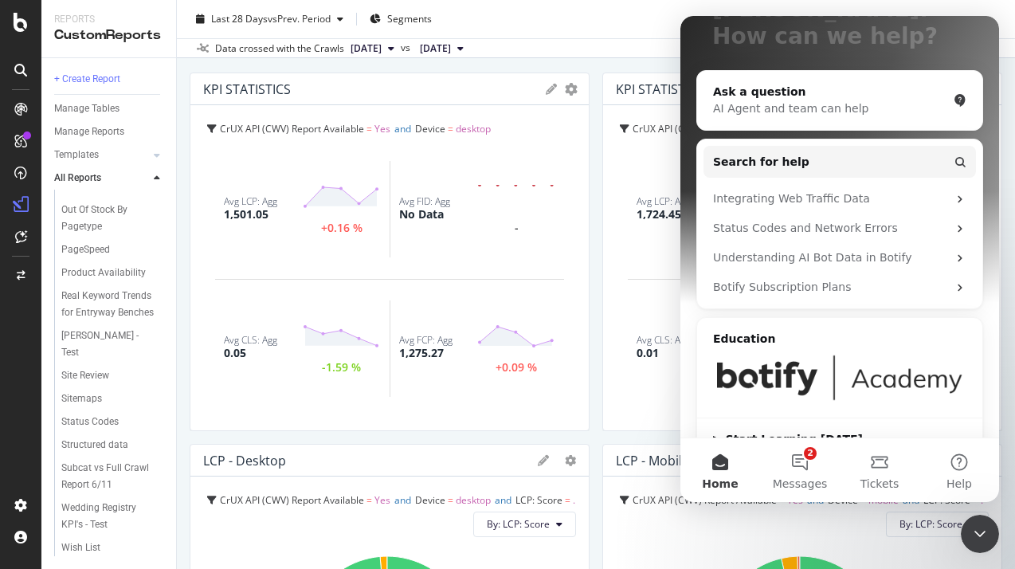
scroll to position [0, 0]
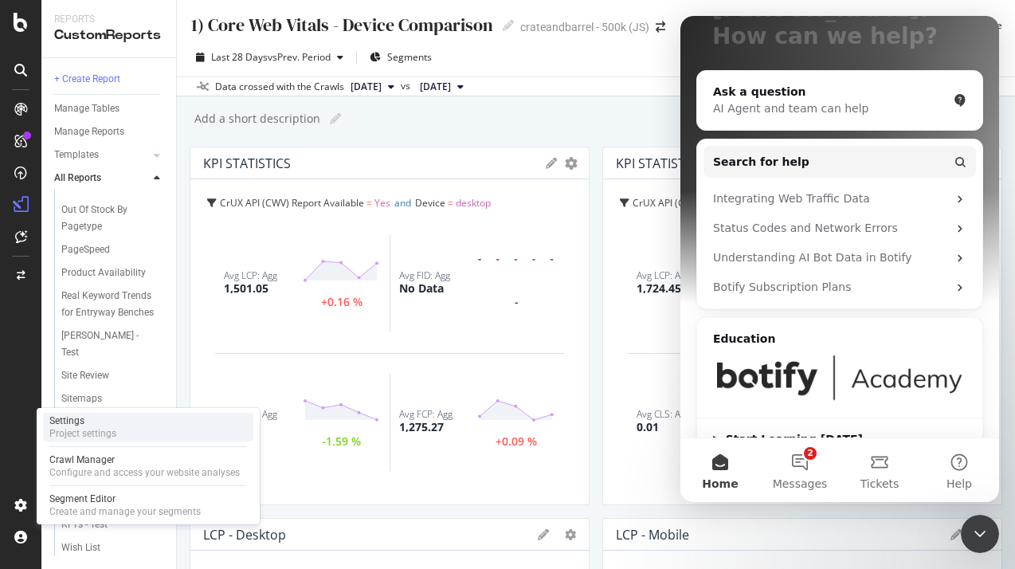
click at [94, 415] on div "Settings" at bounding box center [82, 420] width 67 height 13
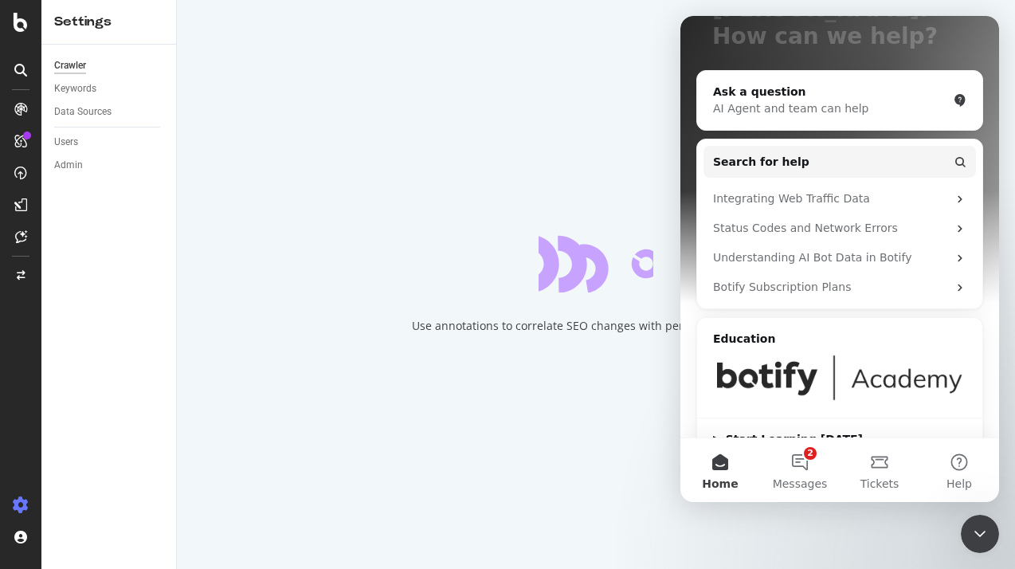
click at [880, 542] on icon "Close Intercom Messenger" at bounding box center [979, 533] width 19 height 19
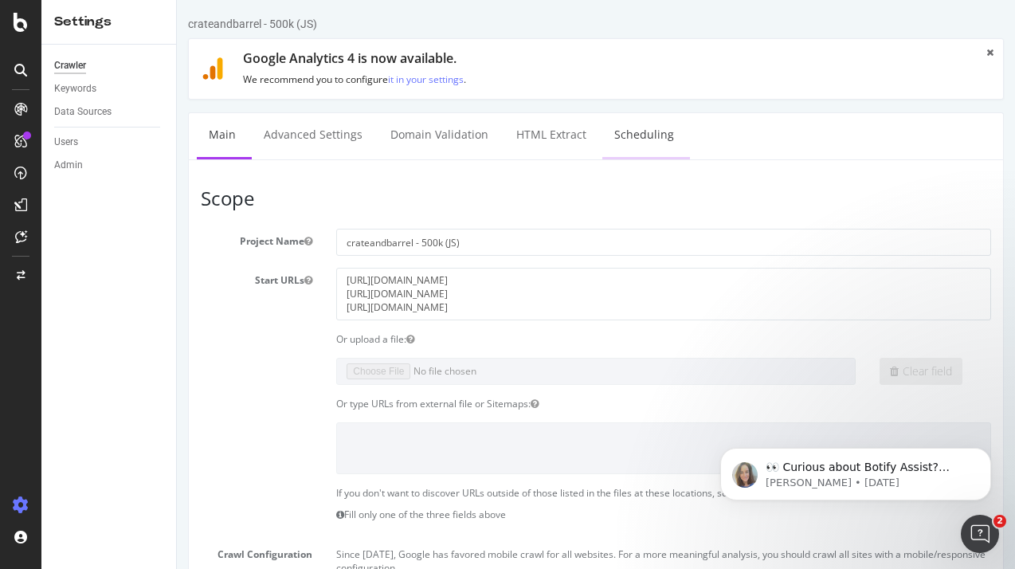
click at [651, 138] on link "Scheduling" at bounding box center [644, 135] width 84 height 44
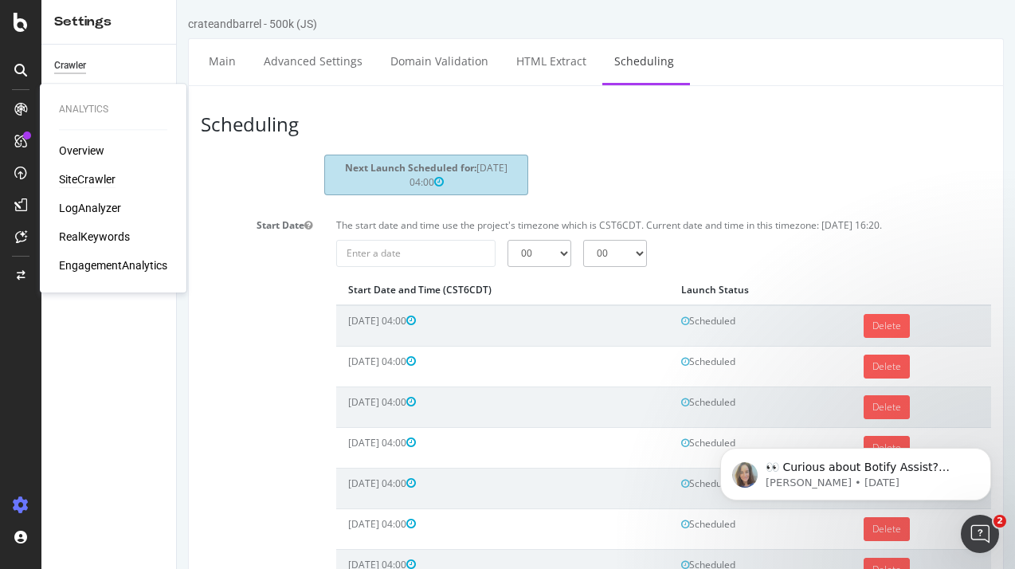
click at [99, 177] on div "SiteCrawler" at bounding box center [87, 179] width 57 height 16
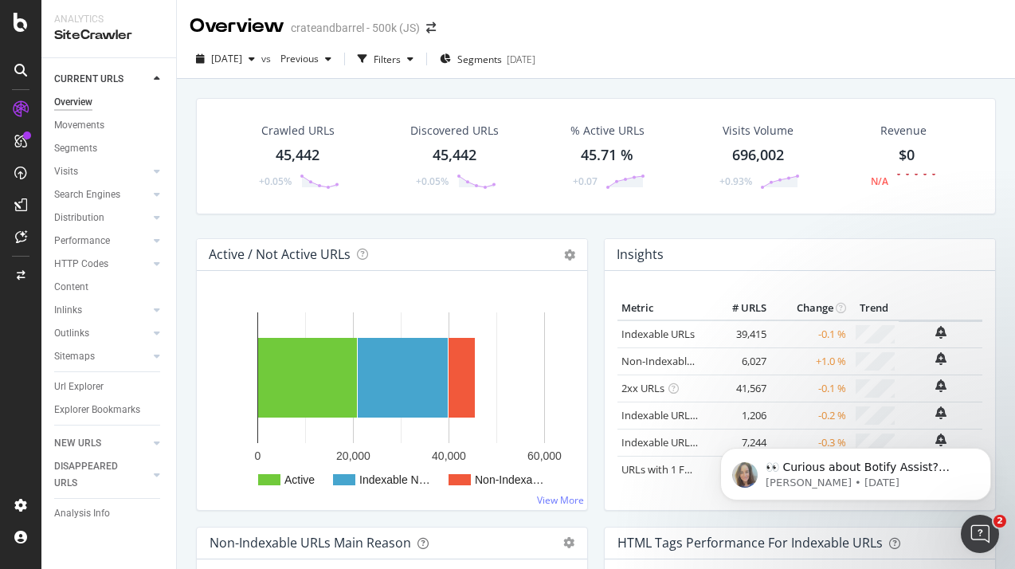
click at [272, 152] on div "Crawled URLs 45,442 +0.05%" at bounding box center [297, 156] width 115 height 83
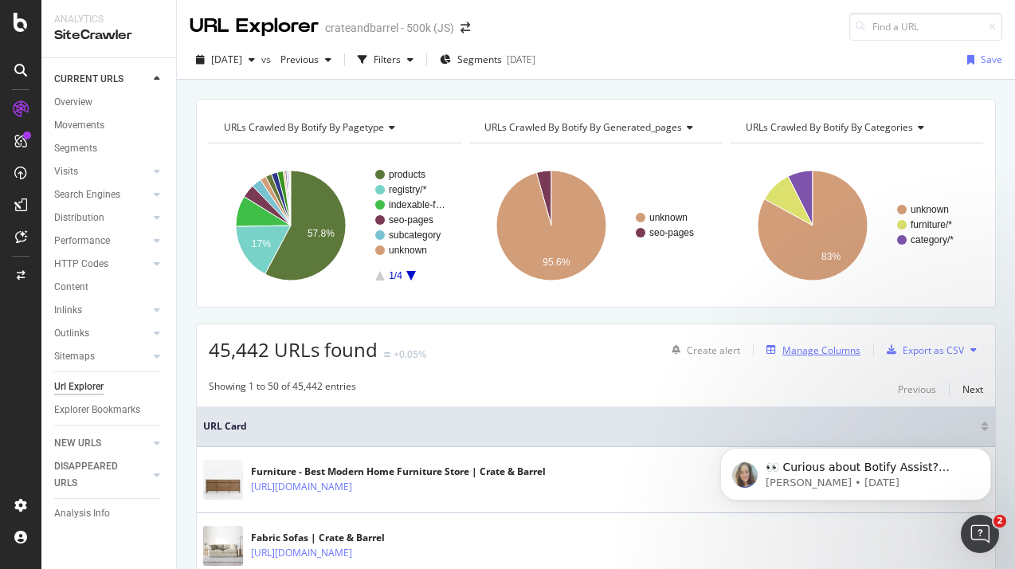
click at [824, 352] on div "Manage Columns" at bounding box center [821, 350] width 78 height 14
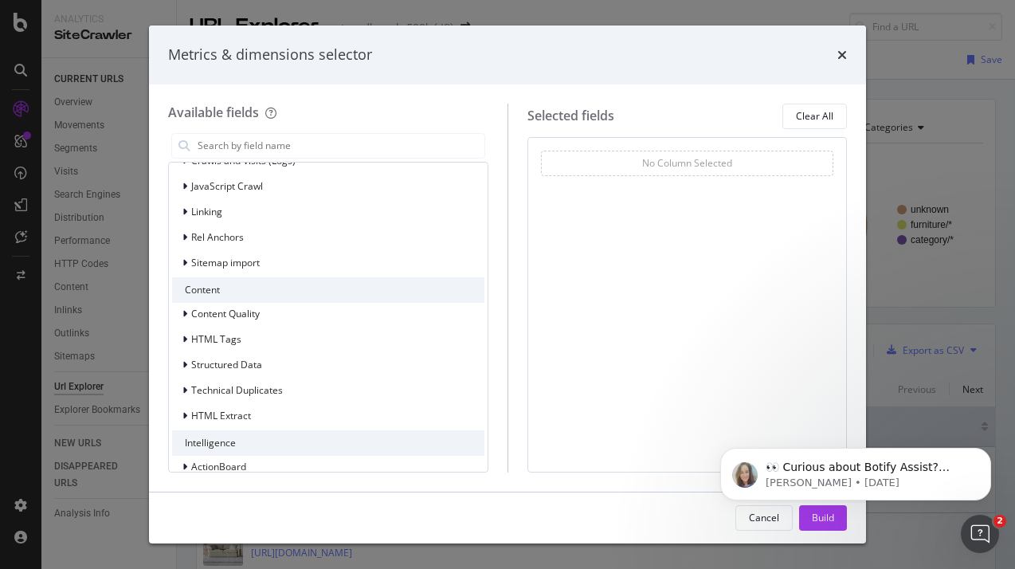
scroll to position [456, 0]
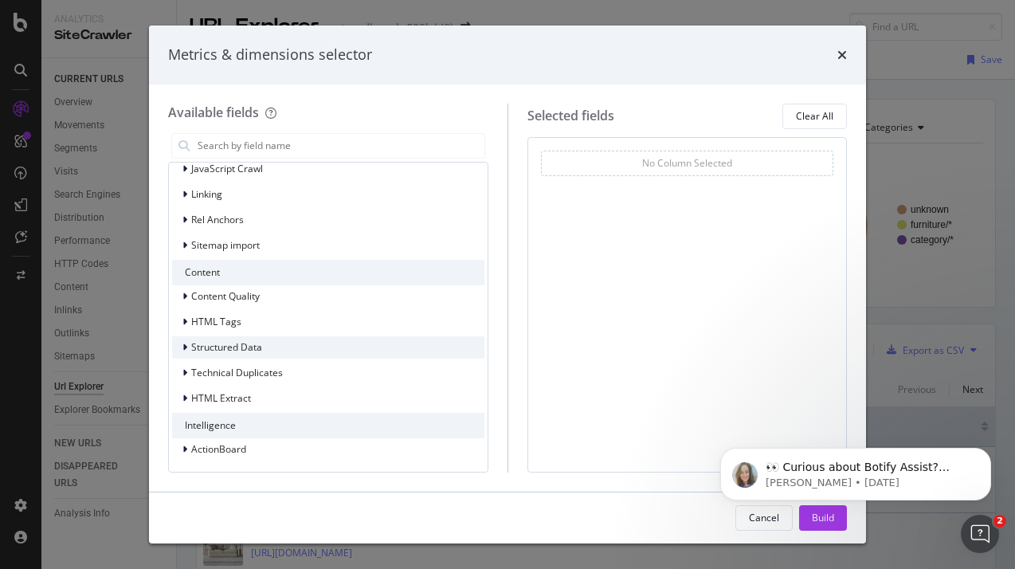
click at [258, 343] on span "Structured Data" at bounding box center [226, 347] width 71 height 14
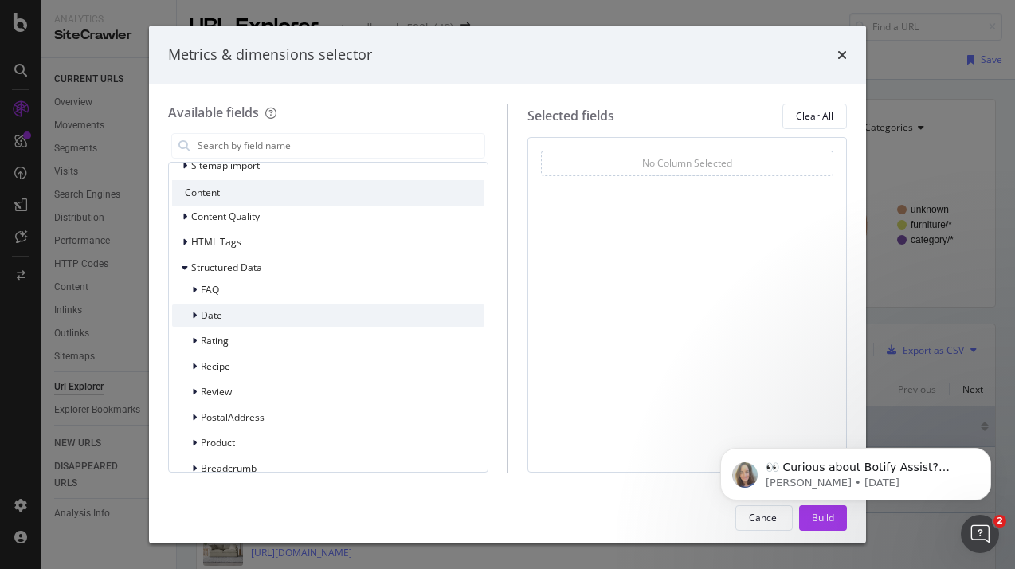
scroll to position [615, 0]
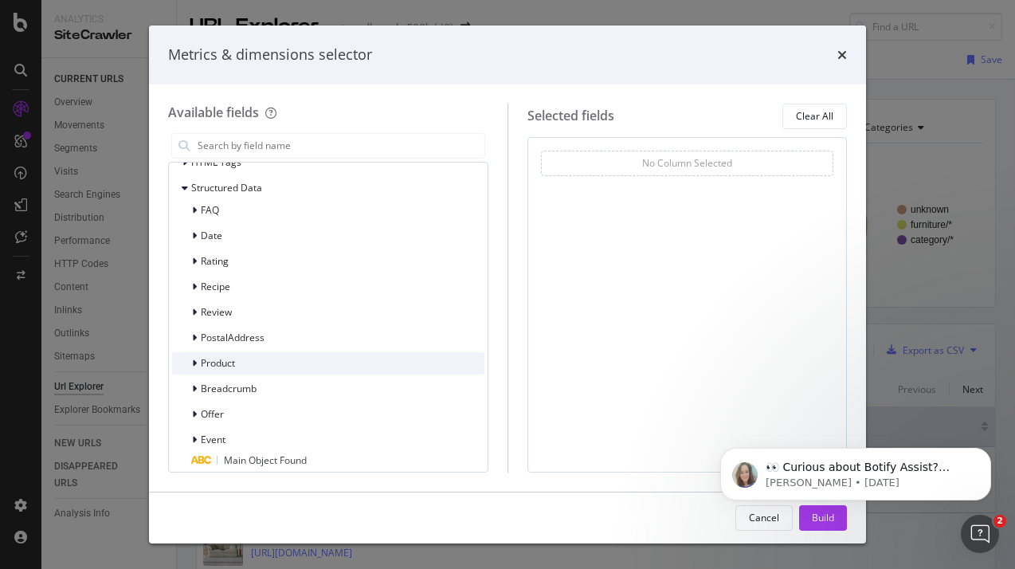
click at [226, 363] on span "Product" at bounding box center [218, 363] width 34 height 14
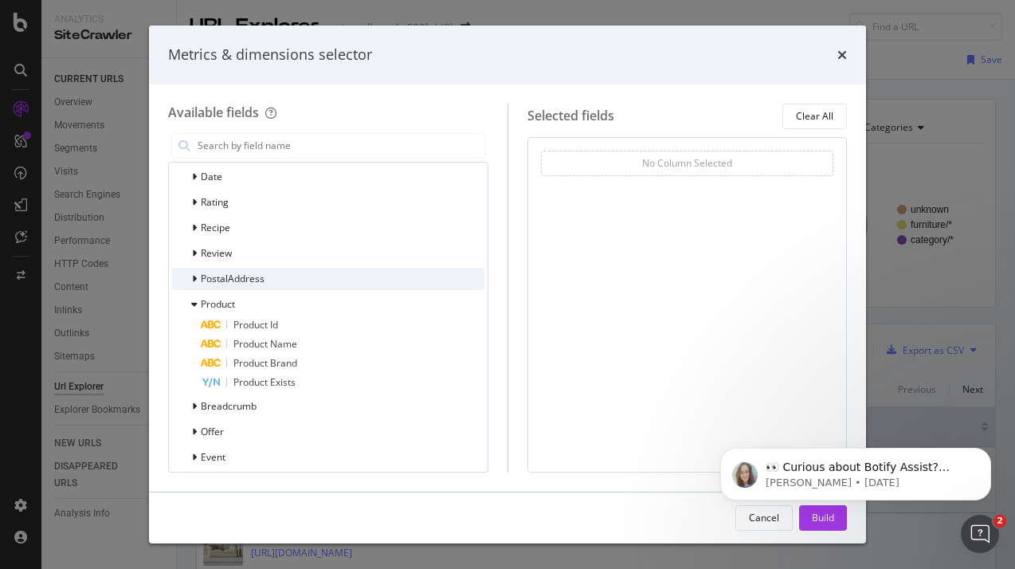
scroll to position [695, 0]
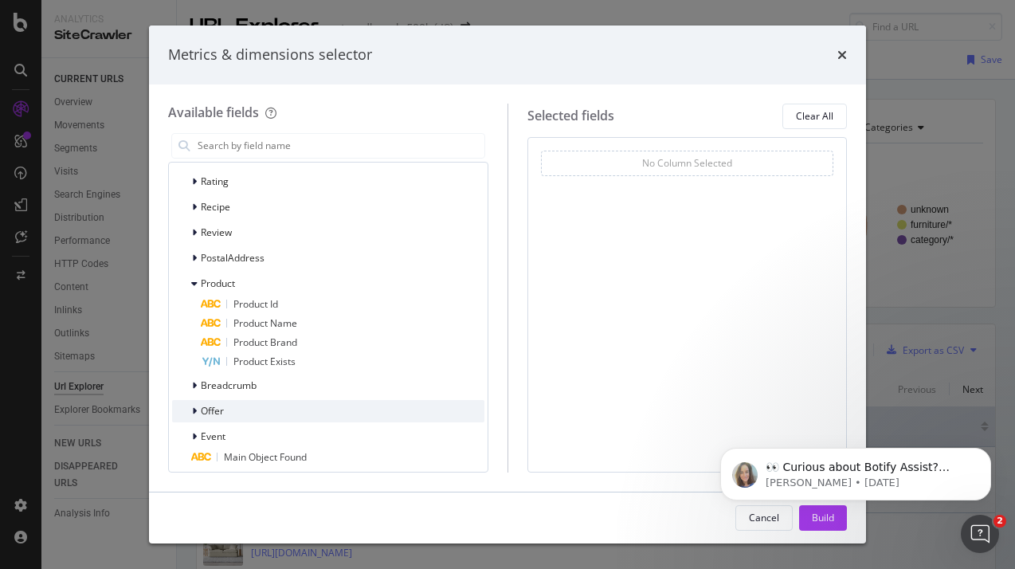
click at [220, 405] on span "Offer" at bounding box center [212, 411] width 23 height 14
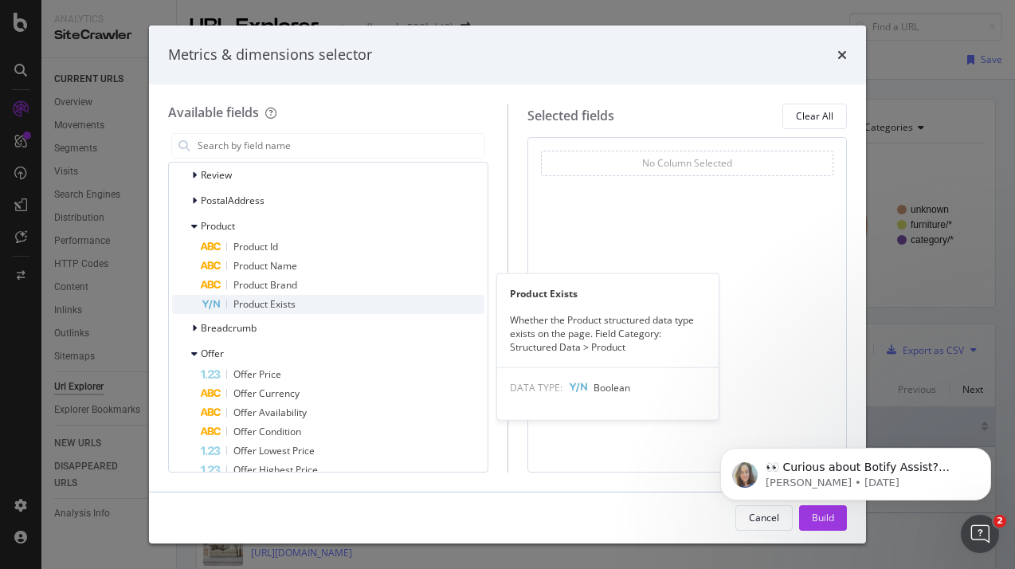
scroll to position [774, 0]
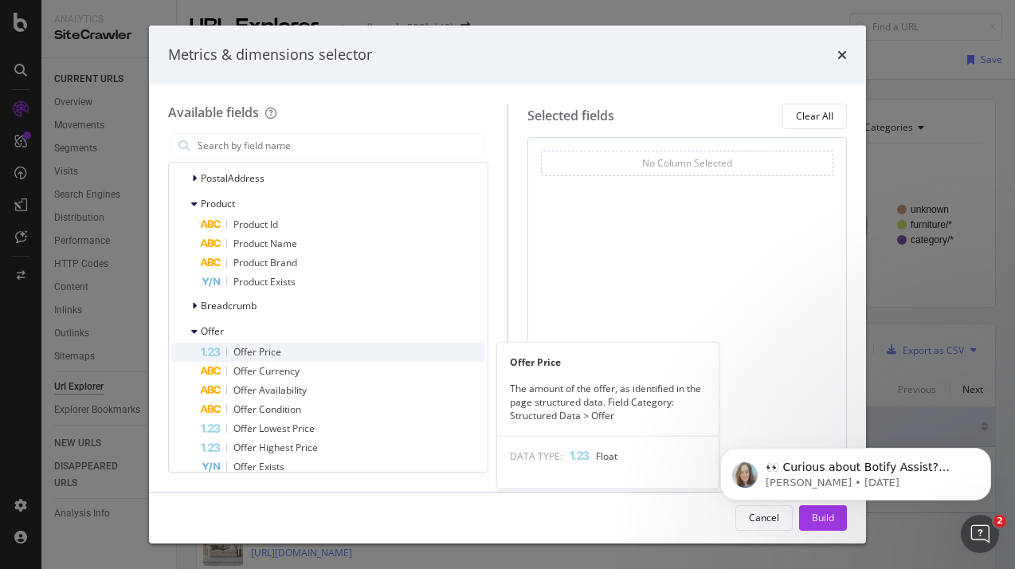
click at [268, 346] on span "Offer Price" at bounding box center [257, 352] width 48 height 14
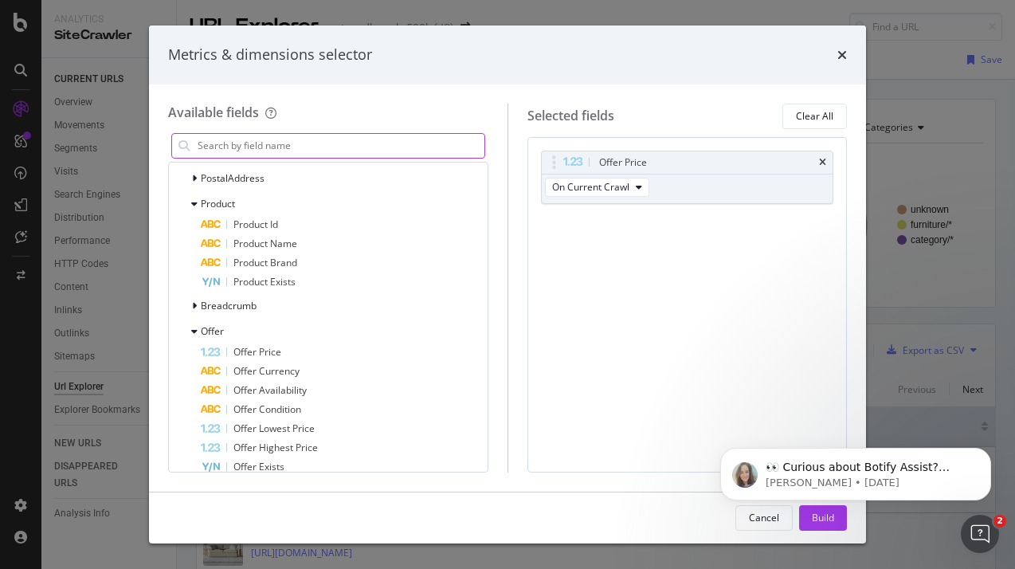
click html "👀 Curious about Botify Assist? Check out these use cases to explore what Assist…"
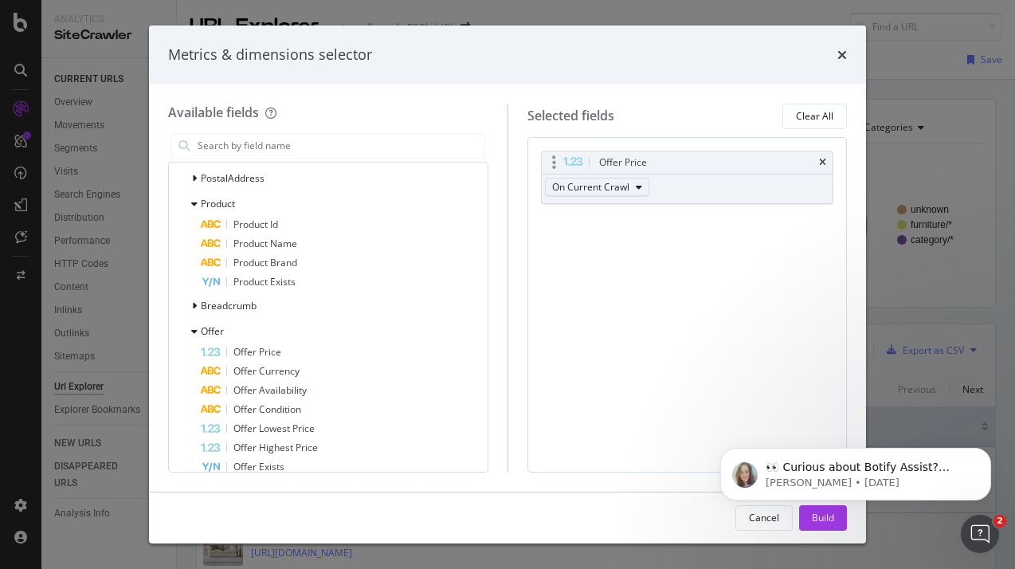
click at [628, 195] on button "On Current Crawl" at bounding box center [597, 187] width 104 height 19
click at [634, 271] on span "Diff Between Crawls" at bounding box center [603, 274] width 90 height 14
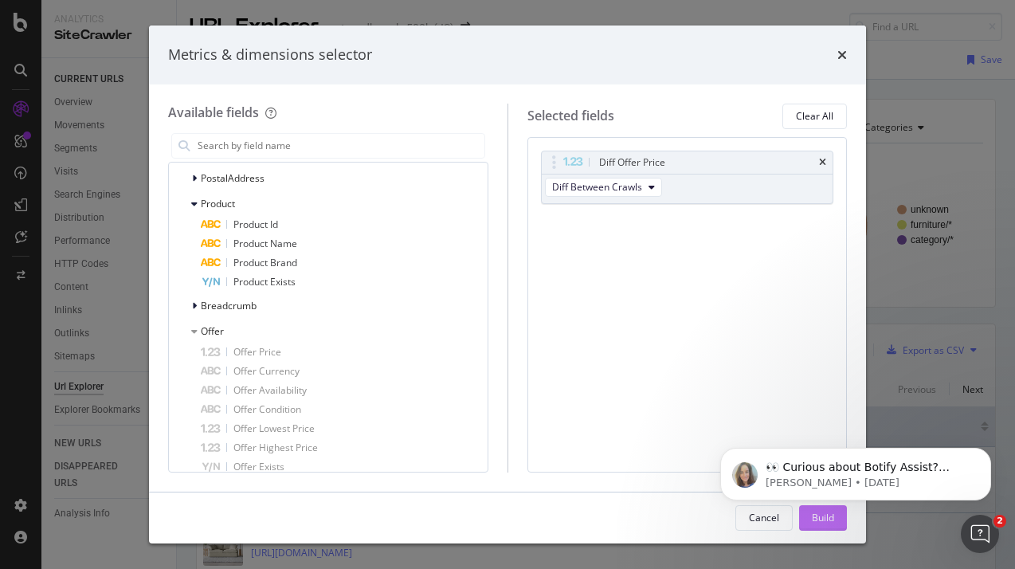
click at [823, 529] on div "Build" at bounding box center [823, 518] width 22 height 24
click html "👀 Curious about Botify Assist? Check out these use cases to explore what Assist…"
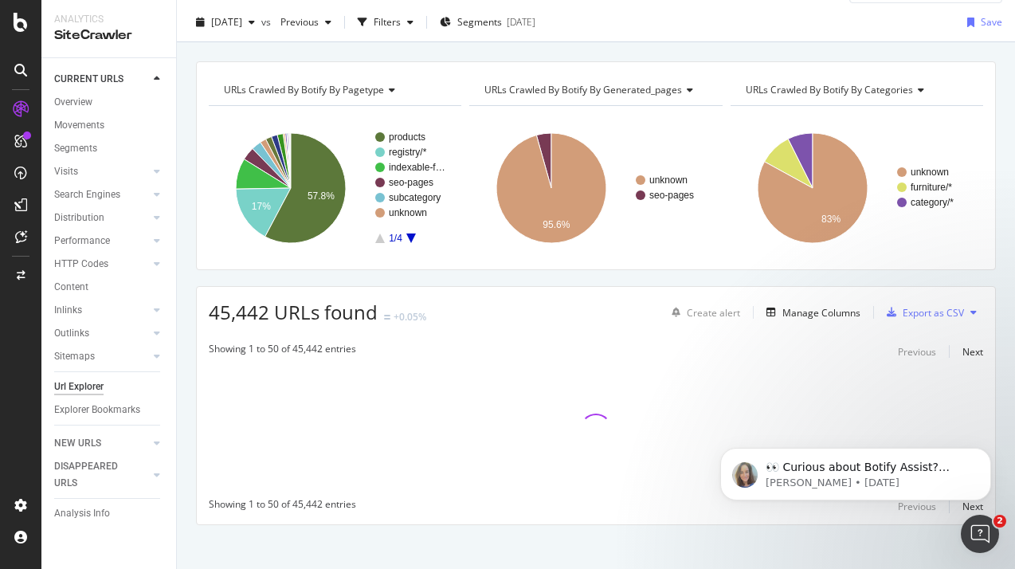
scroll to position [48, 0]
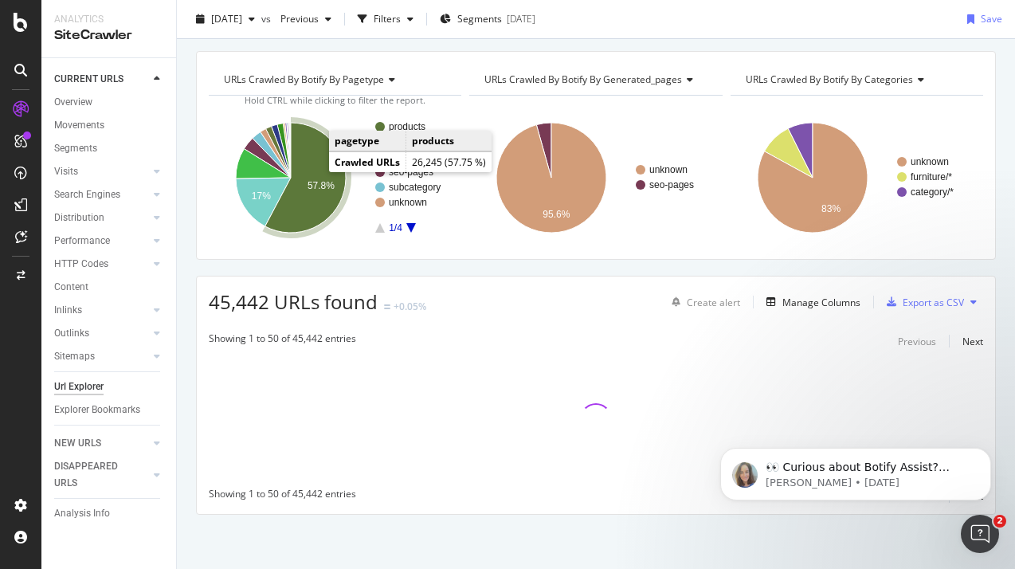
click at [327, 186] on text "57.8%" at bounding box center [320, 185] width 27 height 11
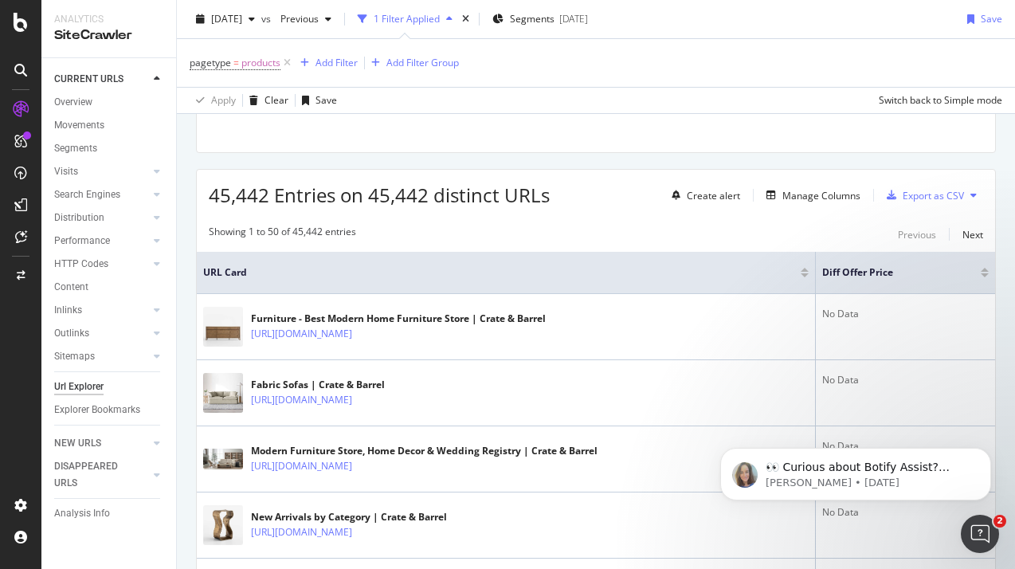
scroll to position [159, 0]
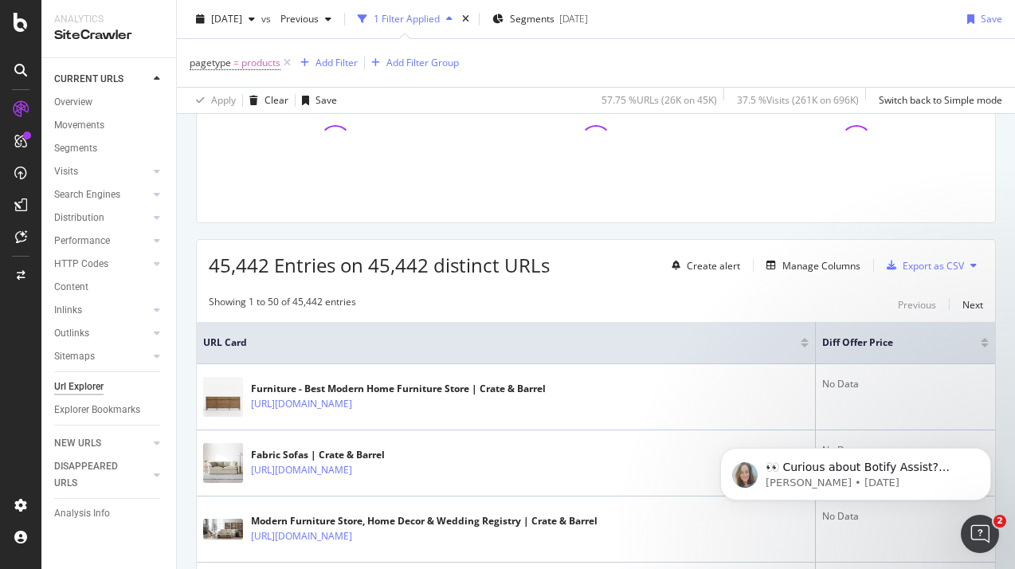
click at [880, 346] on div "Diff Offer Price" at bounding box center [905, 343] width 166 height 16
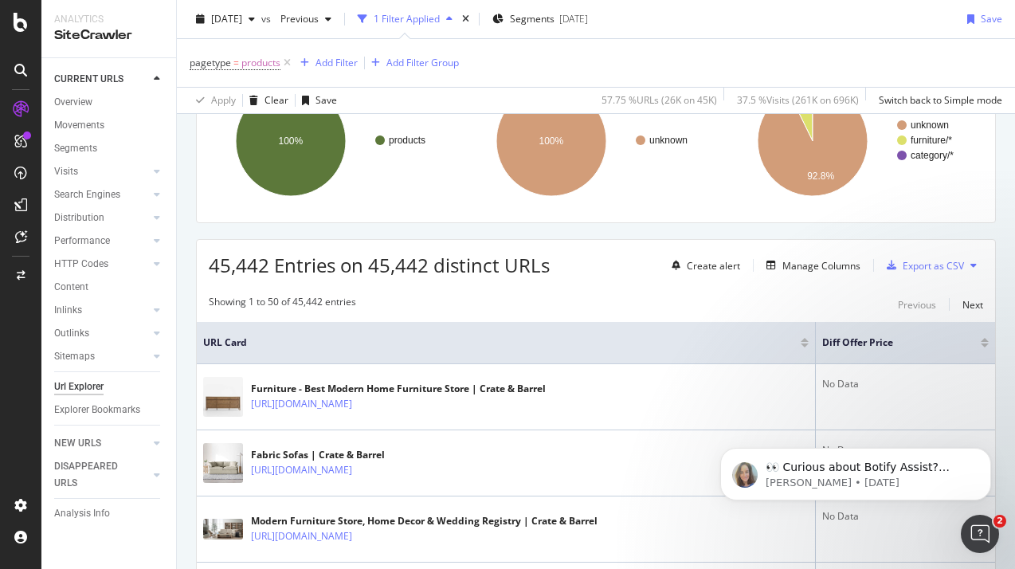
click at [880, 341] on div at bounding box center [985, 343] width 8 height 10
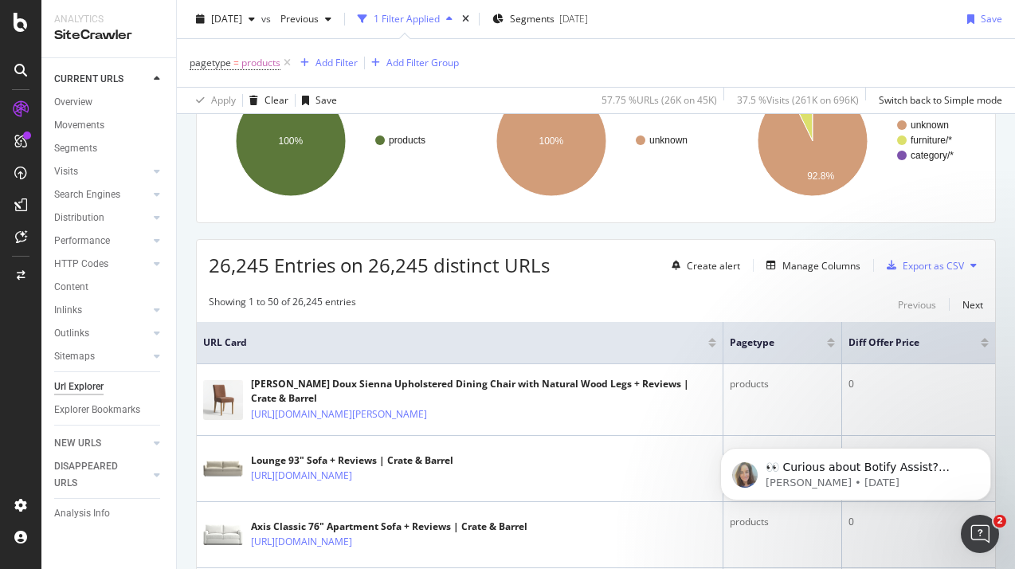
click at [880, 344] on div at bounding box center [985, 345] width 8 height 4
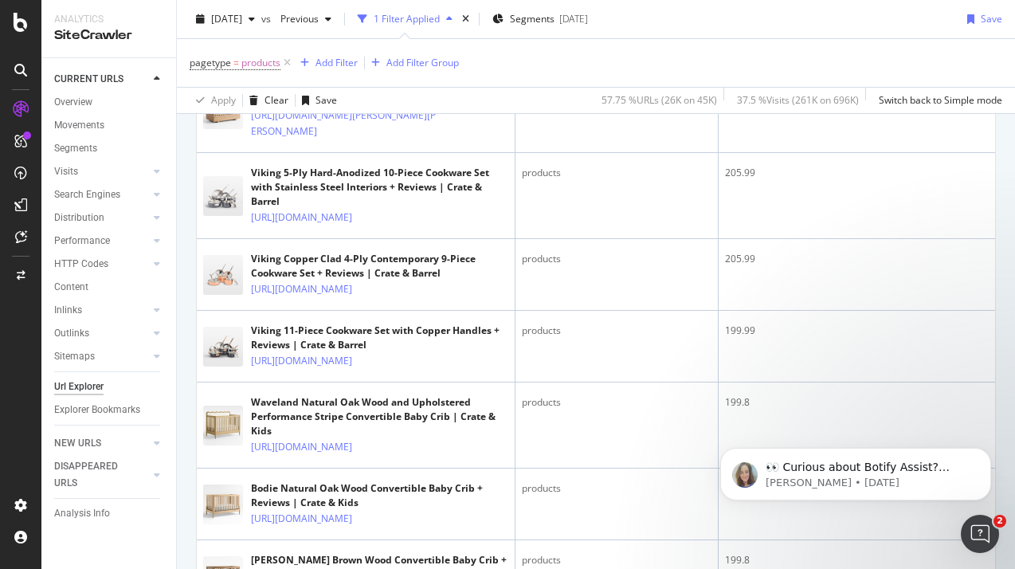
scroll to position [1354, 0]
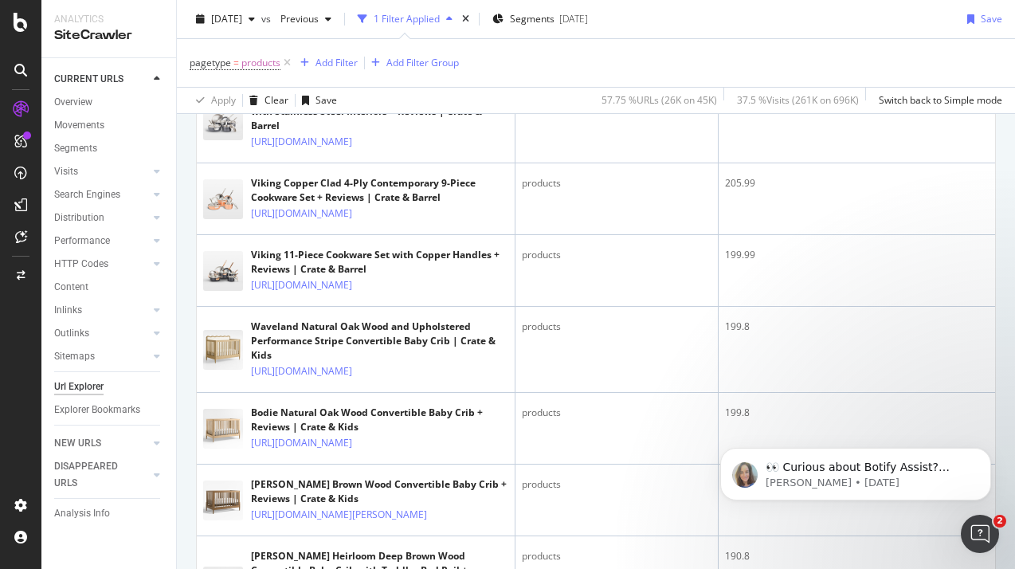
click at [450, 53] on icon at bounding box center [450, 48] width 10 height 10
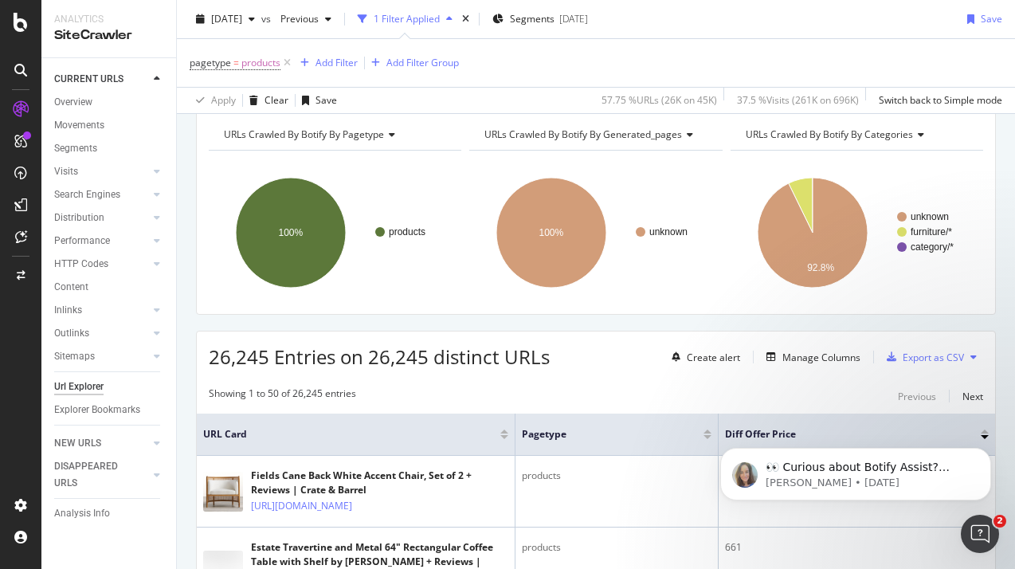
scroll to position [159, 0]
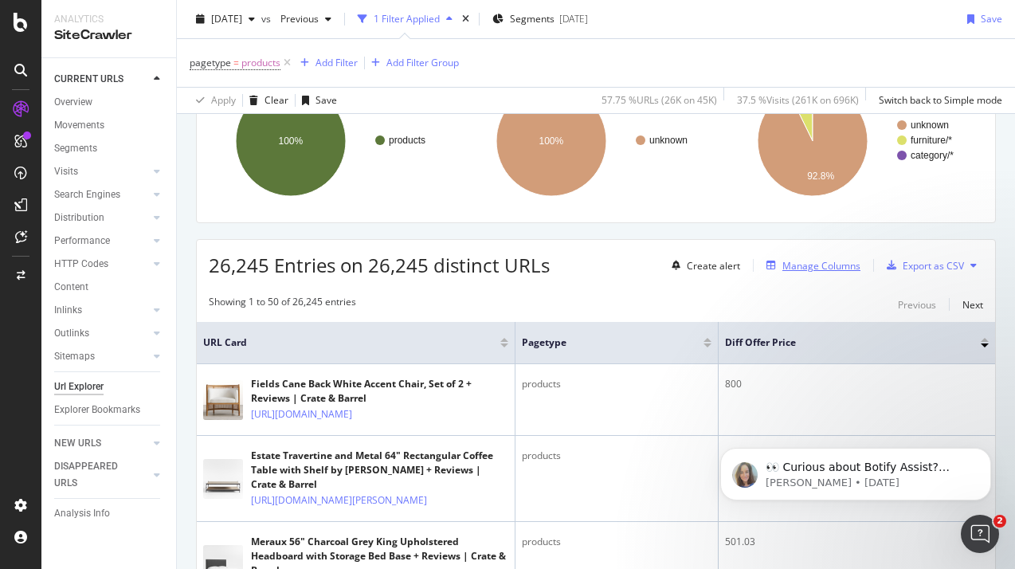
click at [796, 266] on div "Manage Columns" at bounding box center [821, 266] width 78 height 14
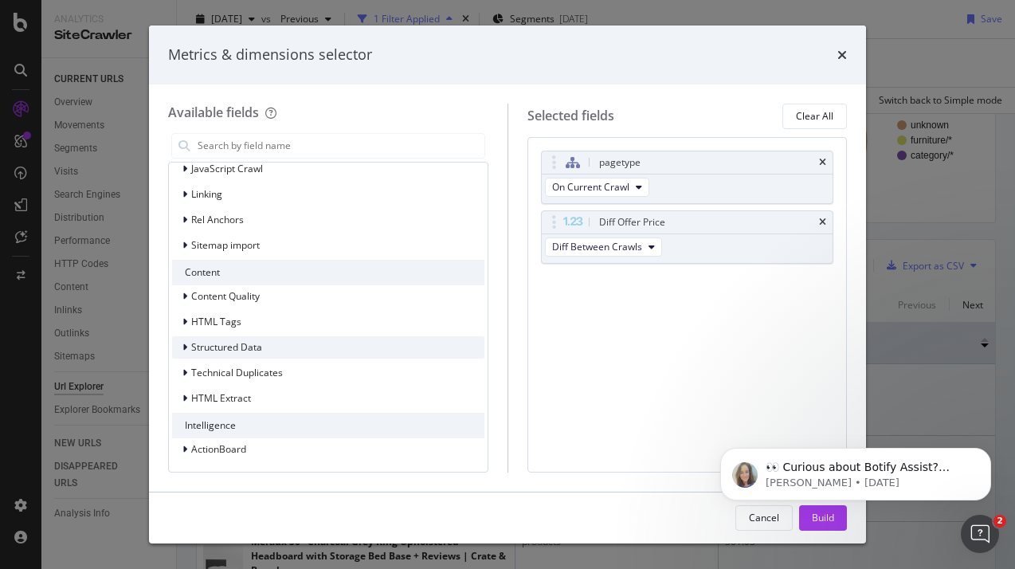
scroll to position [476, 0]
click at [255, 346] on span "Structured Data" at bounding box center [226, 346] width 71 height 14
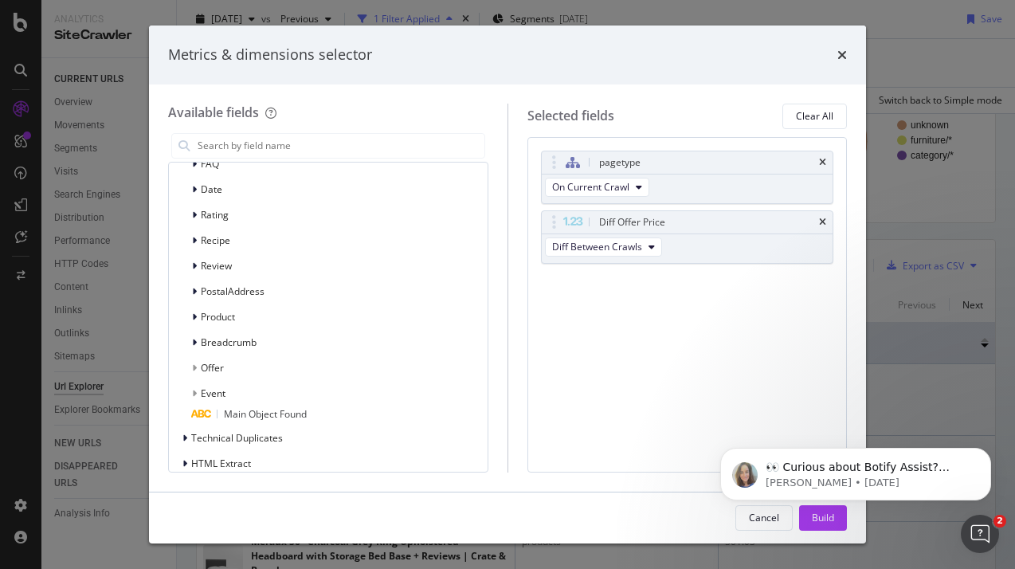
scroll to position [715, 0]
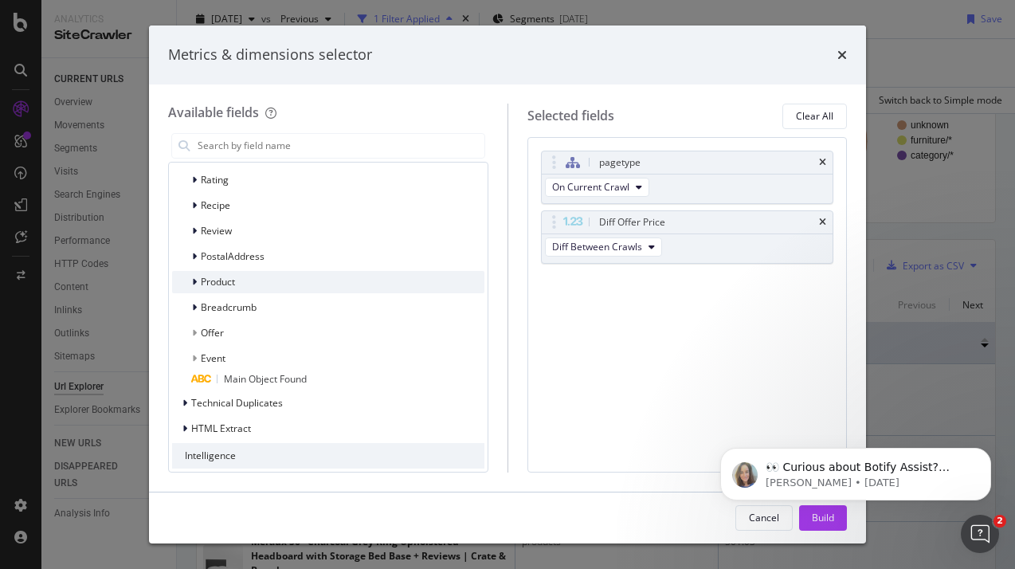
click at [217, 283] on span "Product" at bounding box center [218, 282] width 34 height 14
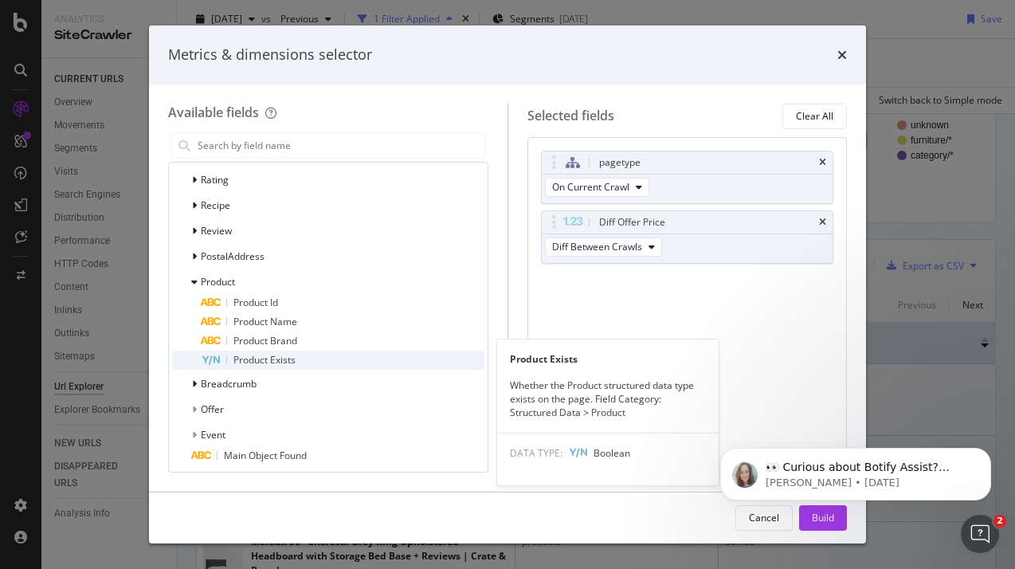
scroll to position [795, 0]
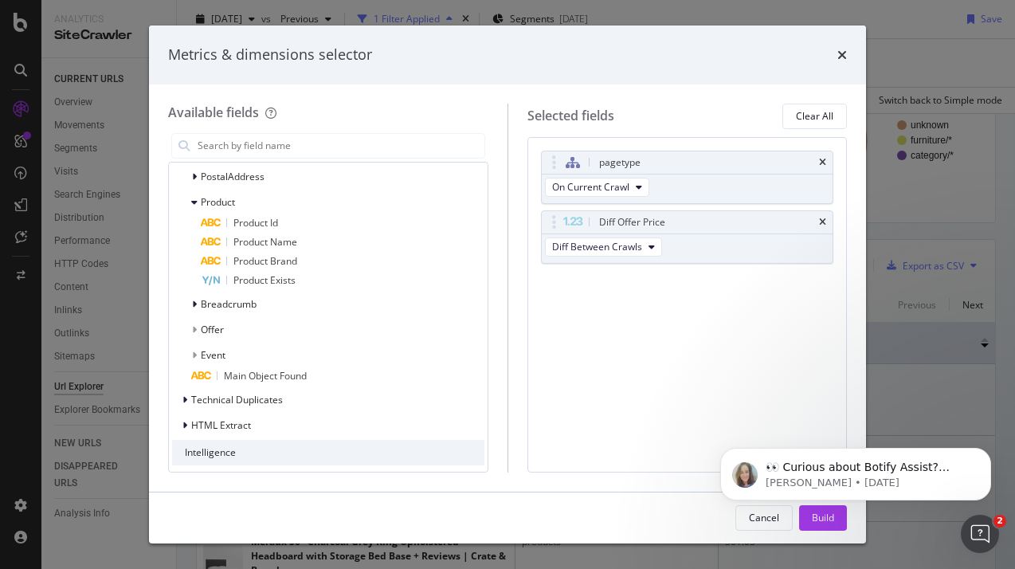
click at [222, 335] on span "Offer" at bounding box center [212, 330] width 23 height 14
click at [823, 222] on icon "times" at bounding box center [822, 222] width 7 height 10
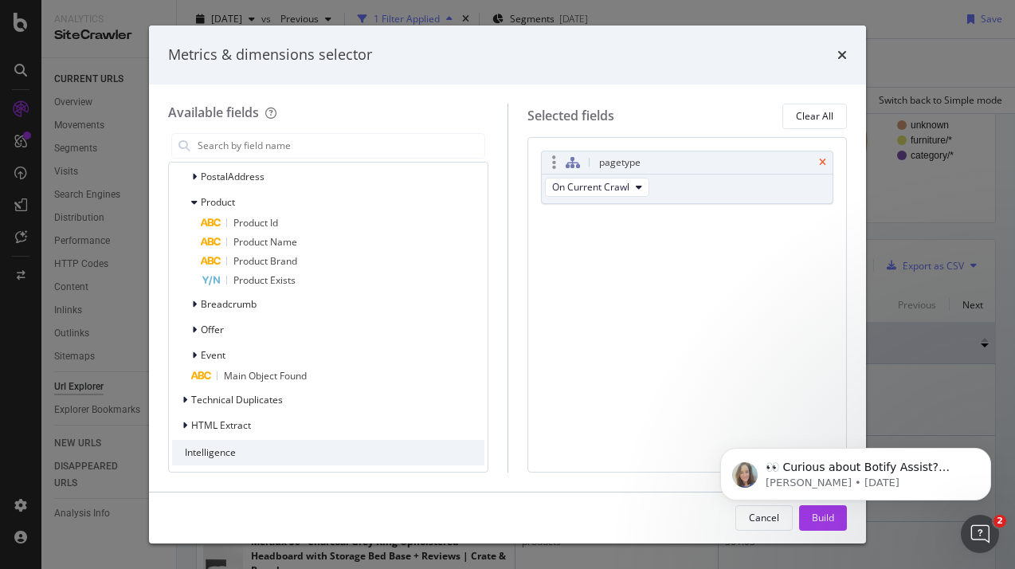
click at [819, 161] on icon "times" at bounding box center [822, 163] width 7 height 10
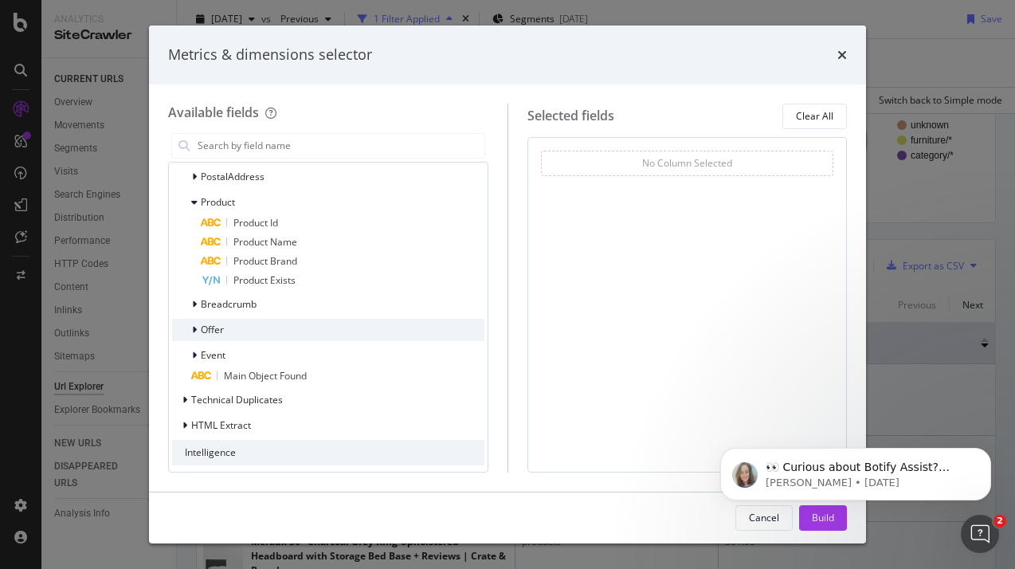
click at [221, 327] on span "Offer" at bounding box center [212, 330] width 23 height 14
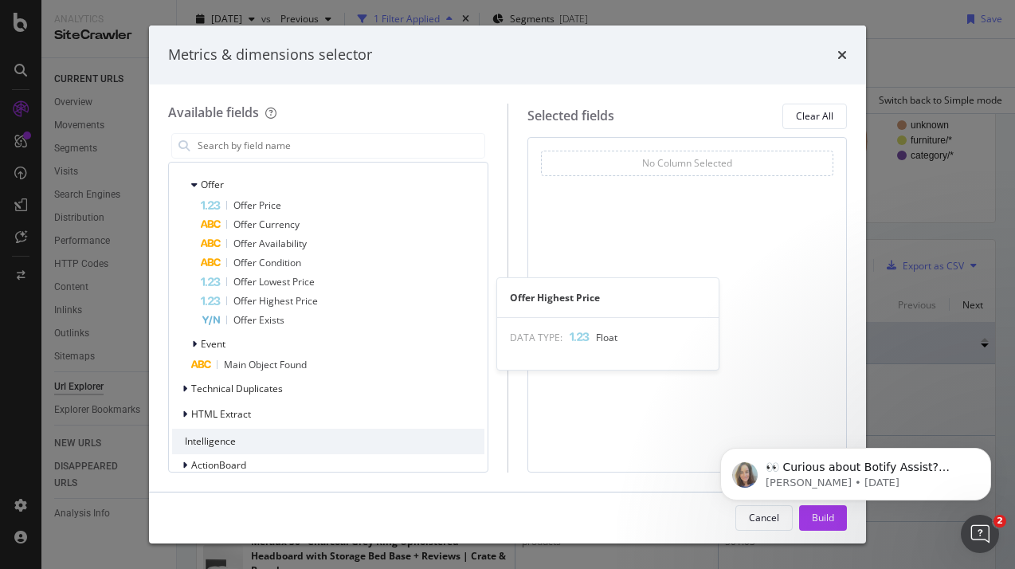
scroll to position [954, 0]
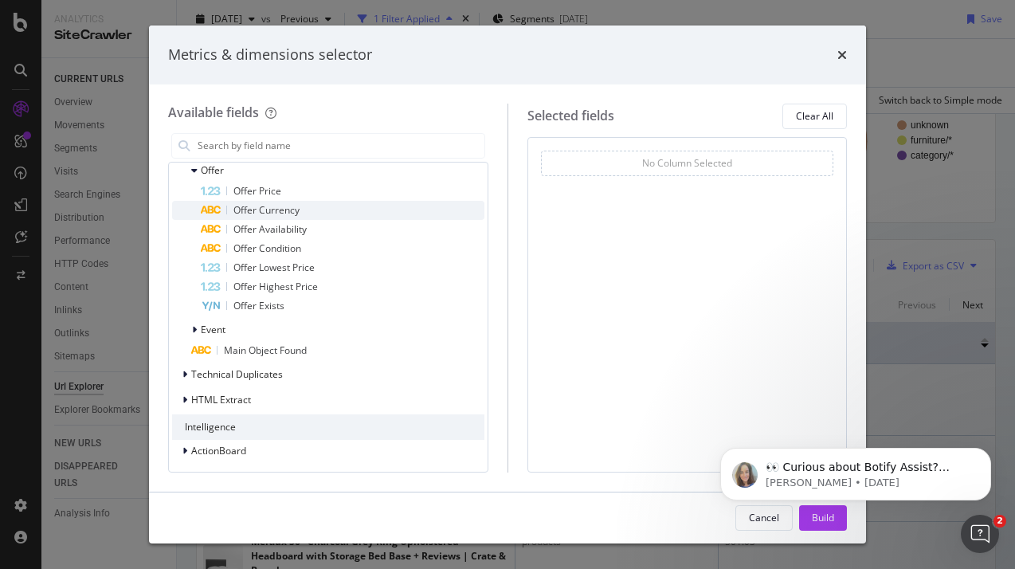
click at [288, 206] on span "Offer Currency" at bounding box center [266, 210] width 66 height 14
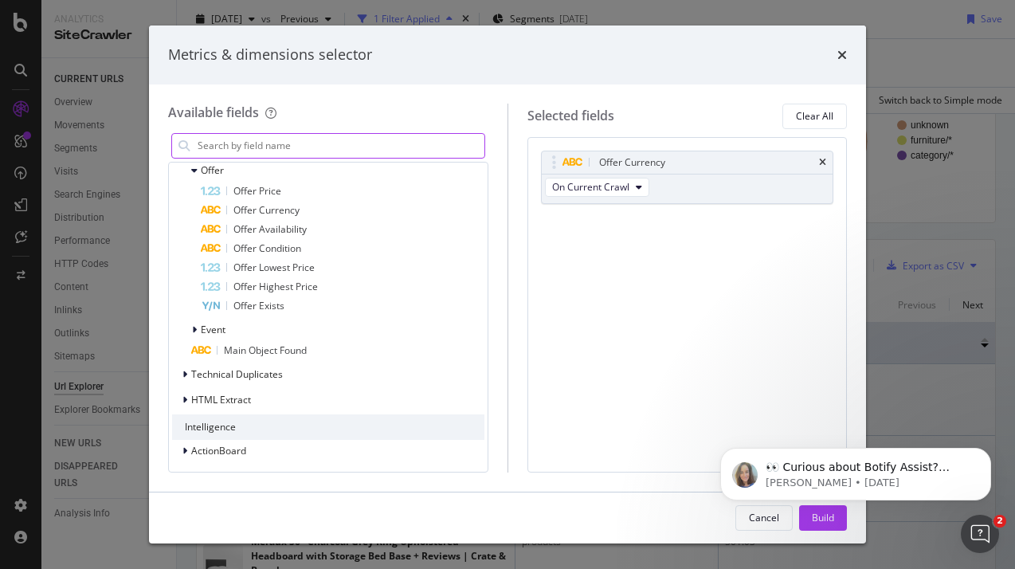
click at [819, 518] on body "👀 Curious about Botify Assist? Check out these use cases to explore what Assist…" at bounding box center [856, 470] width 306 height 99
click html "👀 Curious about Botify Assist? Check out these use cases to explore what Assist…"
click at [880, 454] on icon "Dismiss notification" at bounding box center [986, 452] width 9 height 9
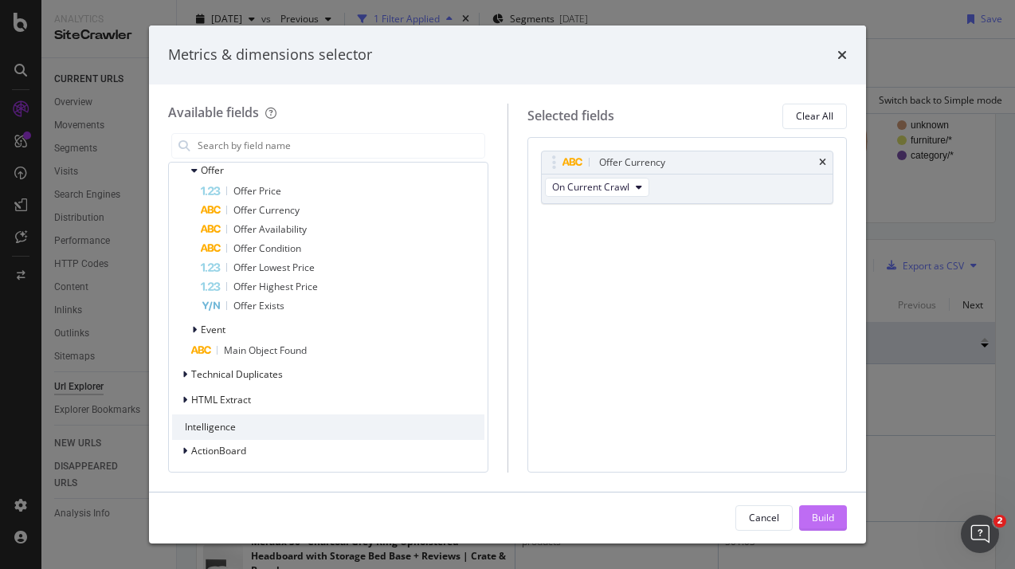
click at [836, 520] on button "Build" at bounding box center [823, 517] width 48 height 25
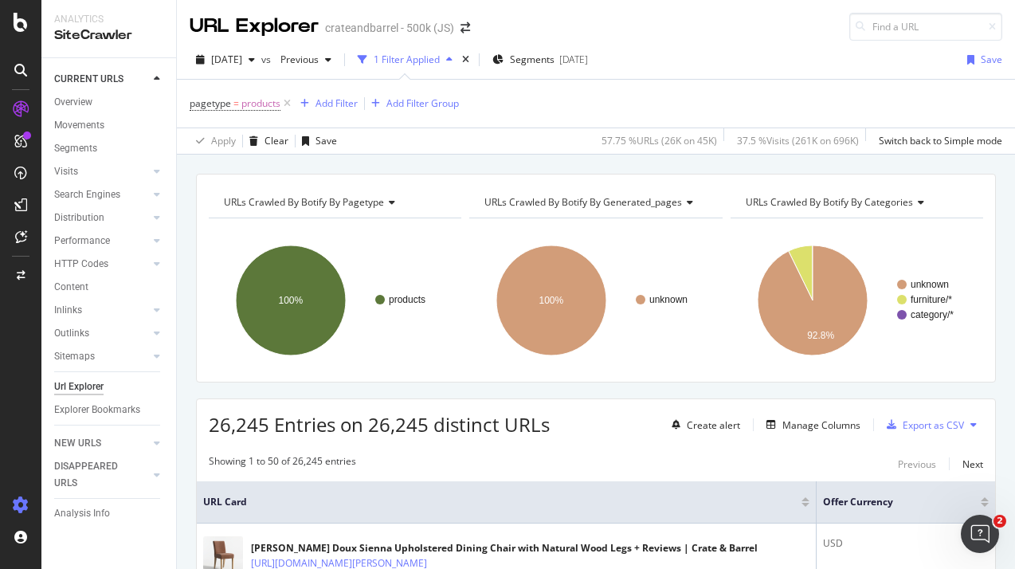
click at [24, 498] on icon at bounding box center [21, 505] width 16 height 16
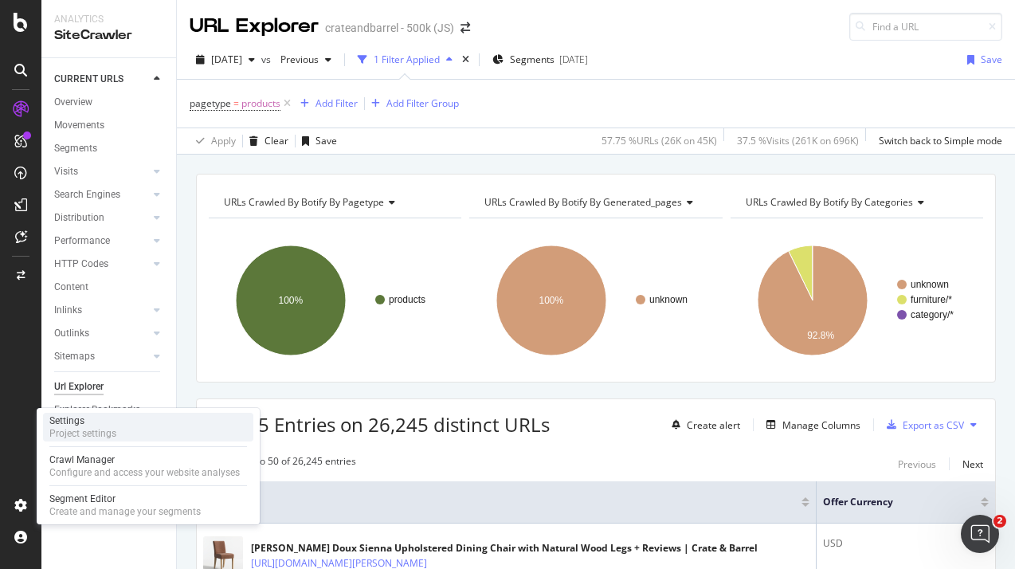
click at [120, 431] on div "Settings Project settings" at bounding box center [148, 427] width 210 height 29
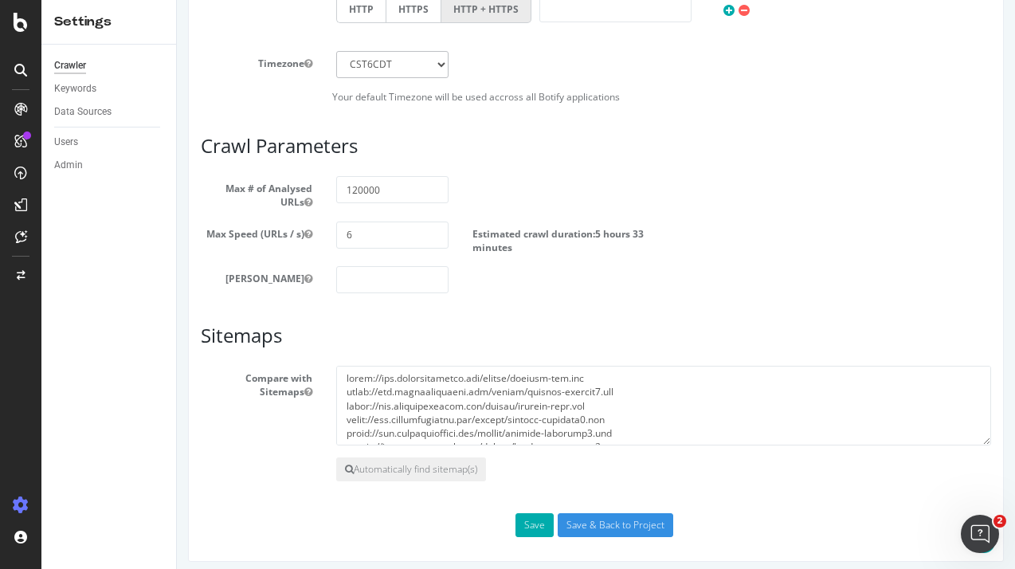
scroll to position [908, 0]
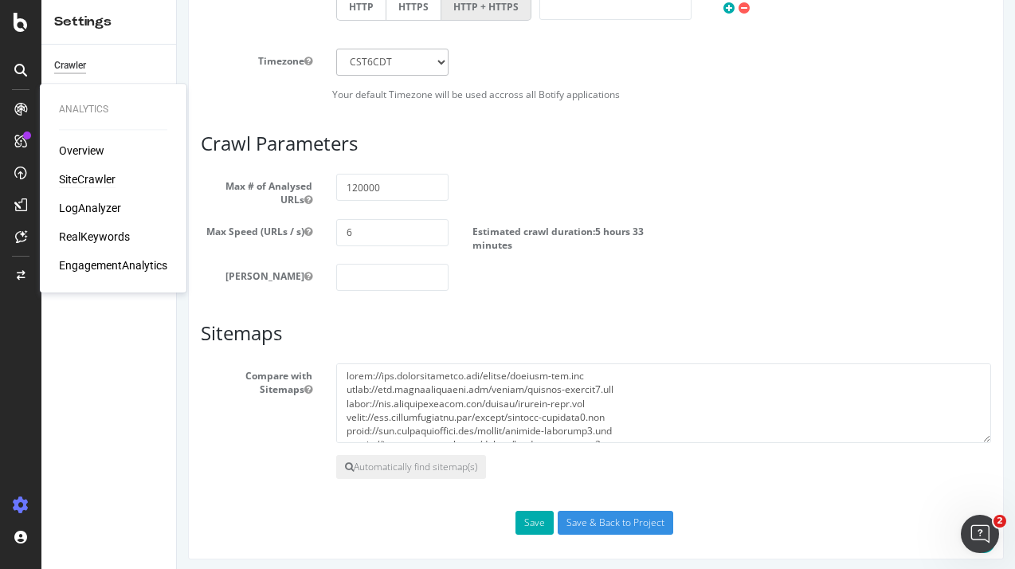
click at [67, 178] on div "SiteCrawler" at bounding box center [87, 179] width 57 height 16
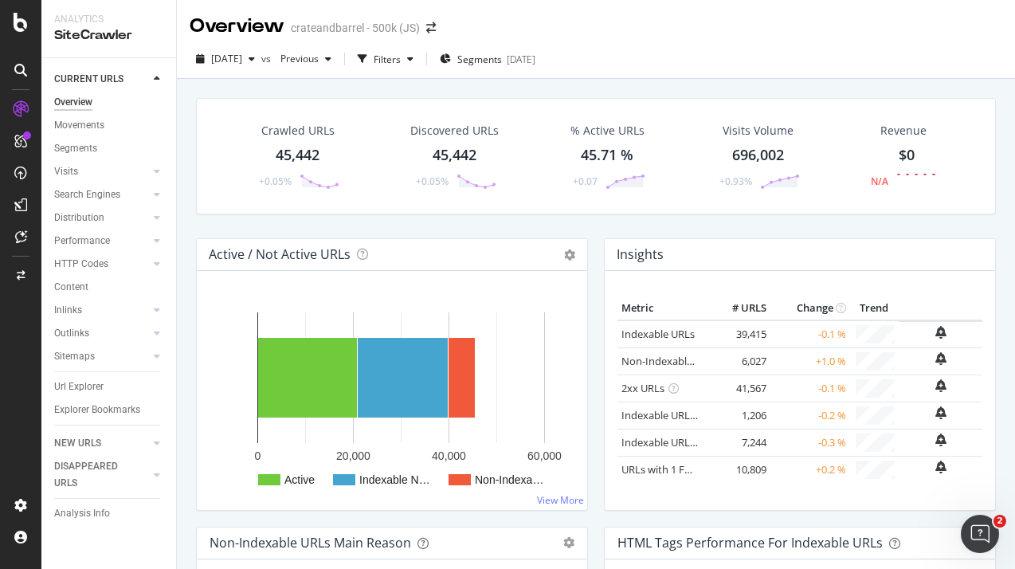
click at [692, 43] on div "[DATE] vs Previous Filters Segments [DATE]" at bounding box center [596, 59] width 838 height 39
click at [303, 151] on div "45,442" at bounding box center [298, 155] width 44 height 21
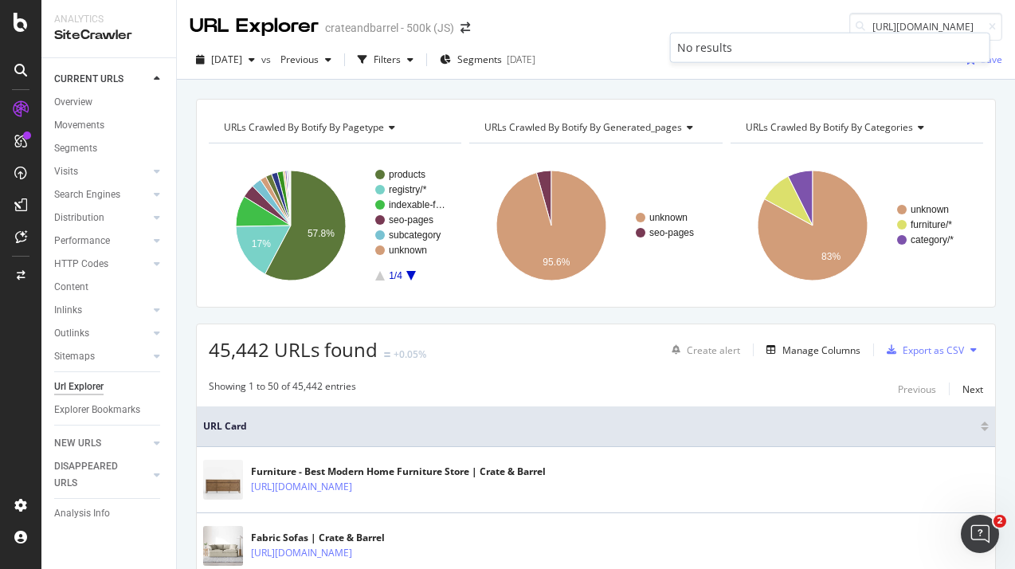
drag, startPoint x: 929, startPoint y: 25, endPoint x: 650, endPoint y: 37, distance: 279.0
click at [650, 37] on div "URL Explorer crateandbarrel - 500k (JS) [URL][DOMAIN_NAME]" at bounding box center [596, 20] width 838 height 41
drag, startPoint x: 860, startPoint y: 25, endPoint x: 851, endPoint y: 25, distance: 8.8
click at [851, 25] on div "s537736" at bounding box center [925, 27] width 153 height 28
type input "537736"
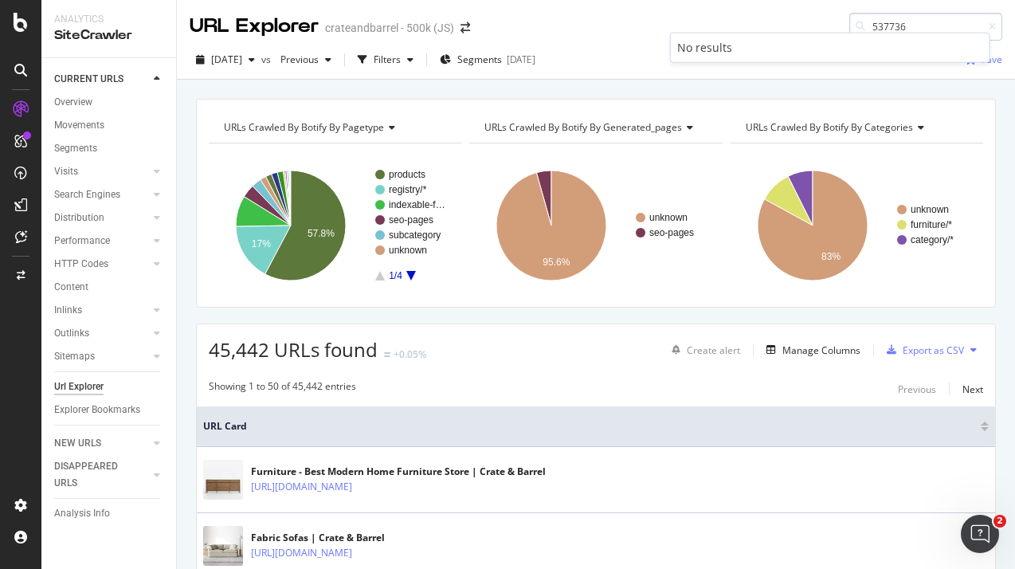
click at [880, 31] on input "537736" at bounding box center [925, 27] width 153 height 28
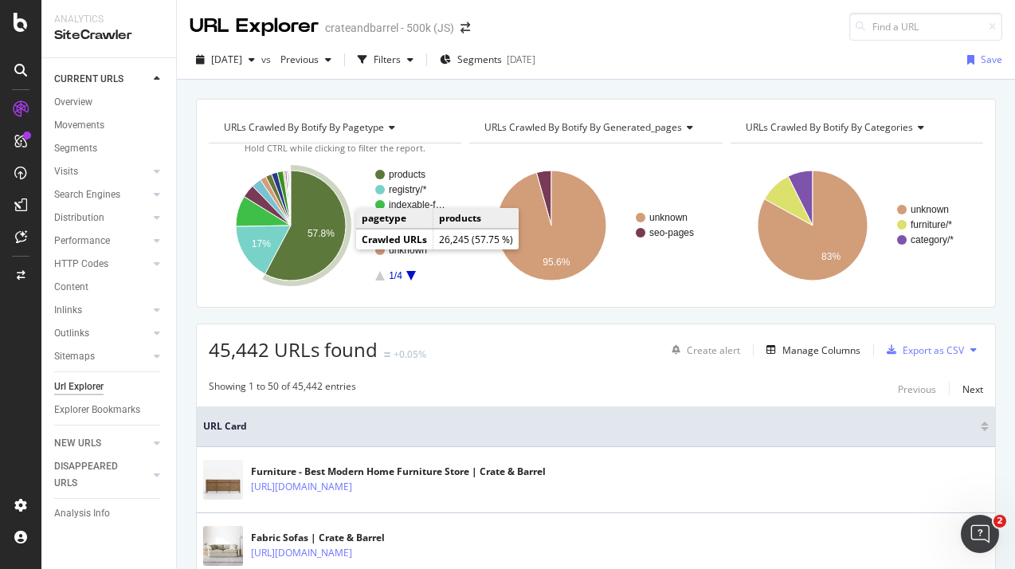
click at [325, 249] on icon "A chart." at bounding box center [305, 225] width 80 height 110
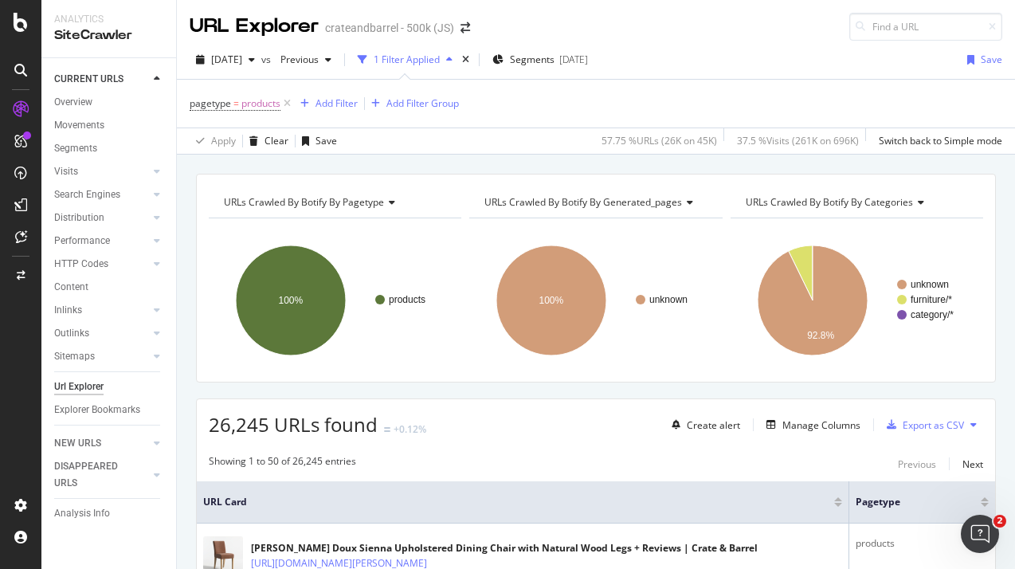
drag, startPoint x: 79, startPoint y: 108, endPoint x: 386, endPoint y: 147, distance: 309.8
click at [79, 108] on div "Overview" at bounding box center [73, 102] width 38 height 17
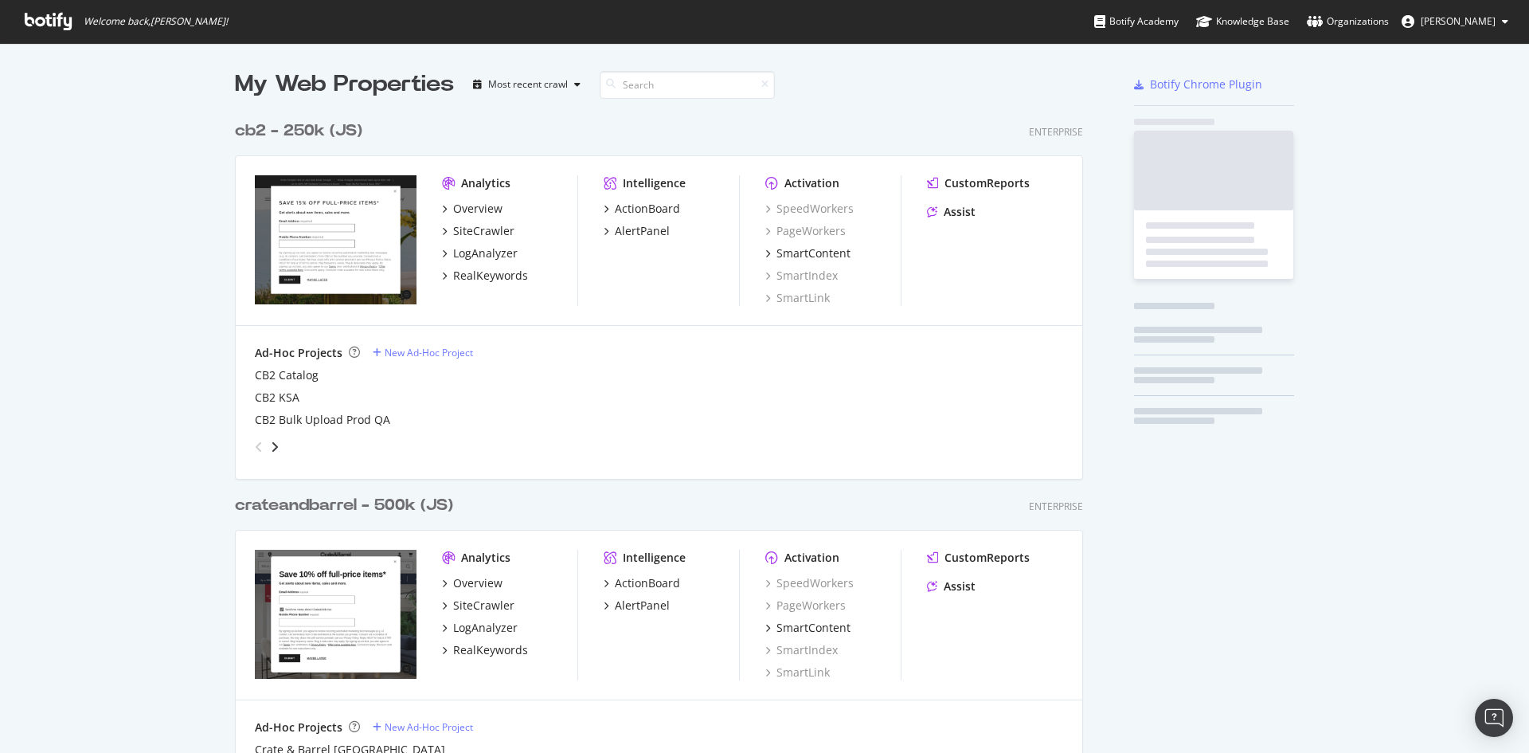
scroll to position [1669, 849]
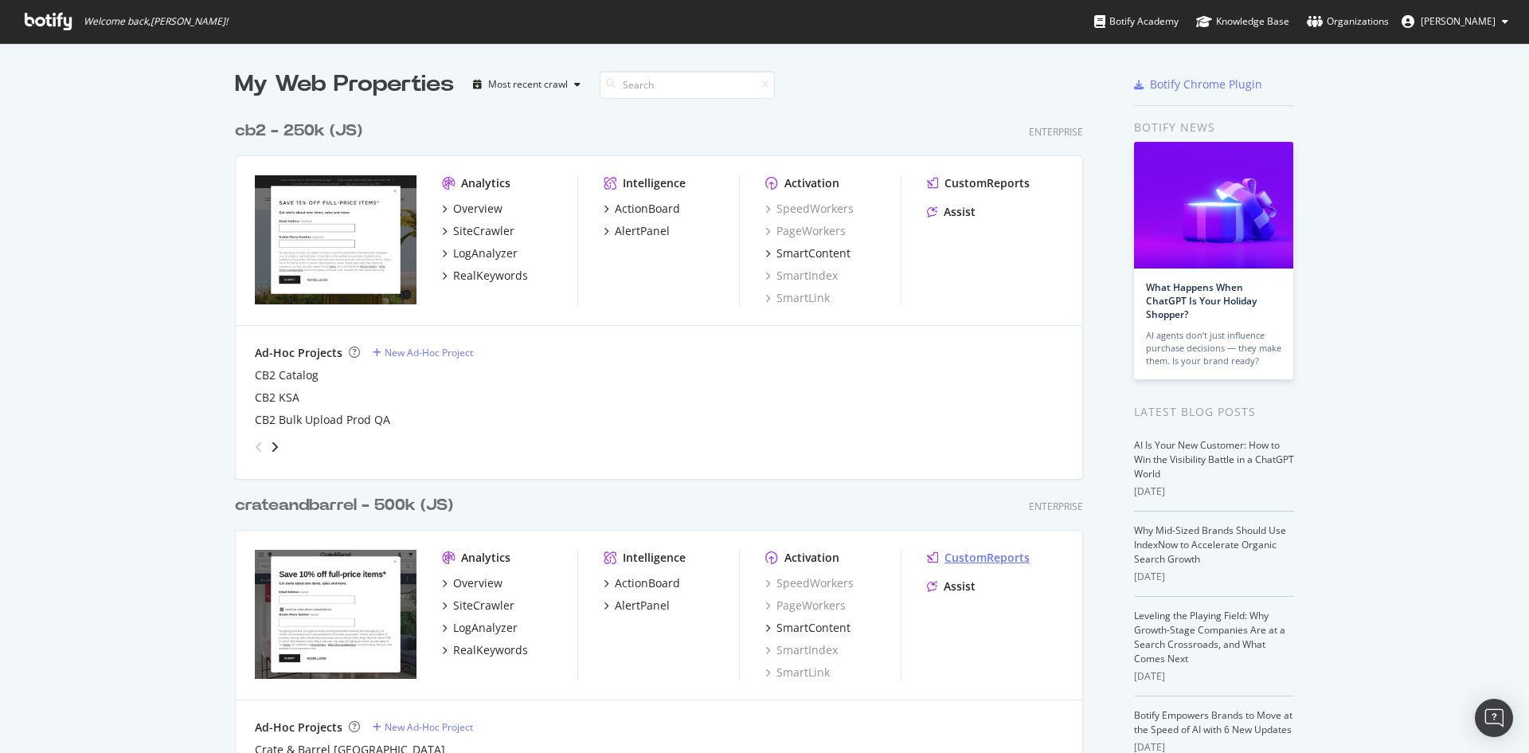
click at [969, 554] on div "CustomReports" at bounding box center [987, 558] width 85 height 16
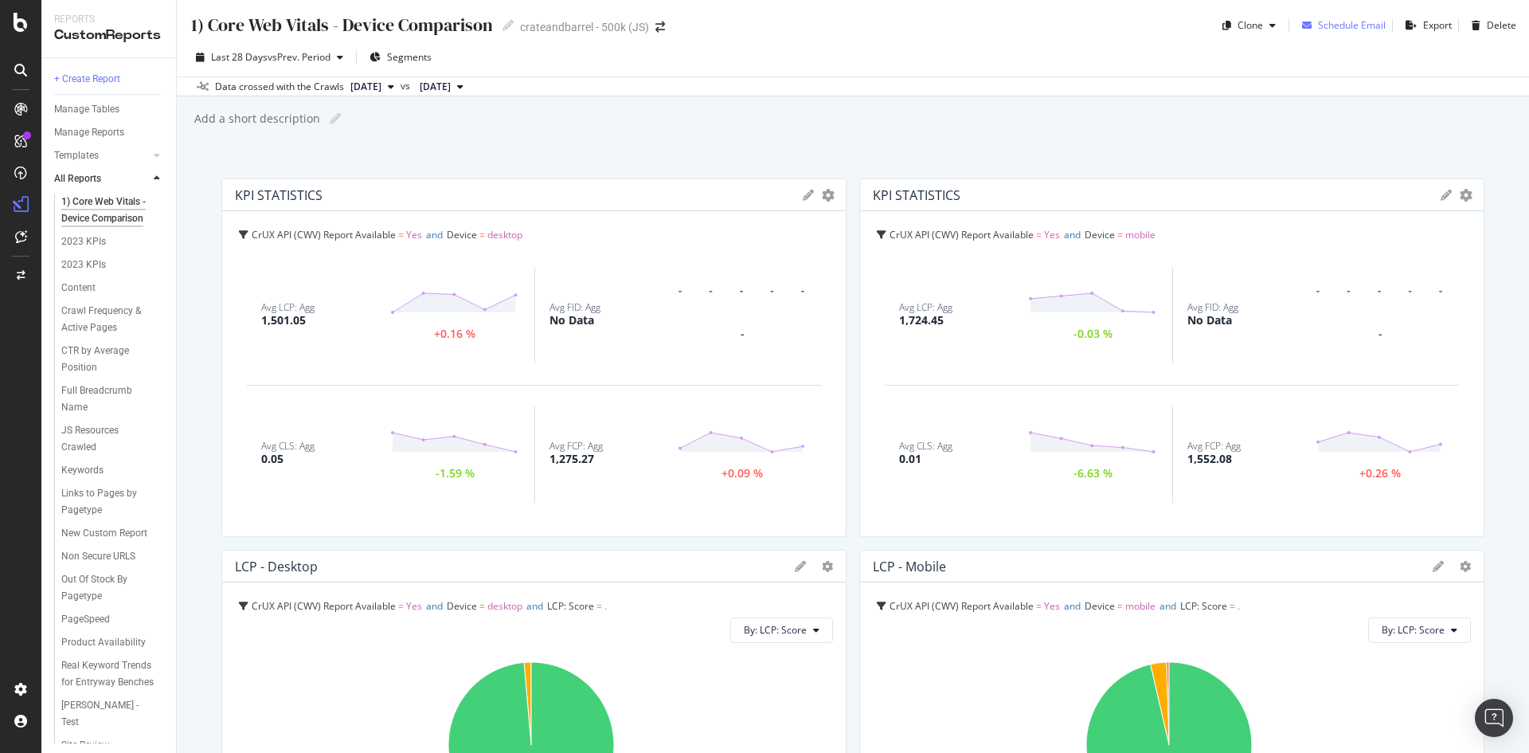
click at [1345, 32] on div "Schedule Email" at bounding box center [1352, 25] width 68 height 14
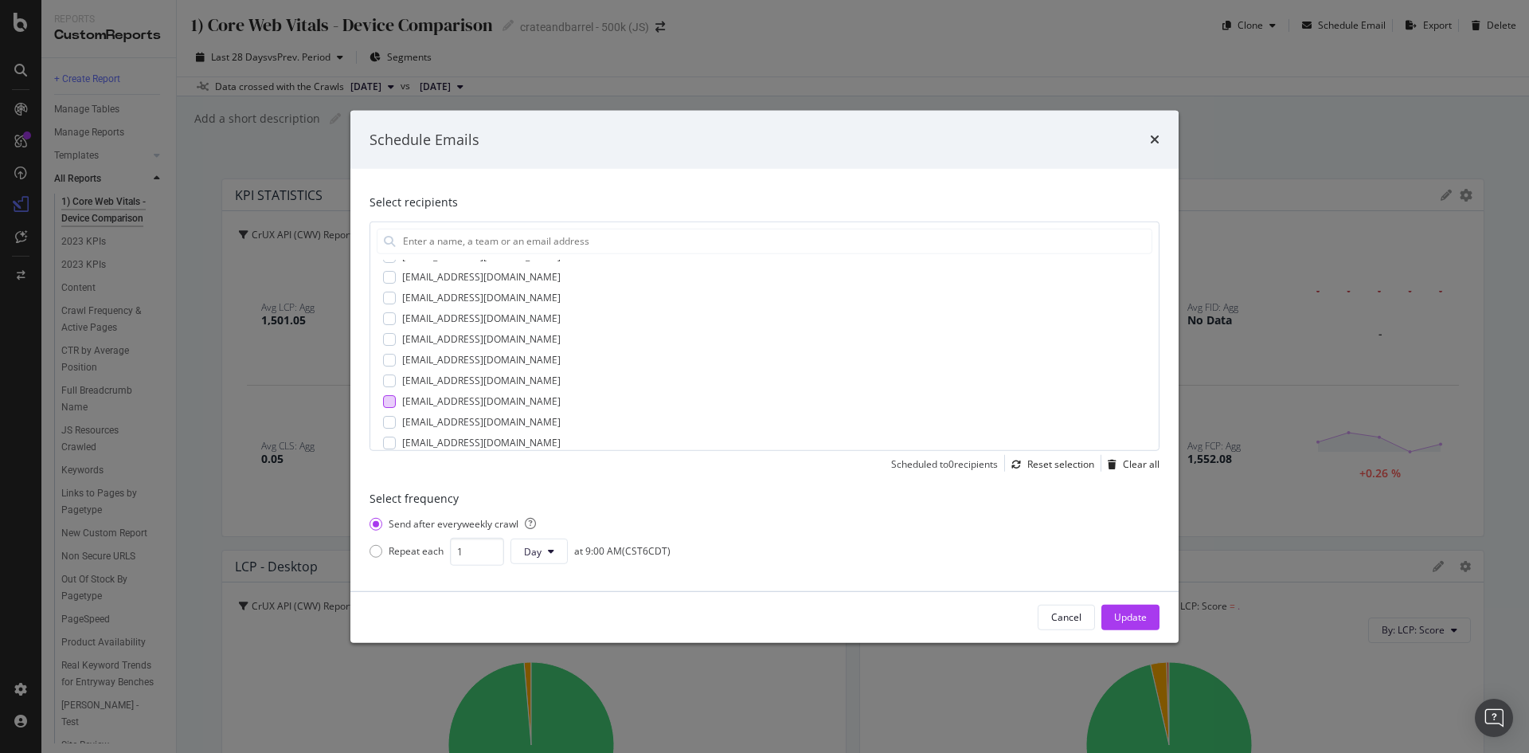
scroll to position [441, 0]
click at [1154, 140] on icon "times" at bounding box center [1155, 139] width 10 height 13
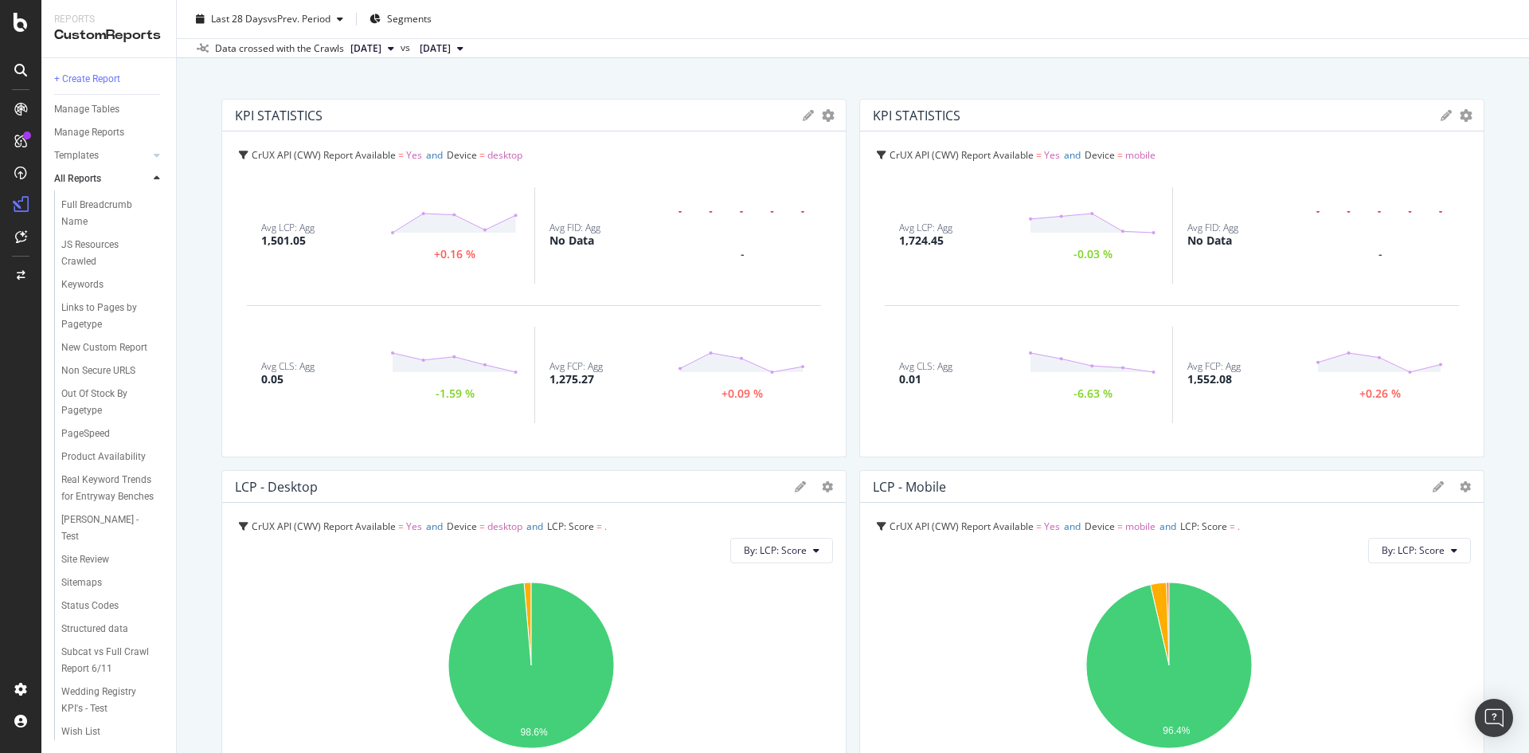
scroll to position [0, 0]
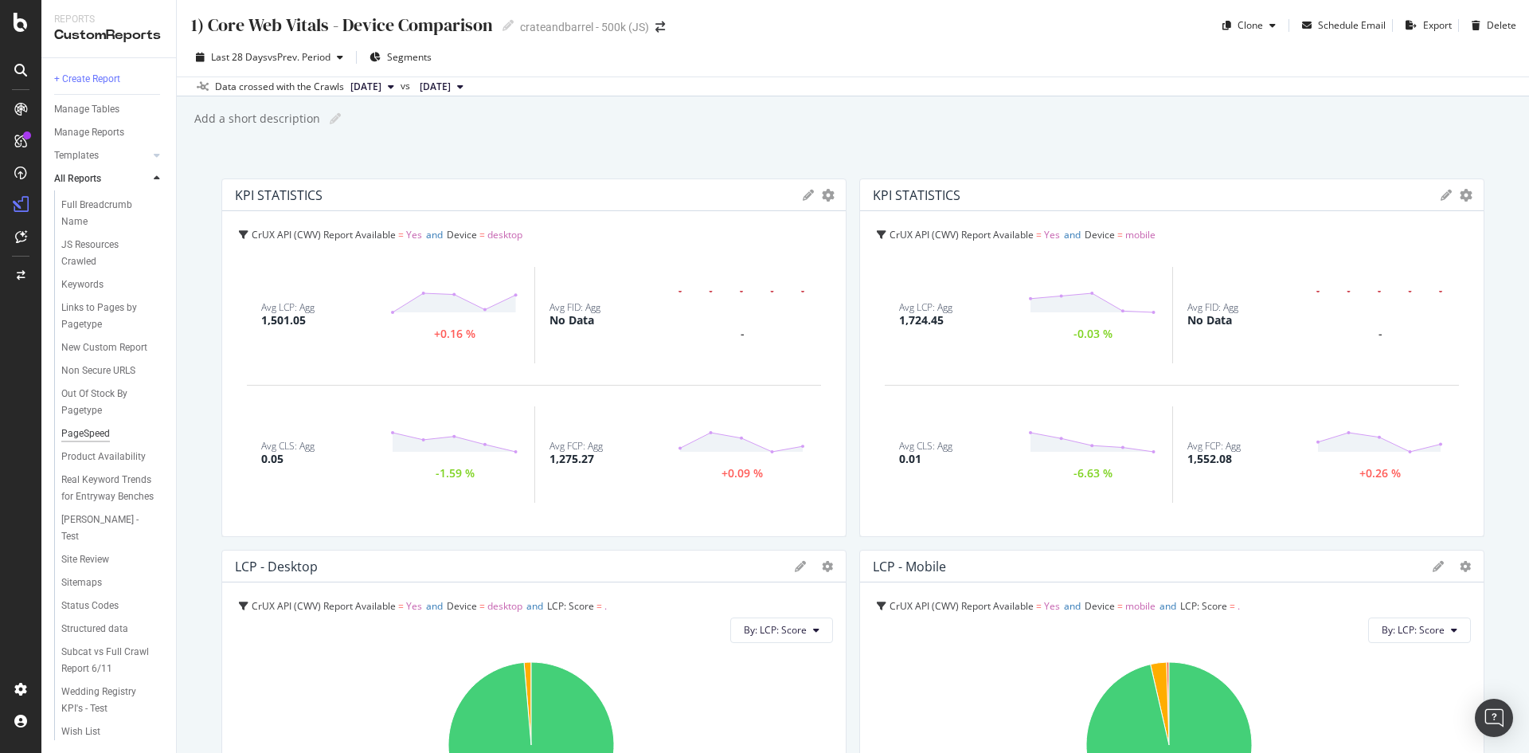
click at [100, 425] on div "PageSpeed" at bounding box center [85, 433] width 49 height 17
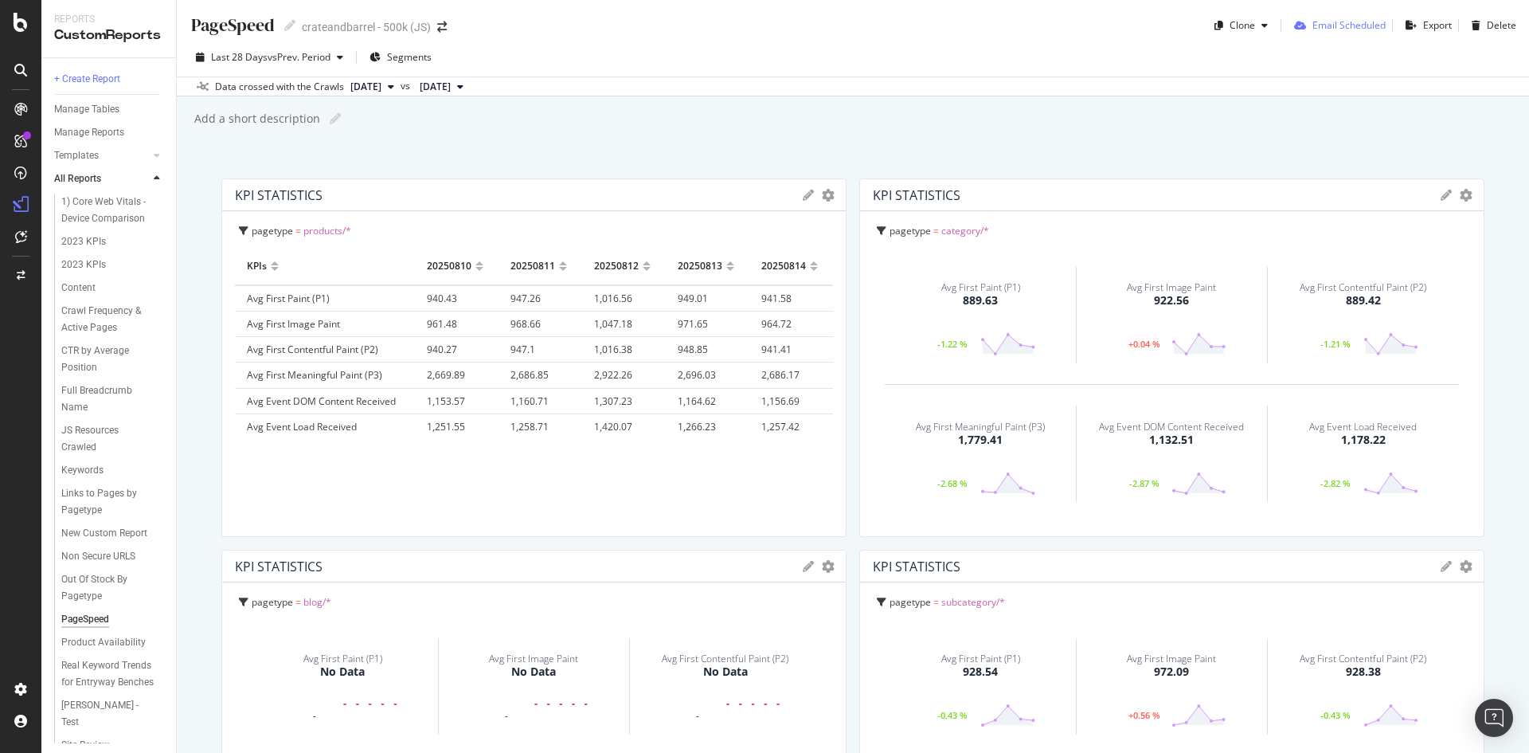
click at [1341, 29] on div "Email Scheduled" at bounding box center [1349, 25] width 73 height 14
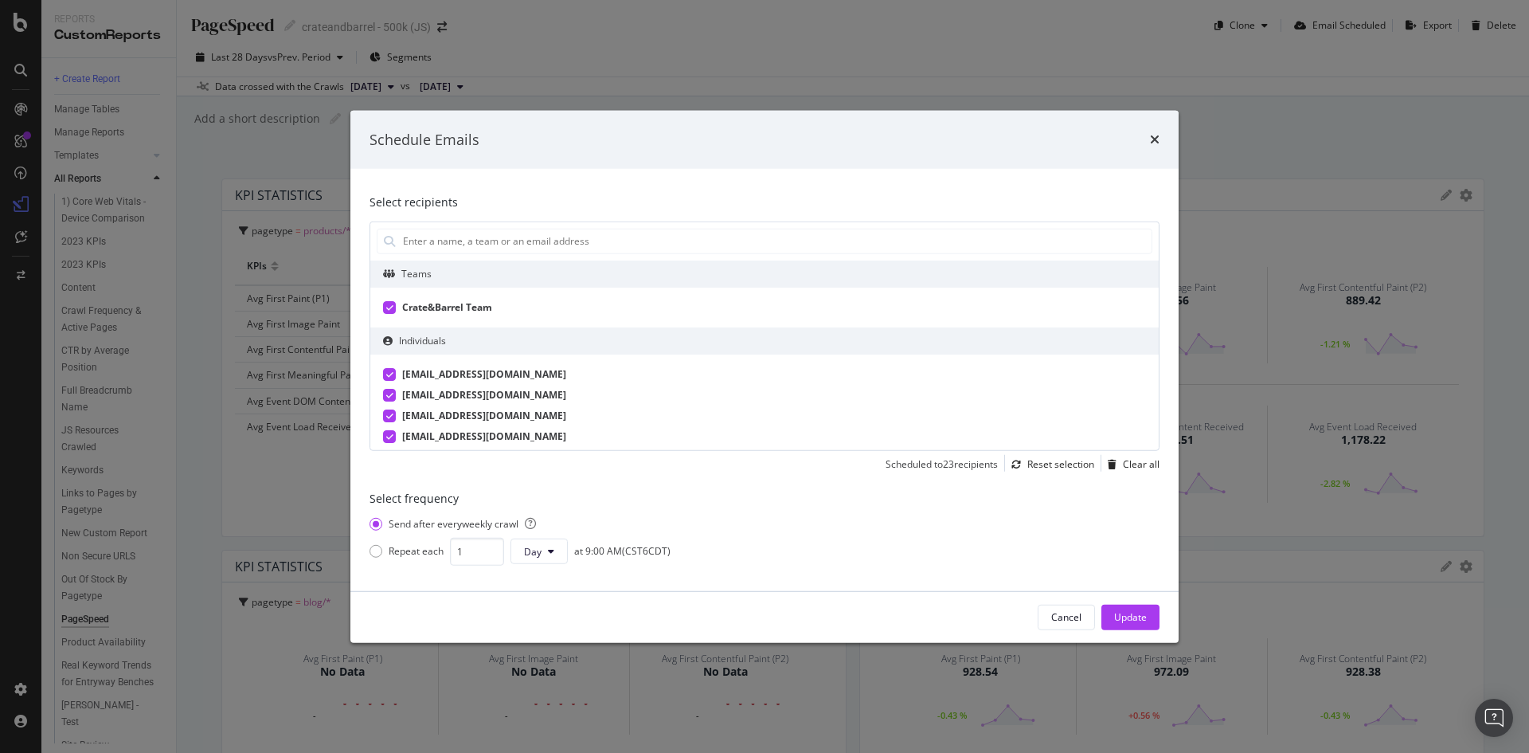
click at [393, 301] on div "modal" at bounding box center [389, 306] width 13 height 13
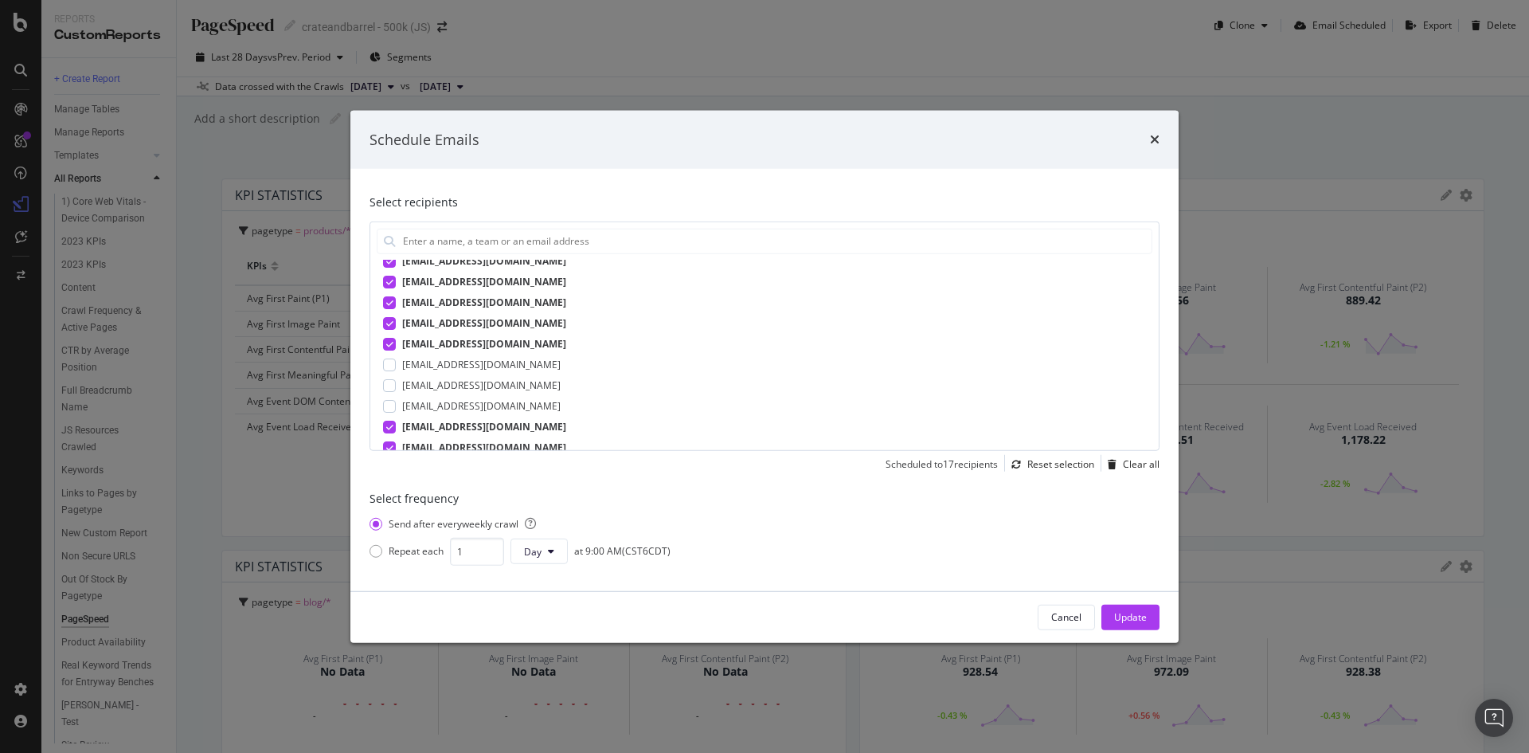
scroll to position [441, 0]
click at [1078, 466] on div "Reset selection" at bounding box center [1061, 464] width 67 height 14
click at [427, 428] on div "[EMAIL_ADDRESS][DOMAIN_NAME]" at bounding box center [484, 429] width 164 height 14
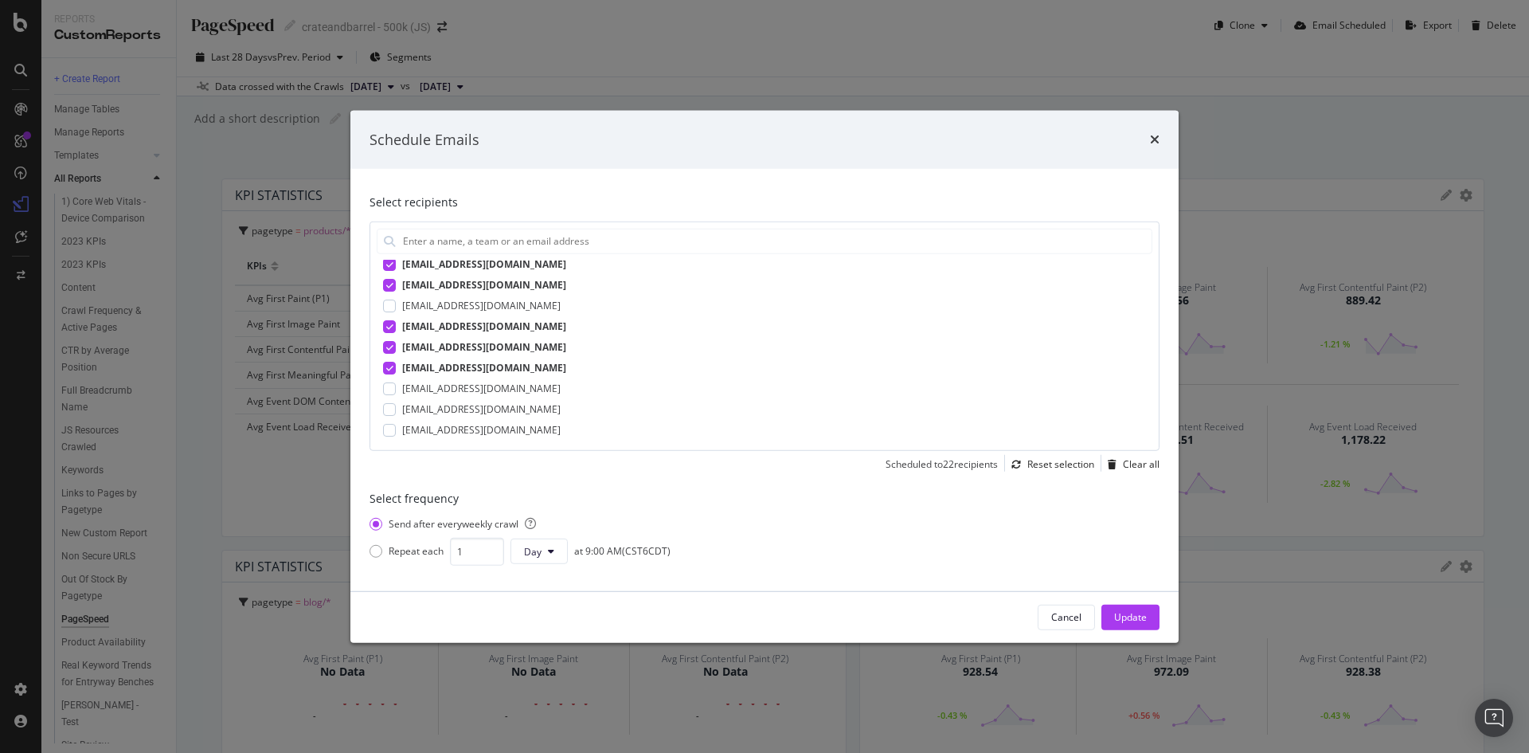
click at [445, 376] on div "alim@cb2.com ayoder@cb2.com ayoder@crateandbarrel.com bfreiesleben@crateandbarr…" at bounding box center [764, 180] width 789 height 537
click at [455, 367] on div "[EMAIL_ADDRESS][DOMAIN_NAME]" at bounding box center [484, 367] width 164 height 14
click at [459, 354] on div "alim@cb2.com ayoder@cb2.com ayoder@crateandbarrel.com bfreiesleben@crateandbarr…" at bounding box center [764, 180] width 789 height 537
click at [468, 346] on div "[EMAIL_ADDRESS][DOMAIN_NAME]" at bounding box center [484, 346] width 164 height 14
click at [475, 328] on div "[EMAIL_ADDRESS][DOMAIN_NAME]" at bounding box center [484, 326] width 164 height 14
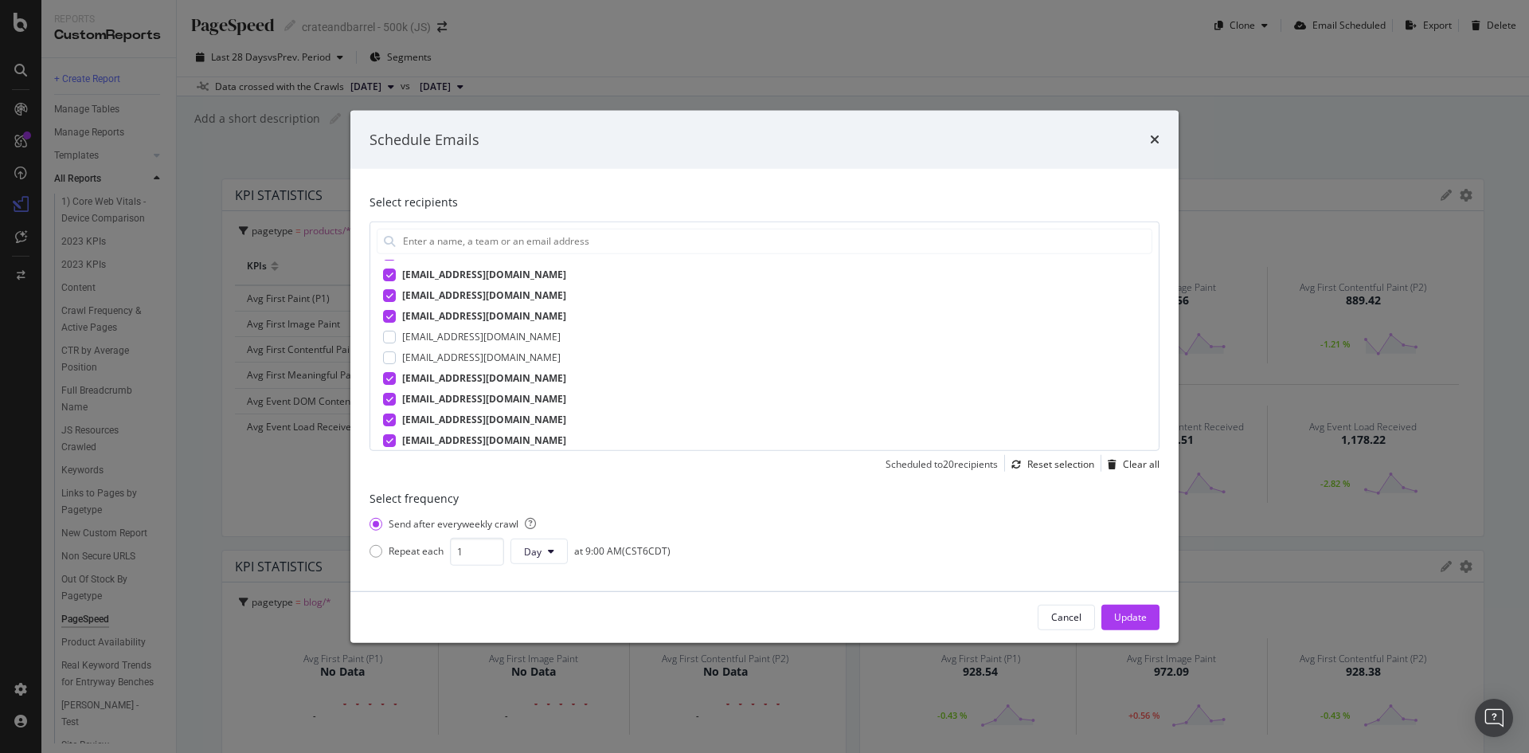
scroll to position [0, 0]
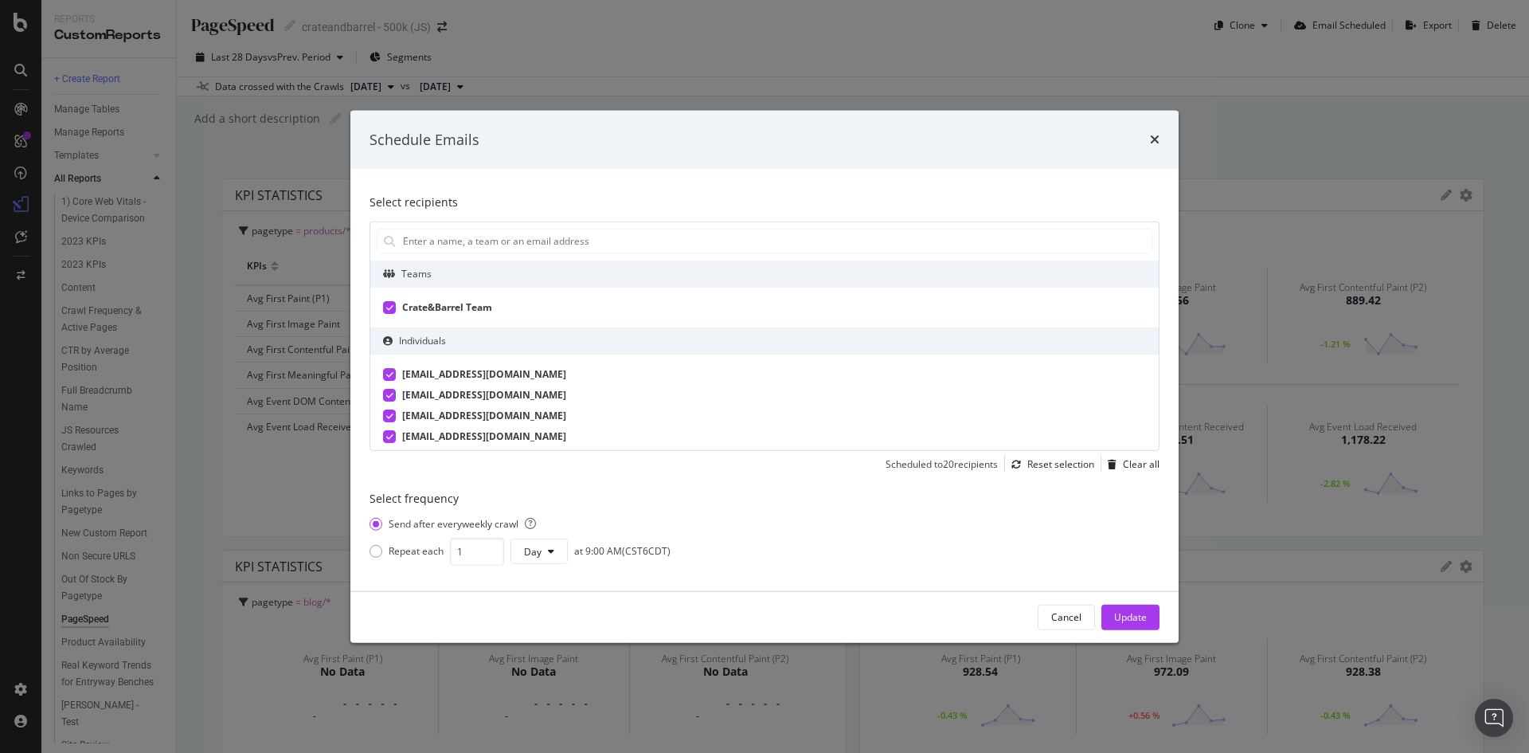
click at [394, 304] on div "modal" at bounding box center [389, 306] width 13 height 13
click at [1117, 461] on icon "modal" at bounding box center [1112, 464] width 9 height 10
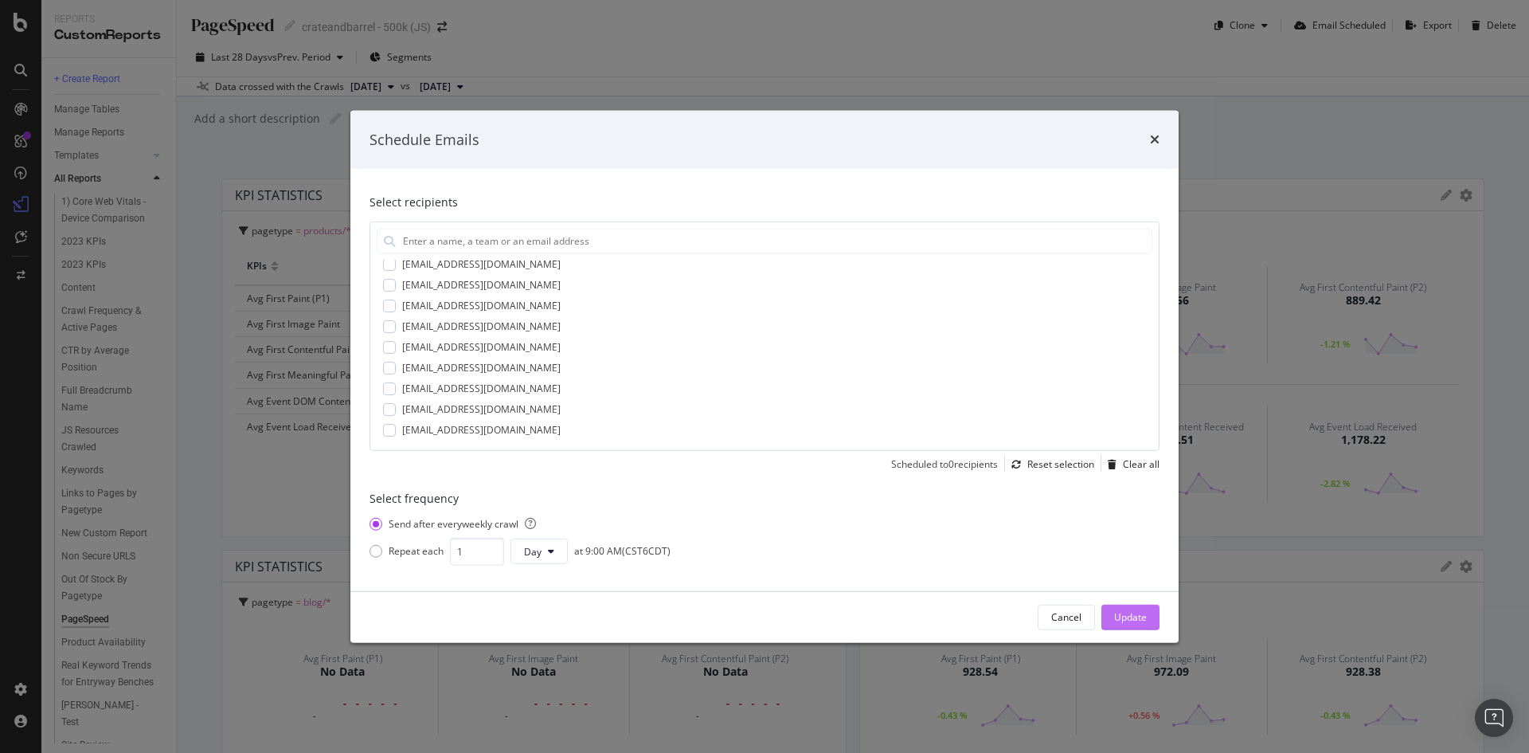
click at [1141, 620] on div "Update" at bounding box center [1130, 617] width 33 height 14
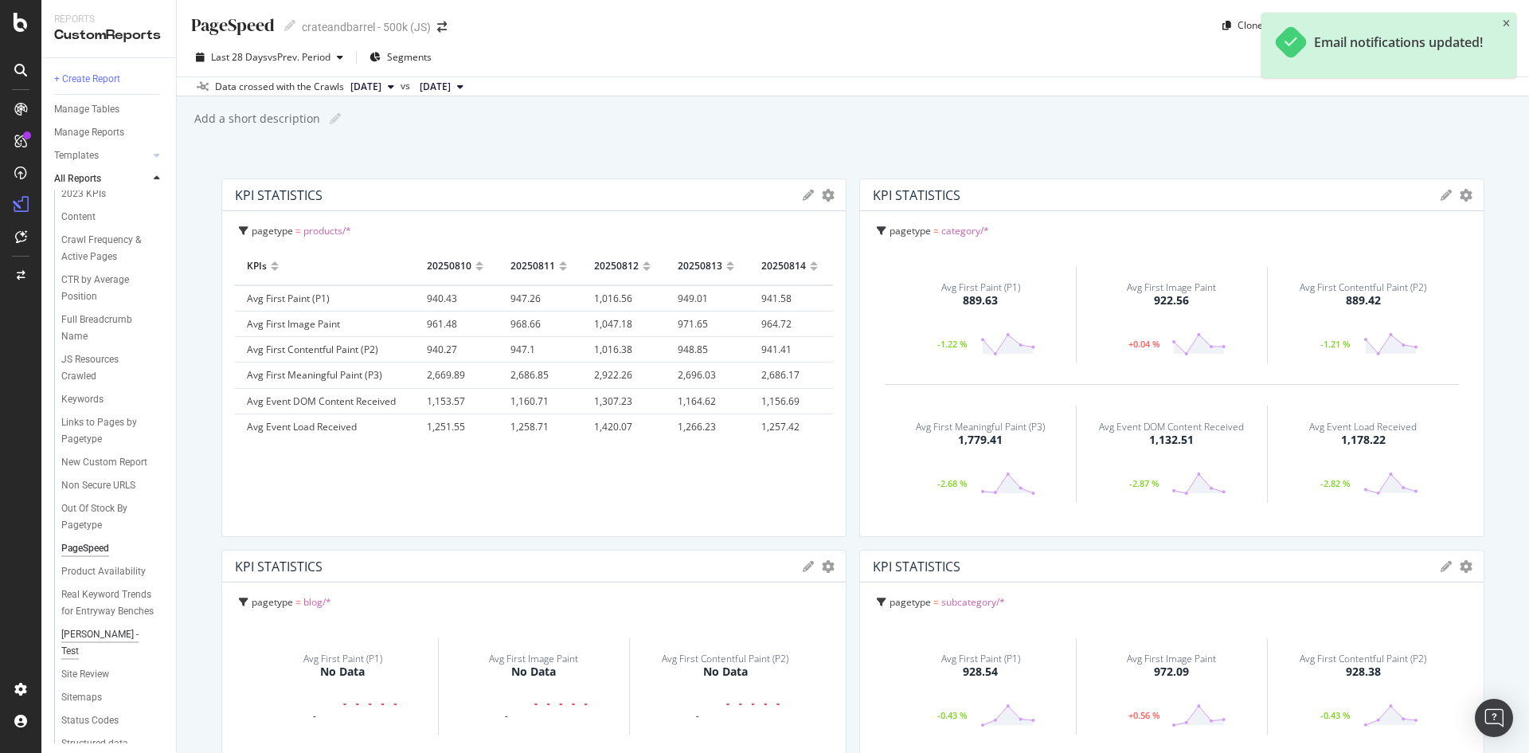
scroll to position [218, 0]
click at [100, 458] on div "Product Availability" at bounding box center [103, 456] width 84 height 17
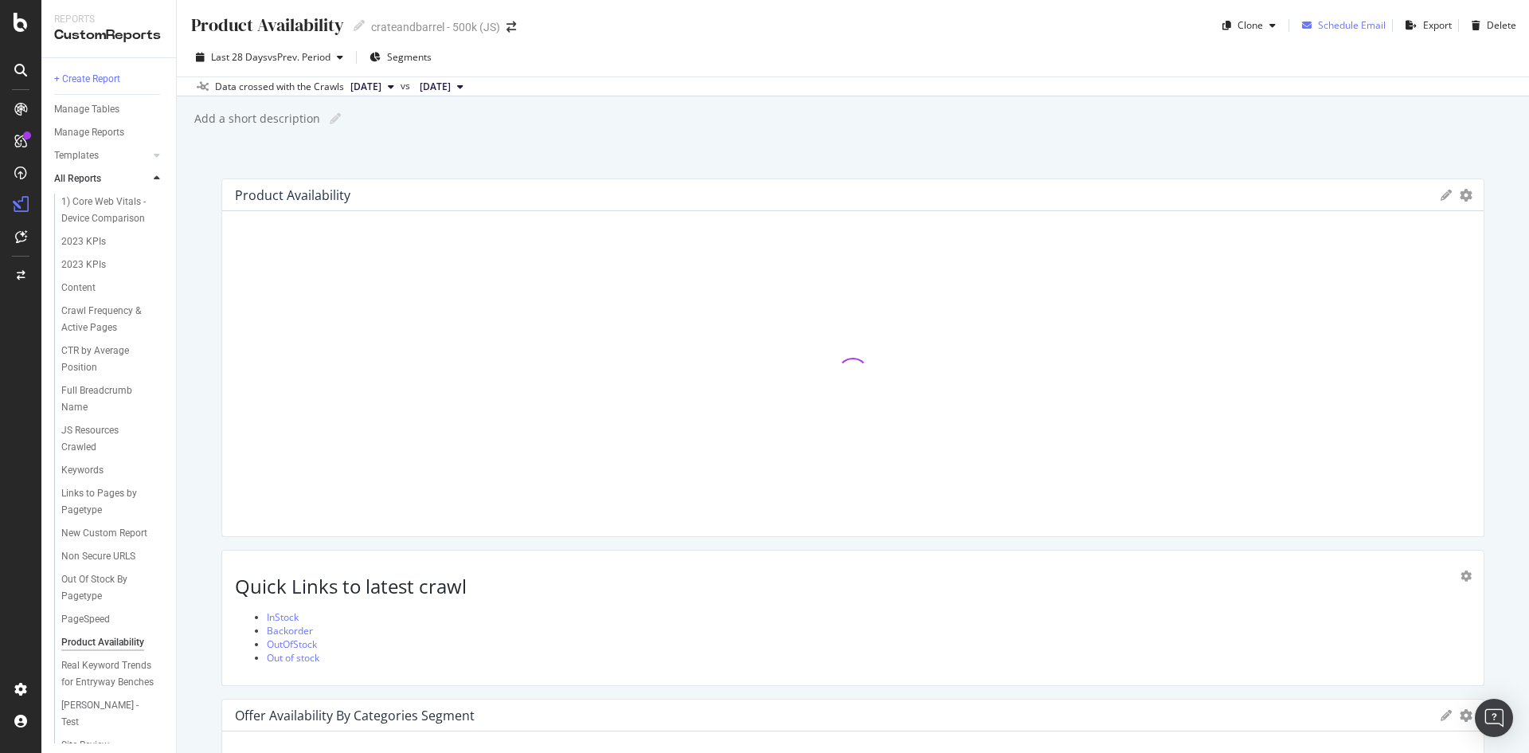
click at [1318, 28] on div "Schedule Email" at bounding box center [1352, 25] width 68 height 14
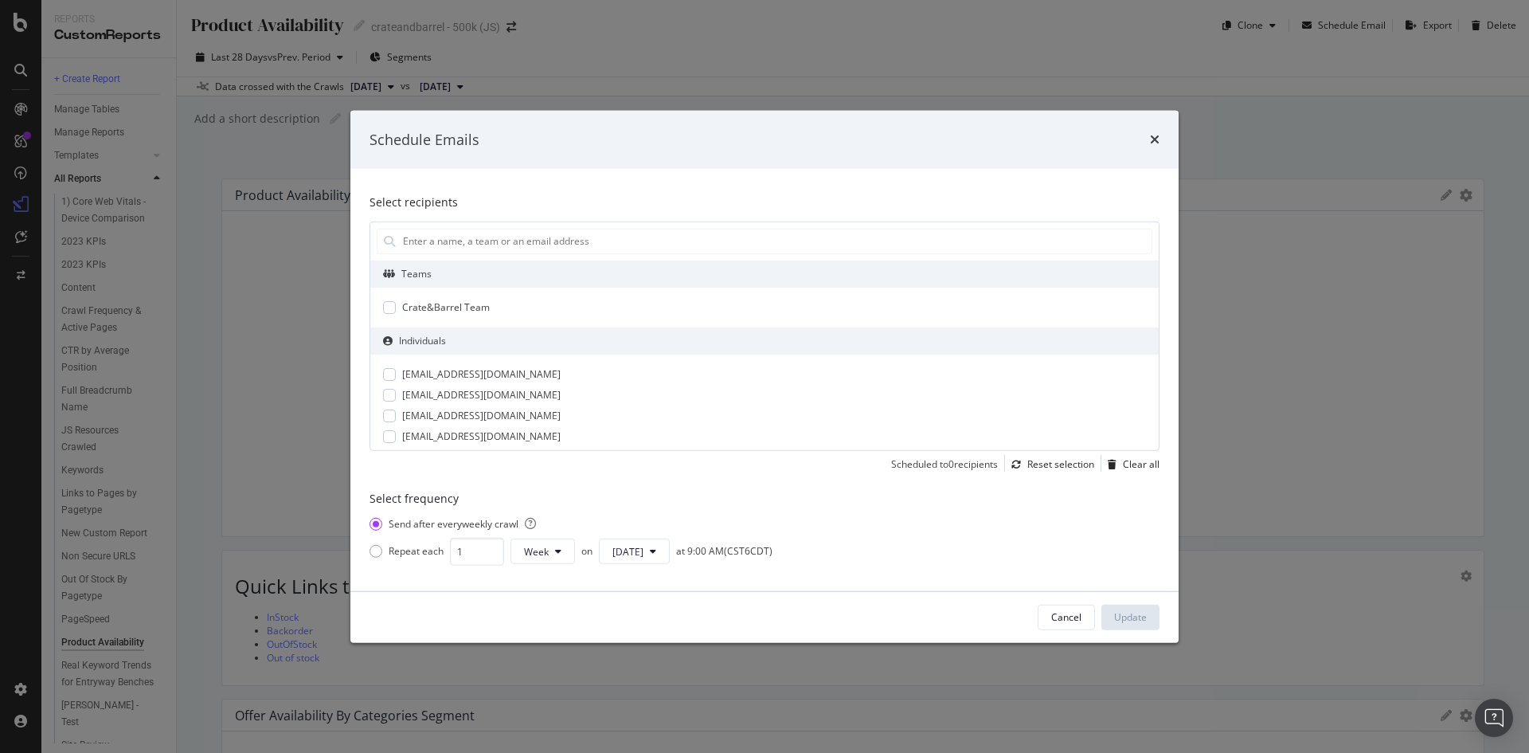
click at [1155, 144] on icon "times" at bounding box center [1155, 139] width 10 height 13
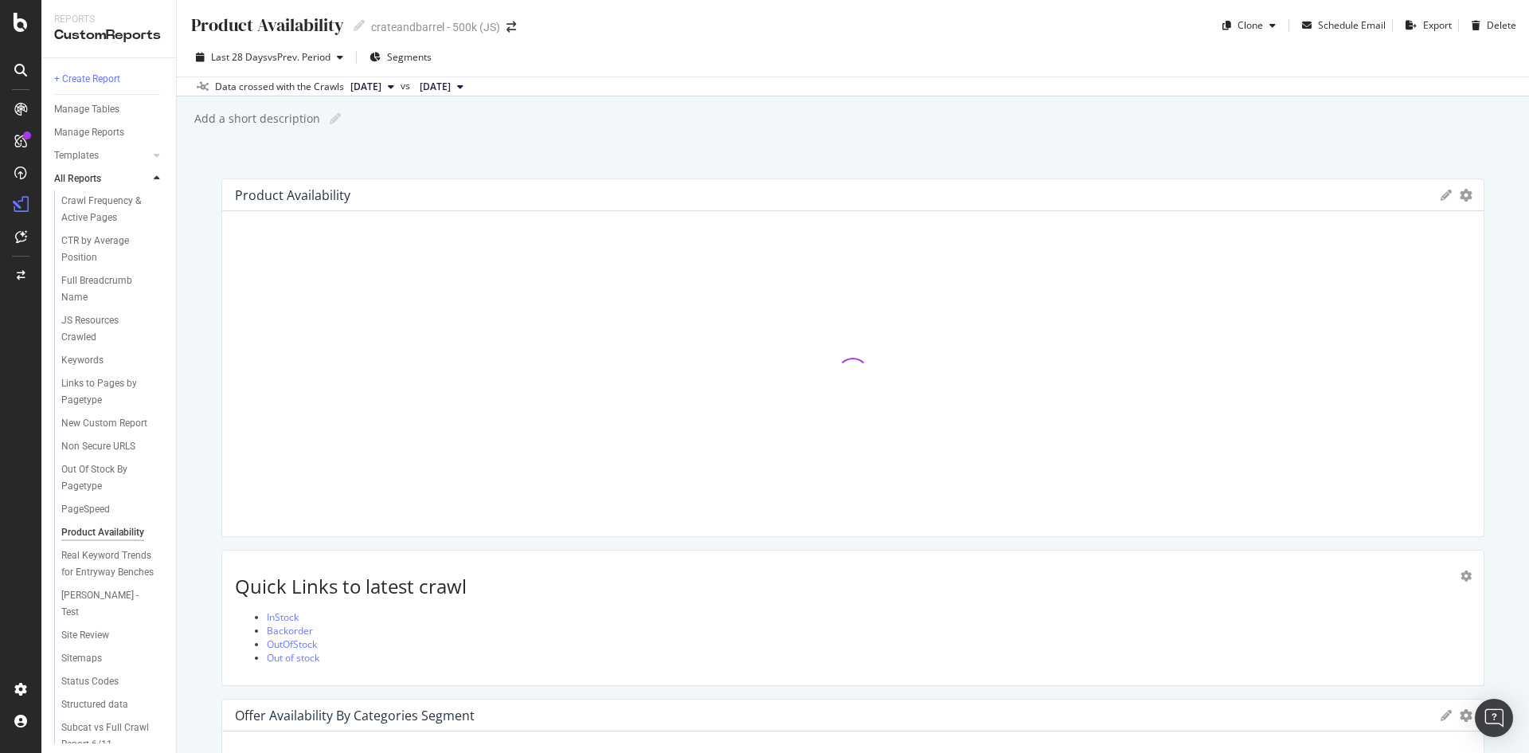
scroll to position [218, 0]
click at [103, 477] on div "Real Keyword Trends for Entryway Benches" at bounding box center [109, 488] width 96 height 33
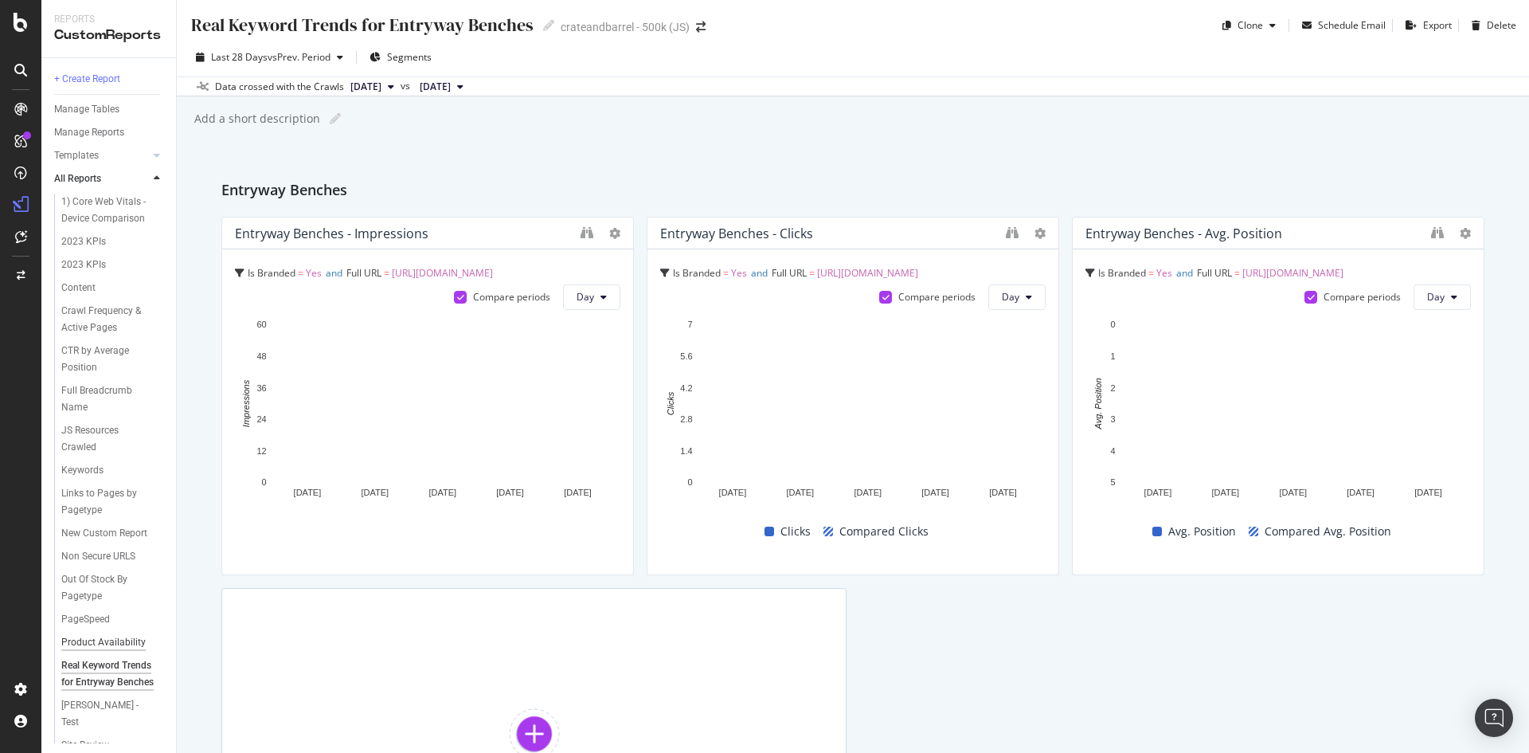
scroll to position [218, 0]
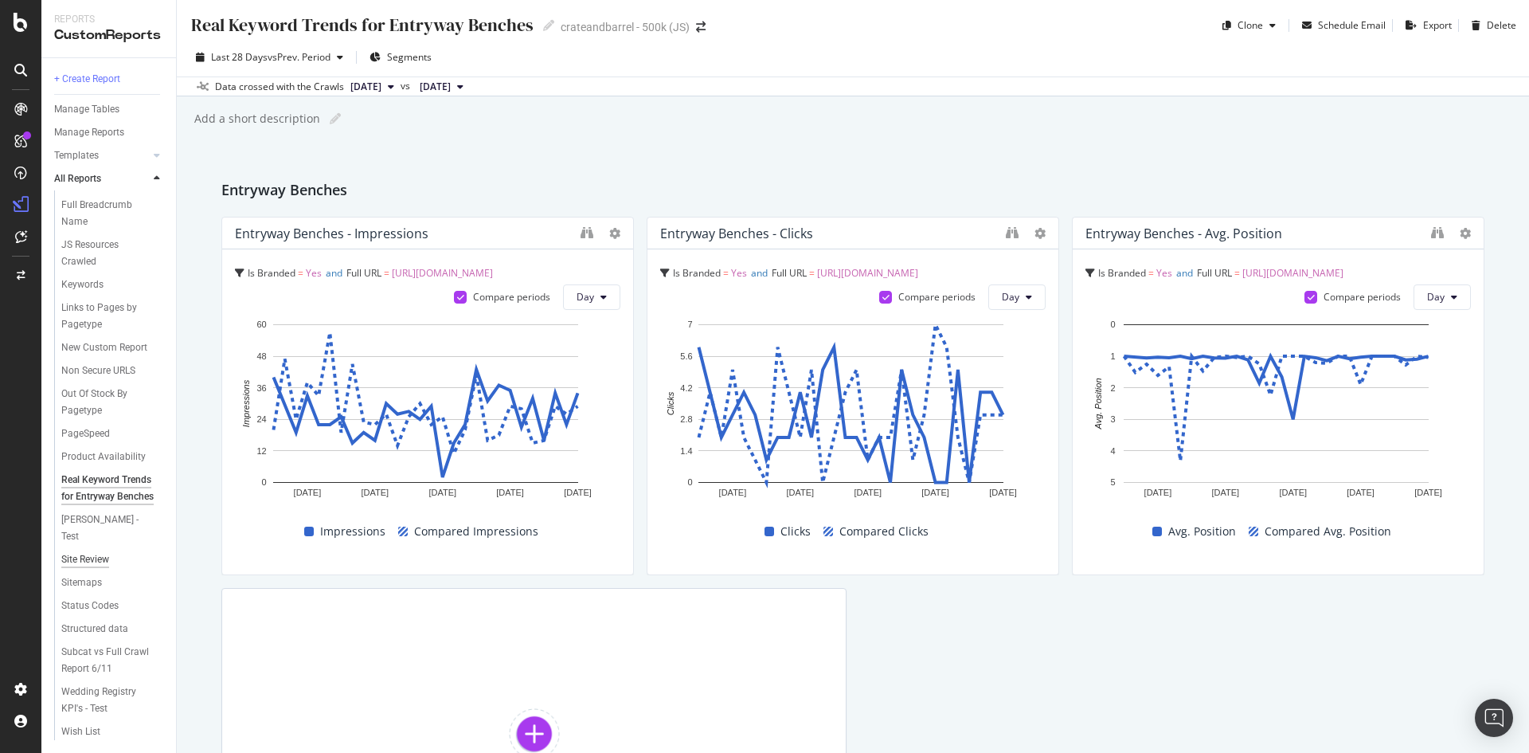
click at [99, 559] on div "Site Review" at bounding box center [85, 559] width 48 height 17
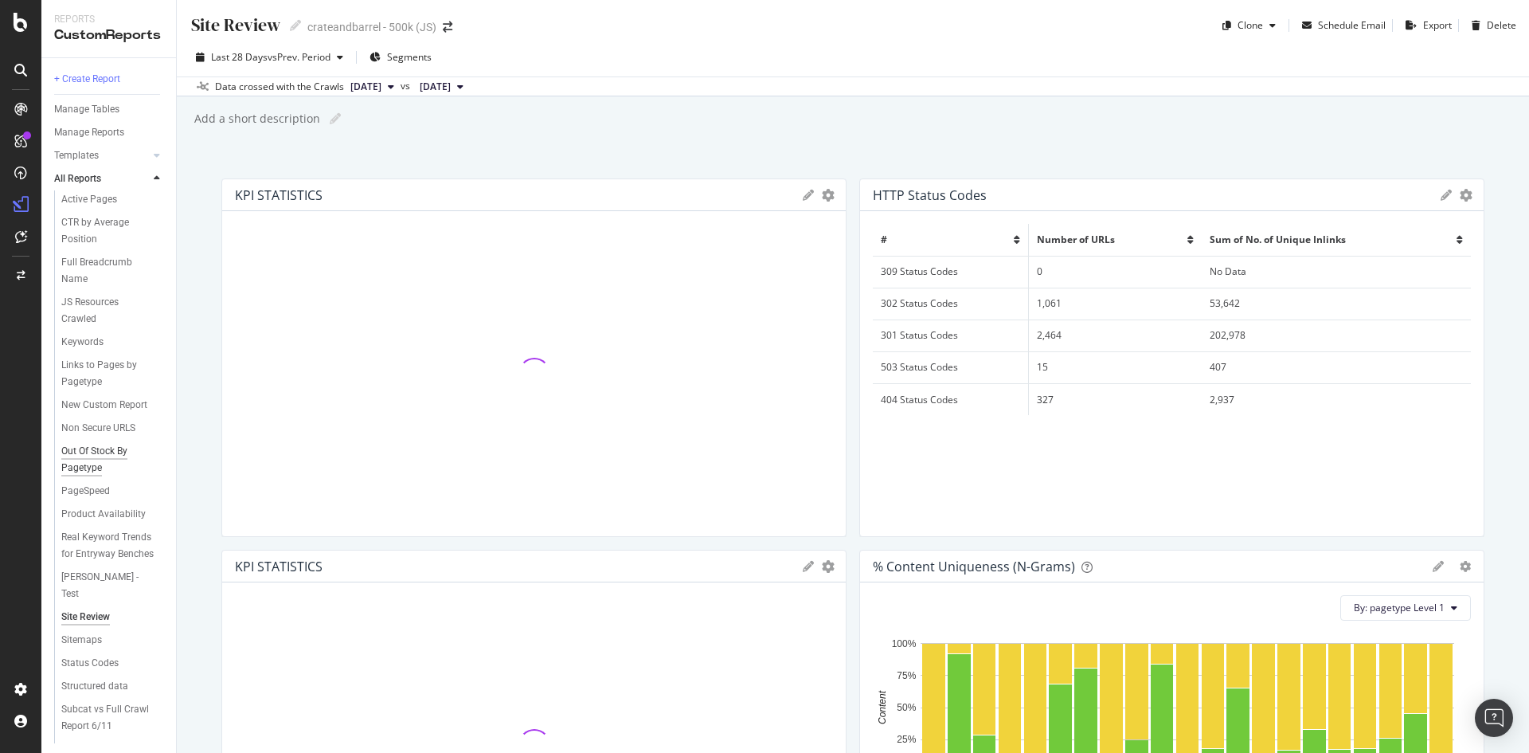
scroll to position [218, 0]
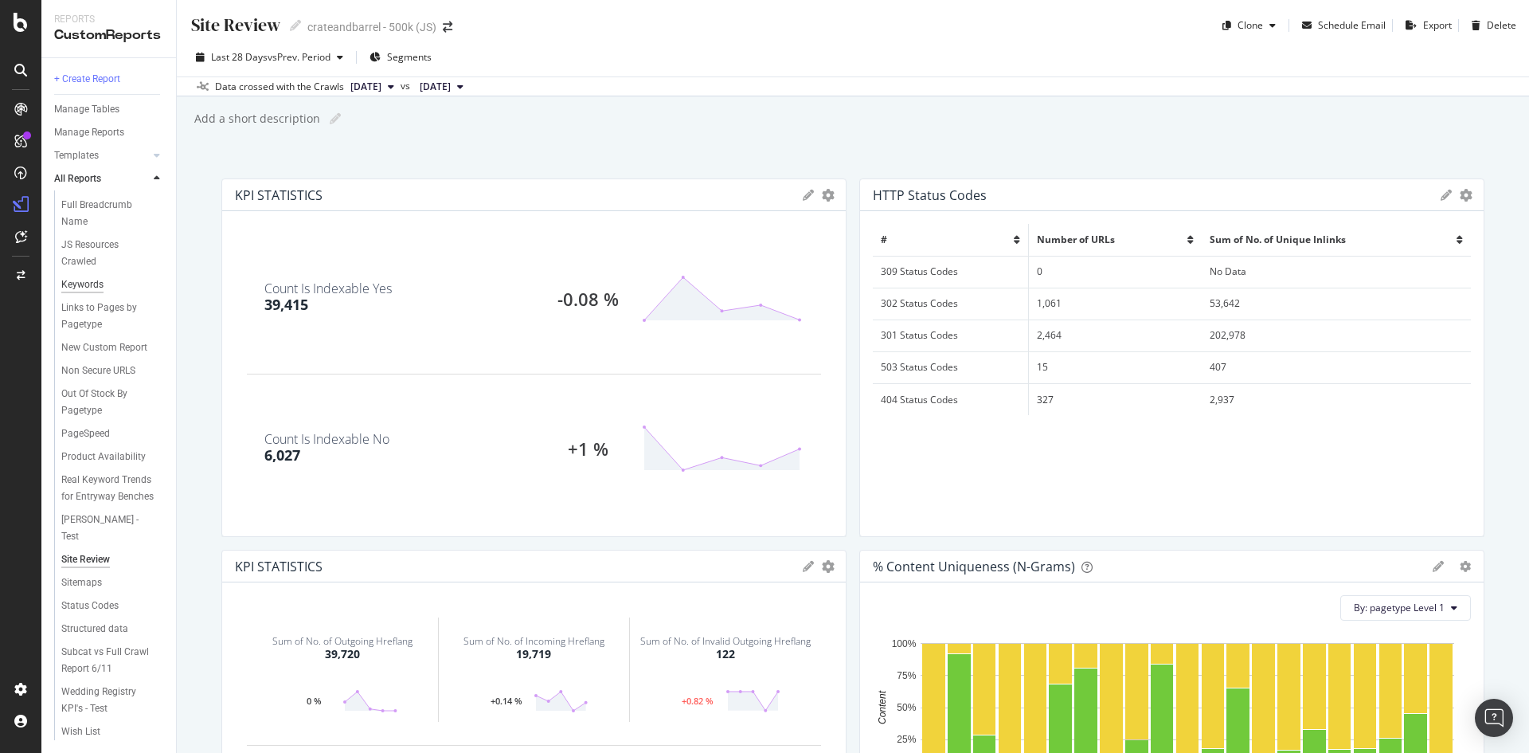
click at [96, 276] on div "Keywords" at bounding box center [82, 284] width 42 height 17
